Goal: Task Accomplishment & Management: Use online tool/utility

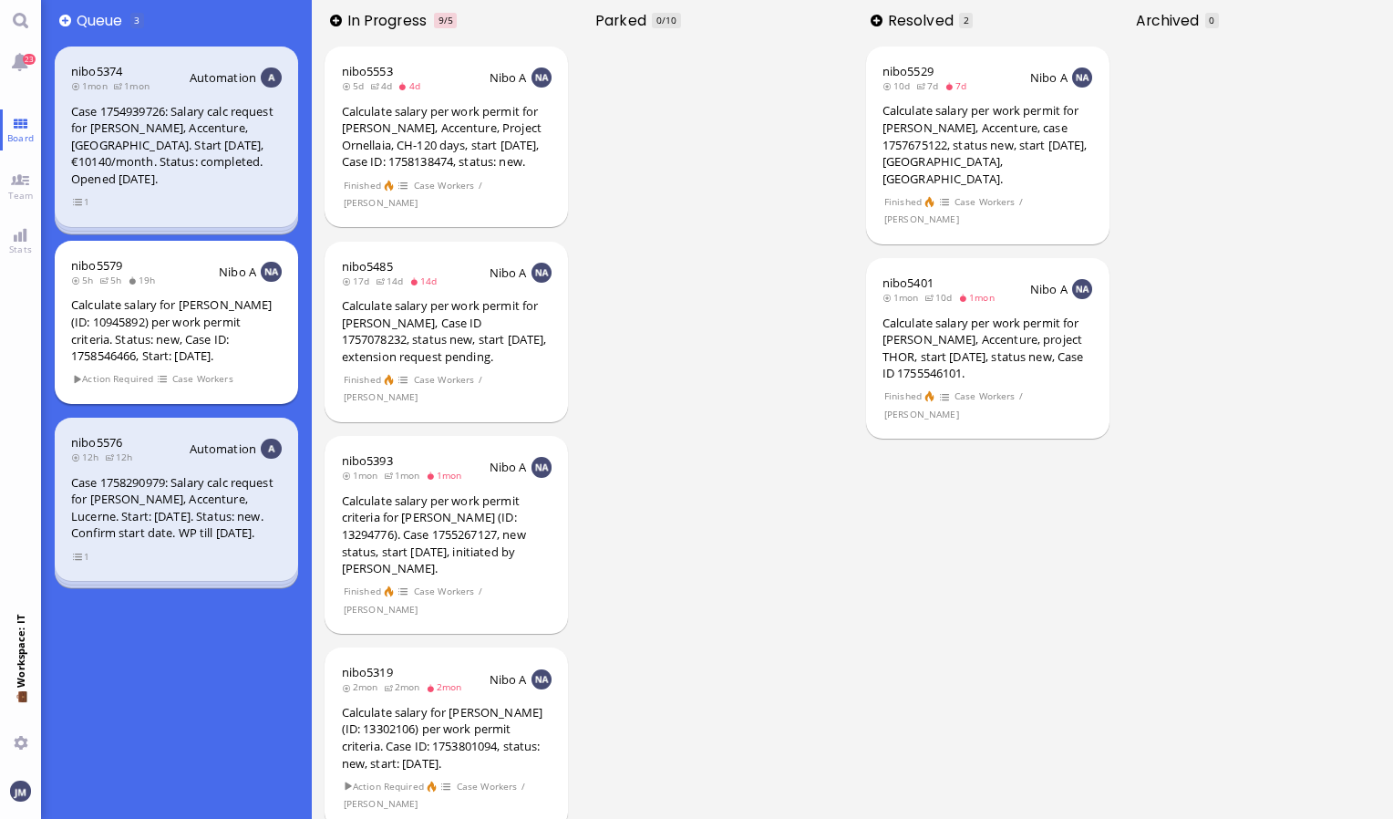
click at [212, 321] on div "Calculate salary for [PERSON_NAME] (ID: 10945892) per work permit criteria. Sta…" at bounding box center [176, 329] width 211 height 67
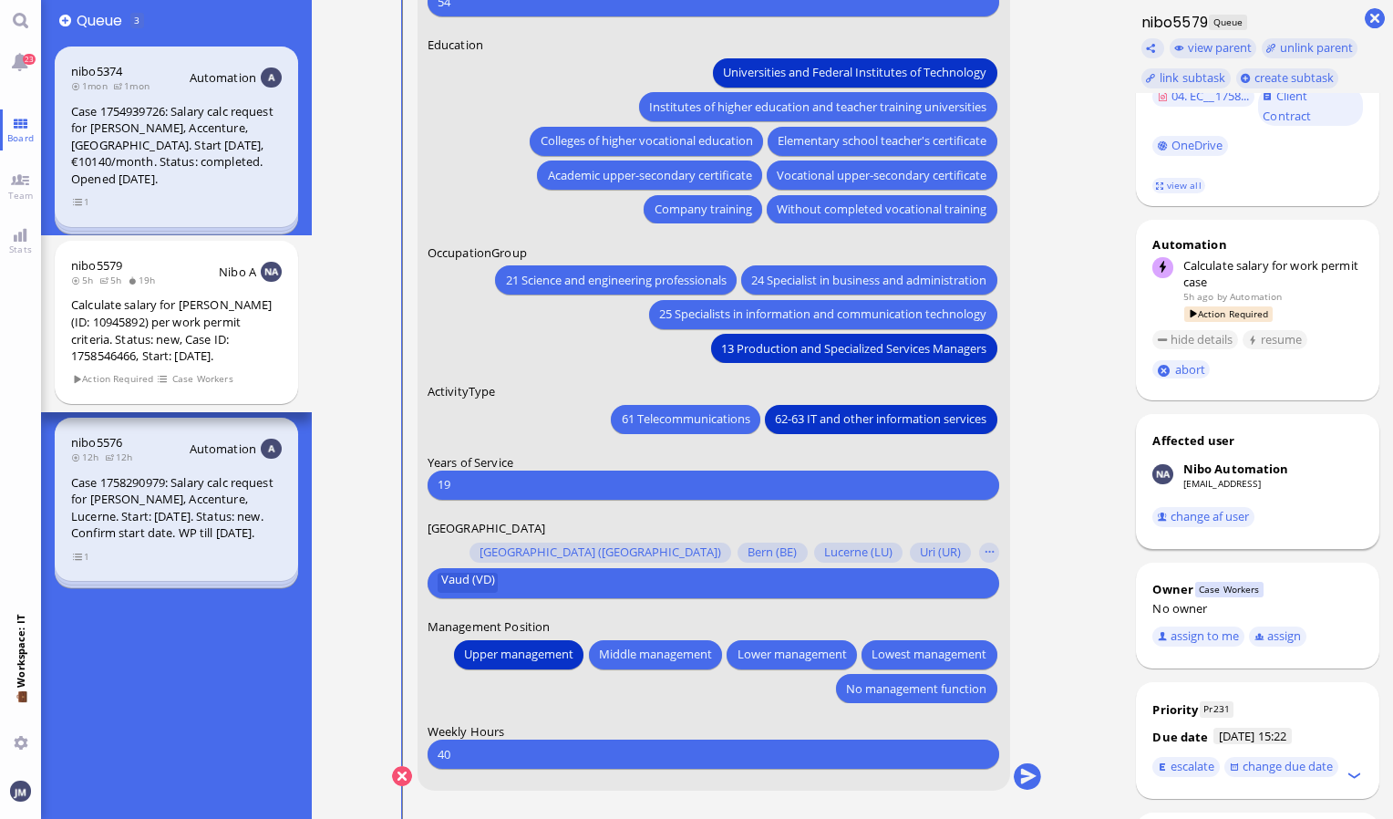
scroll to position [567, 0]
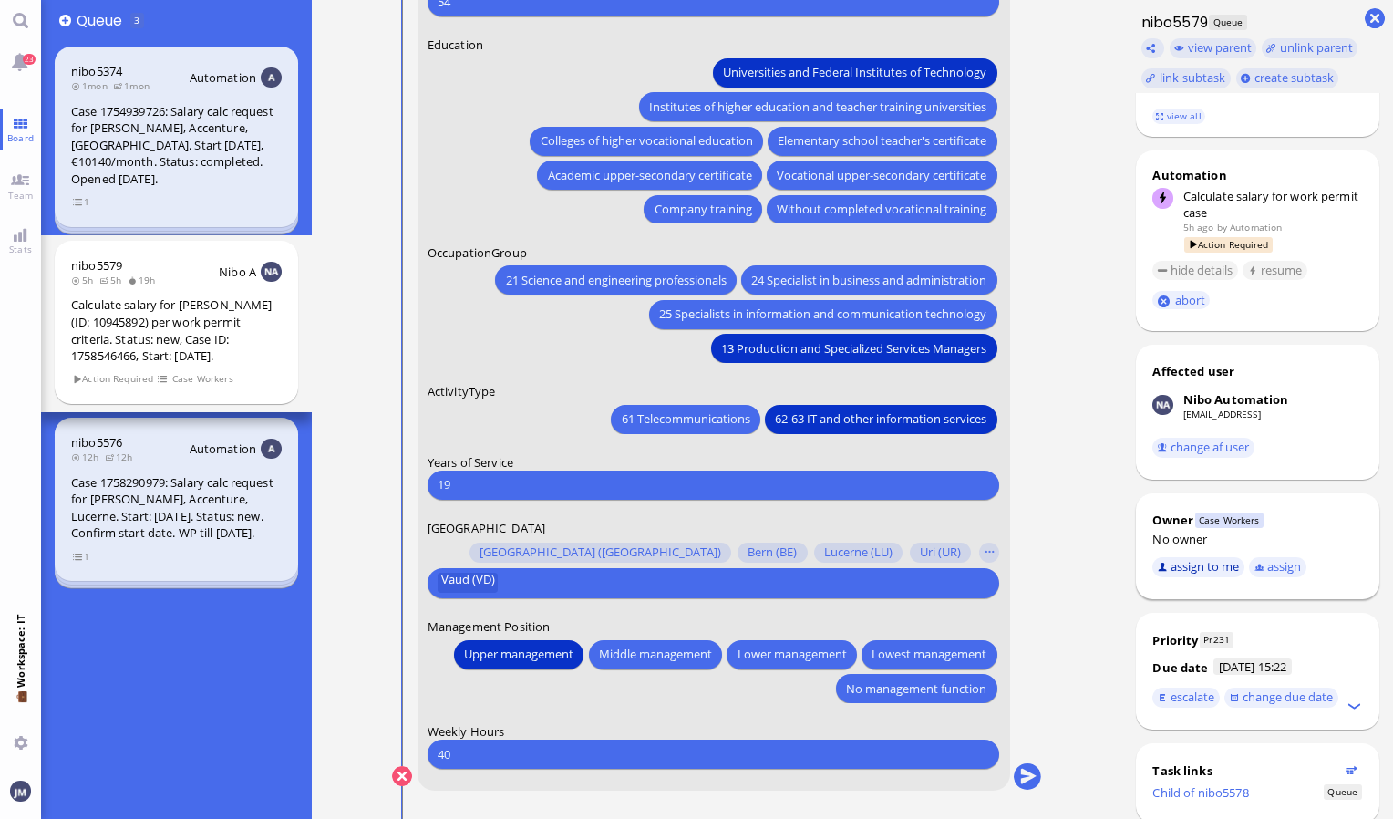
click at [1212, 557] on button "assign to me" at bounding box center [1199, 567] width 92 height 20
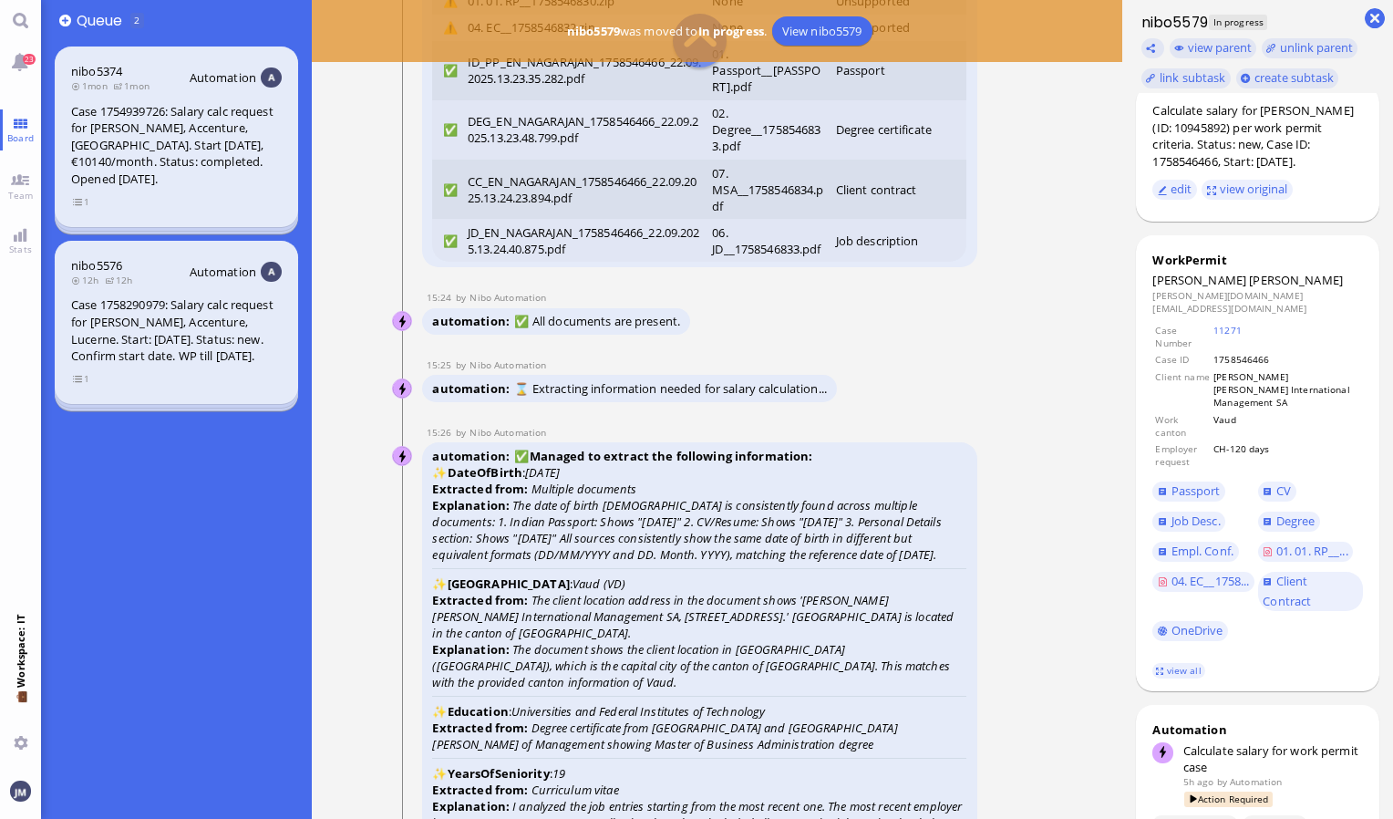
scroll to position [0, 0]
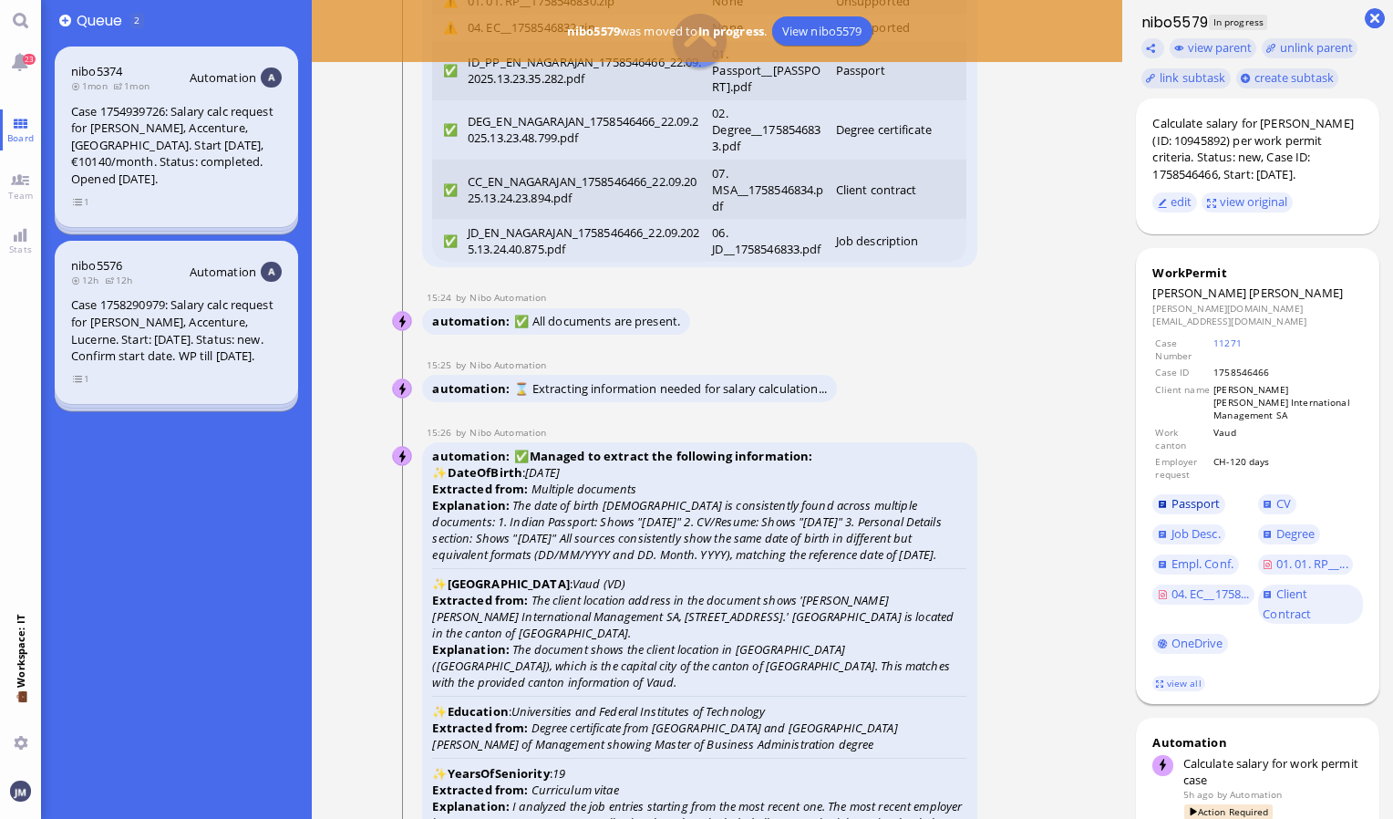
click at [1219, 495] on span "Passport" at bounding box center [1196, 503] width 49 height 16
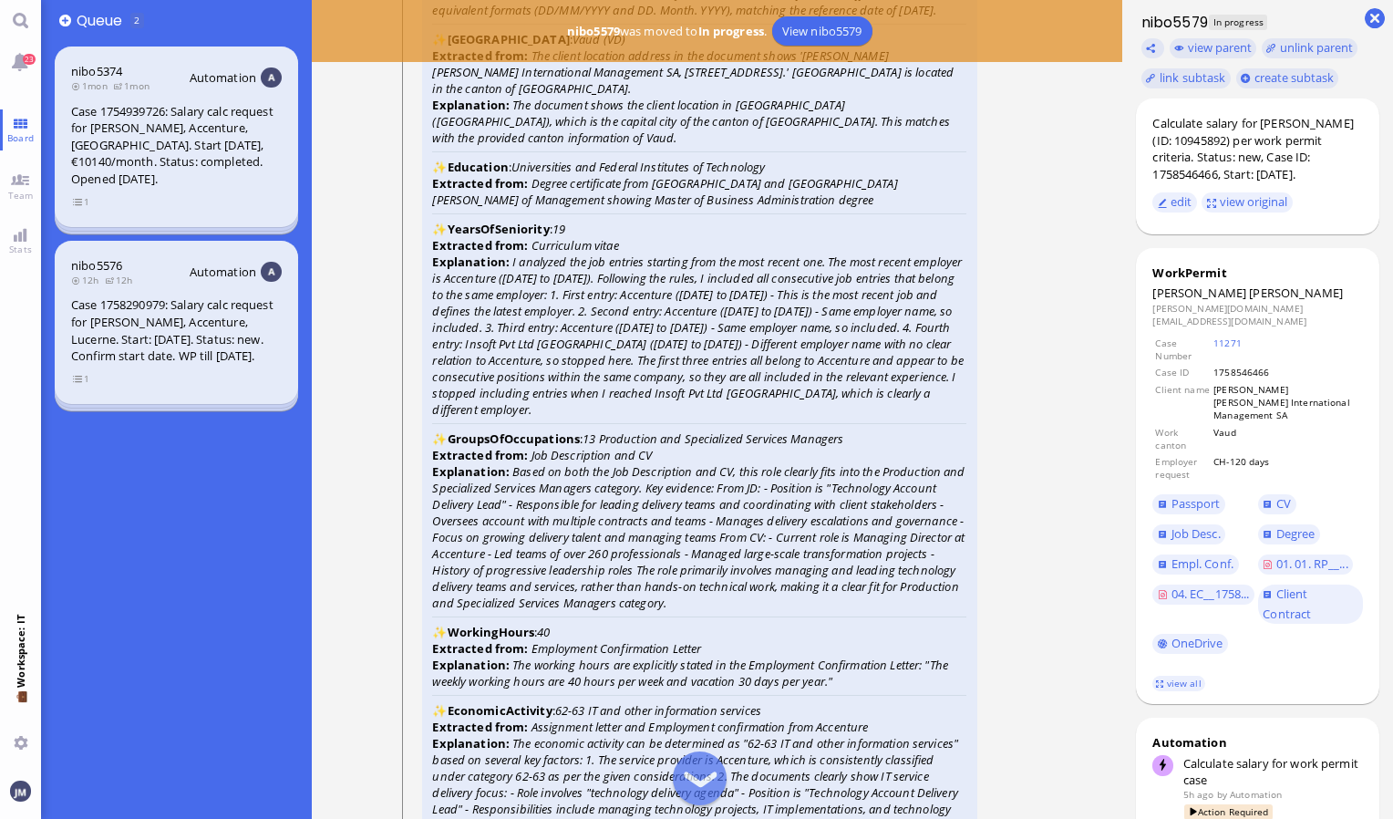
scroll to position [-2925, 0]
click at [1289, 525] on span "Degree" at bounding box center [1296, 533] width 39 height 16
click at [1288, 495] on span "CV" at bounding box center [1284, 503] width 15 height 16
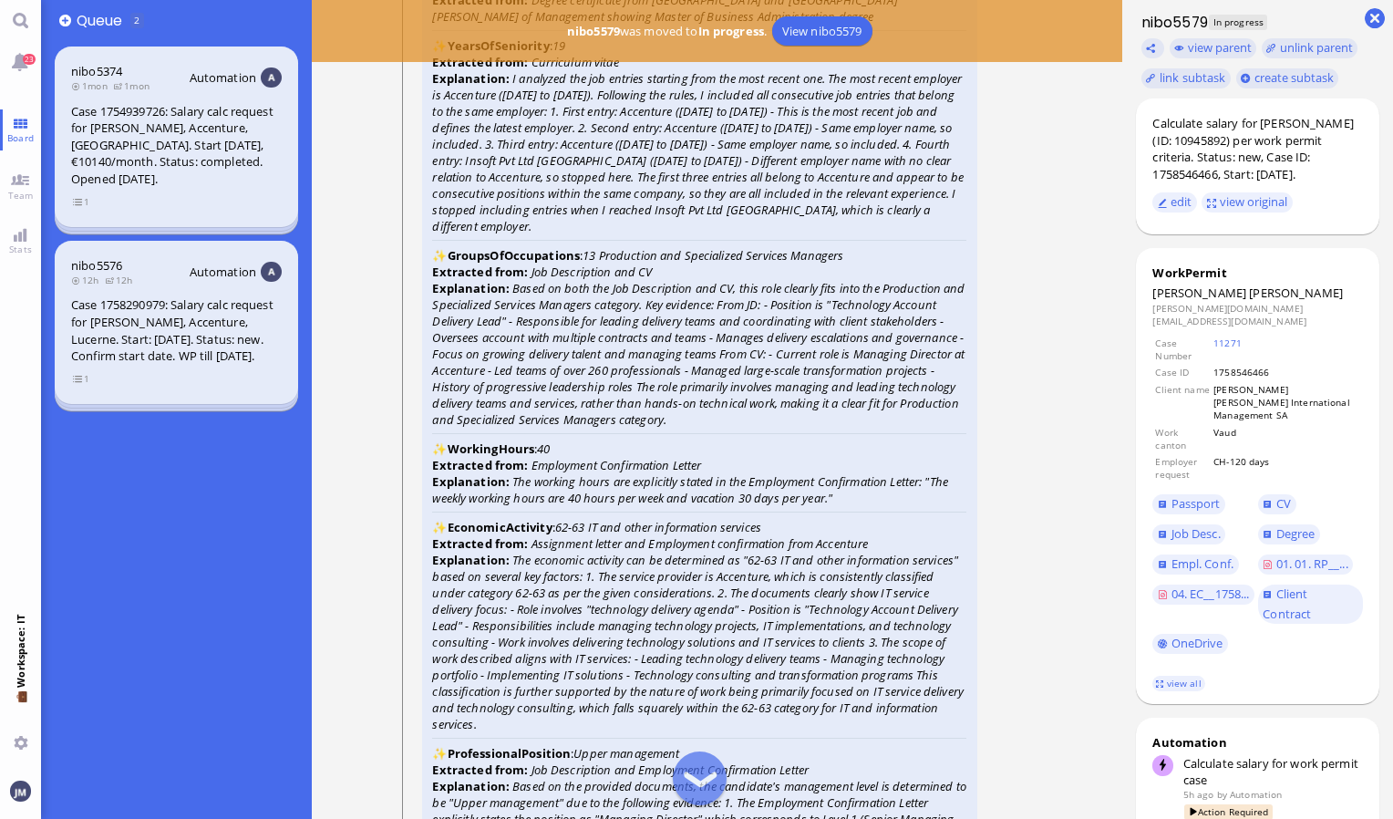
scroll to position [-2743, 0]
click at [1197, 555] on span "Empl. Conf." at bounding box center [1203, 563] width 62 height 16
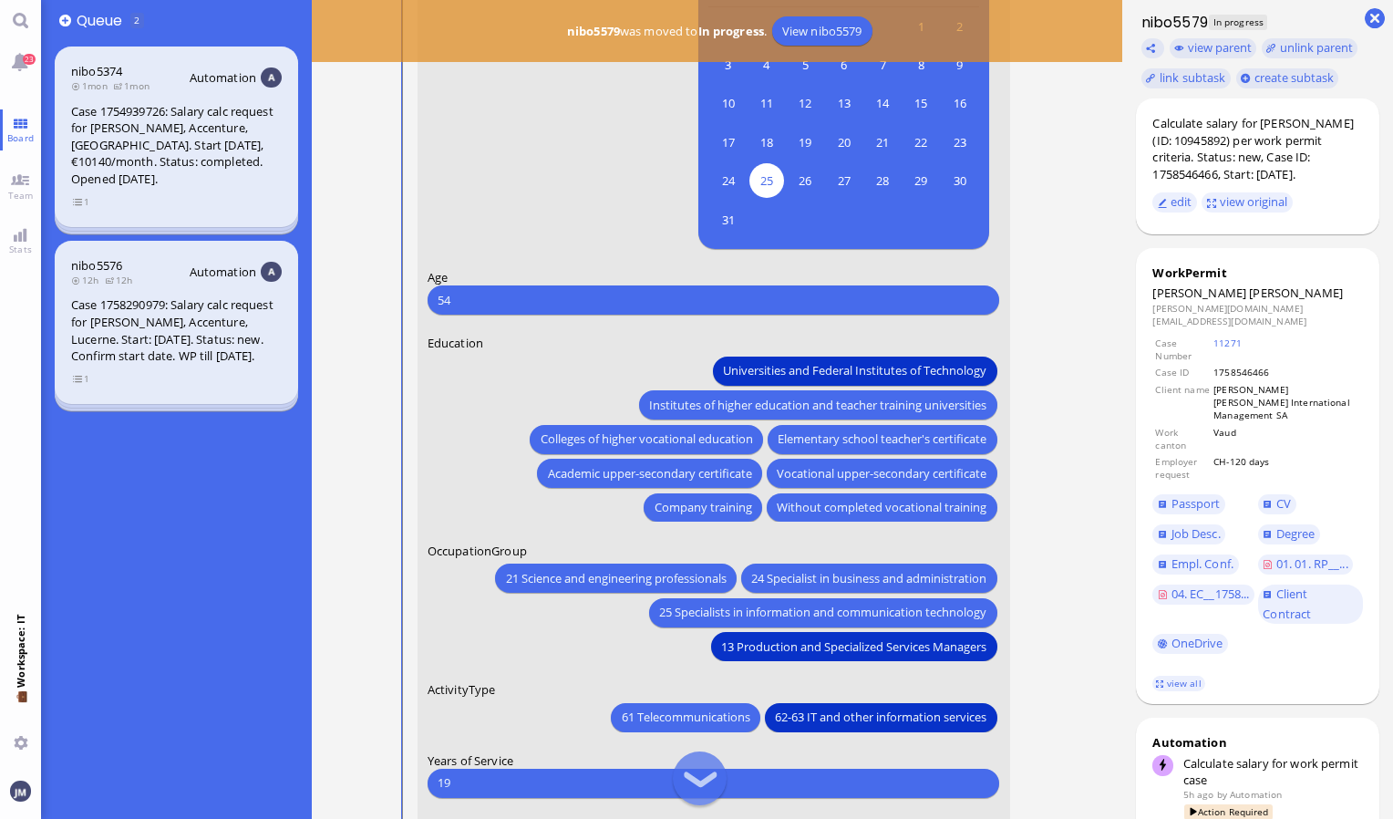
scroll to position [-281, 0]
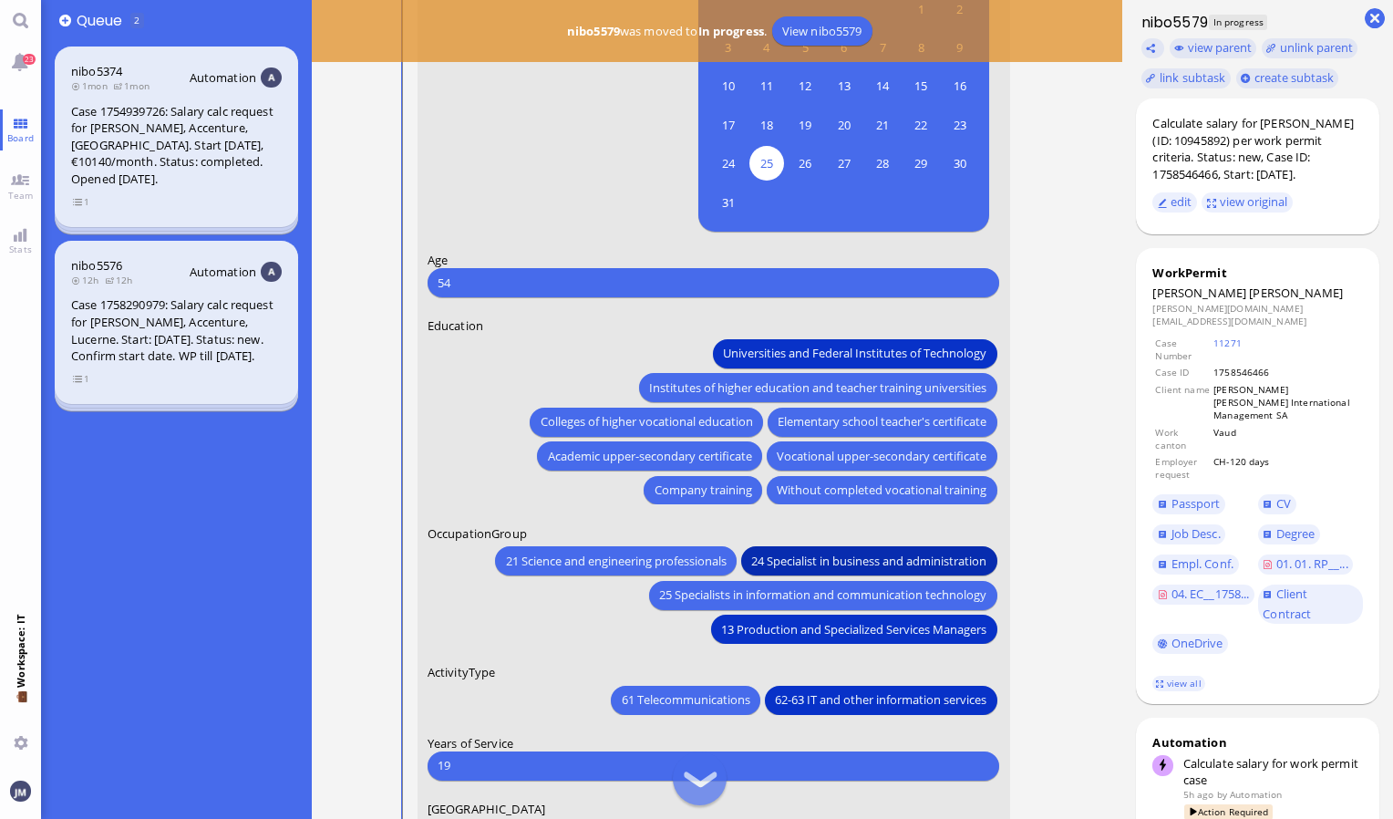
click at [791, 563] on span "24 Specialist in business and administration" at bounding box center [869, 560] width 235 height 19
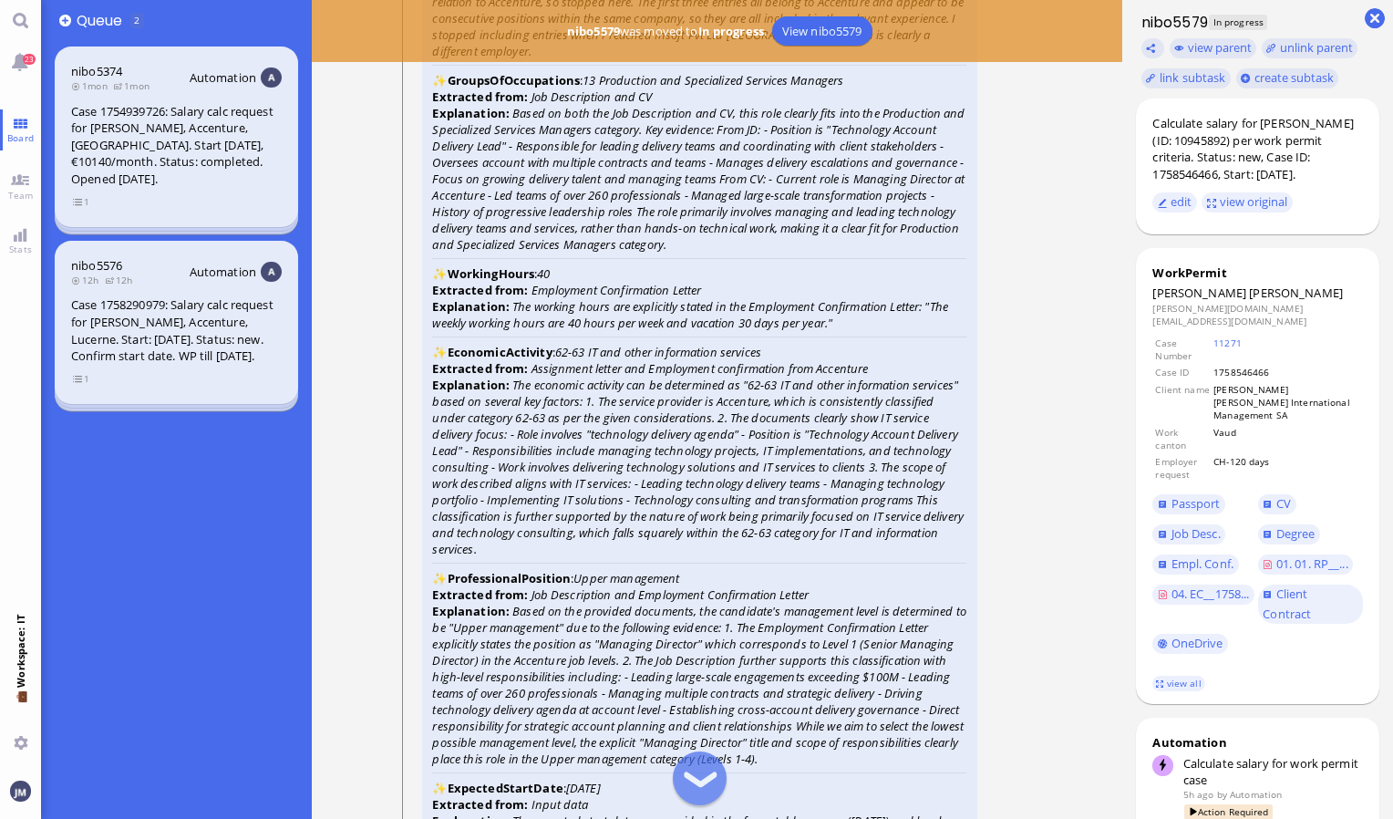
scroll to position [-2560, 0]
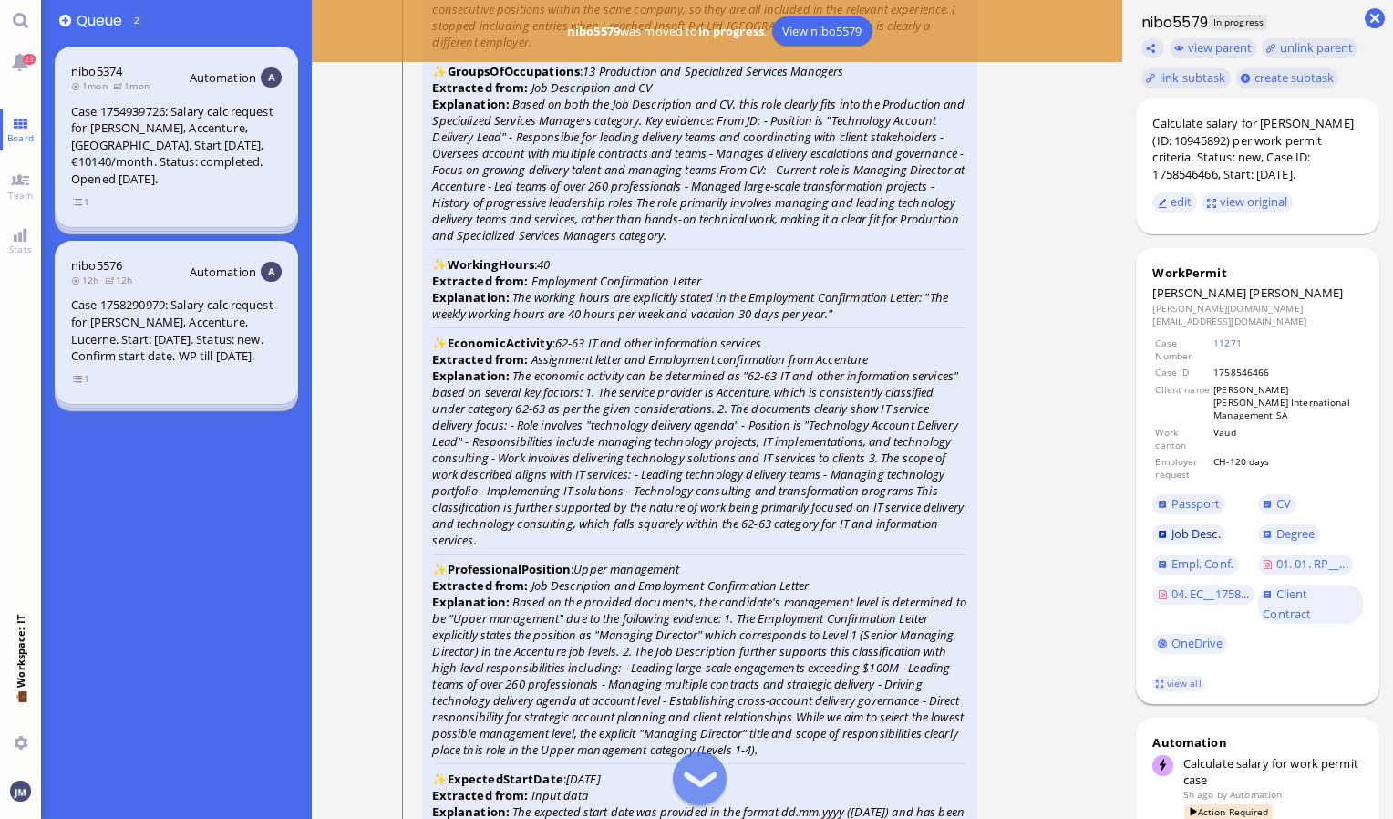
click at [1193, 525] on span "Job Desc." at bounding box center [1196, 533] width 49 height 16
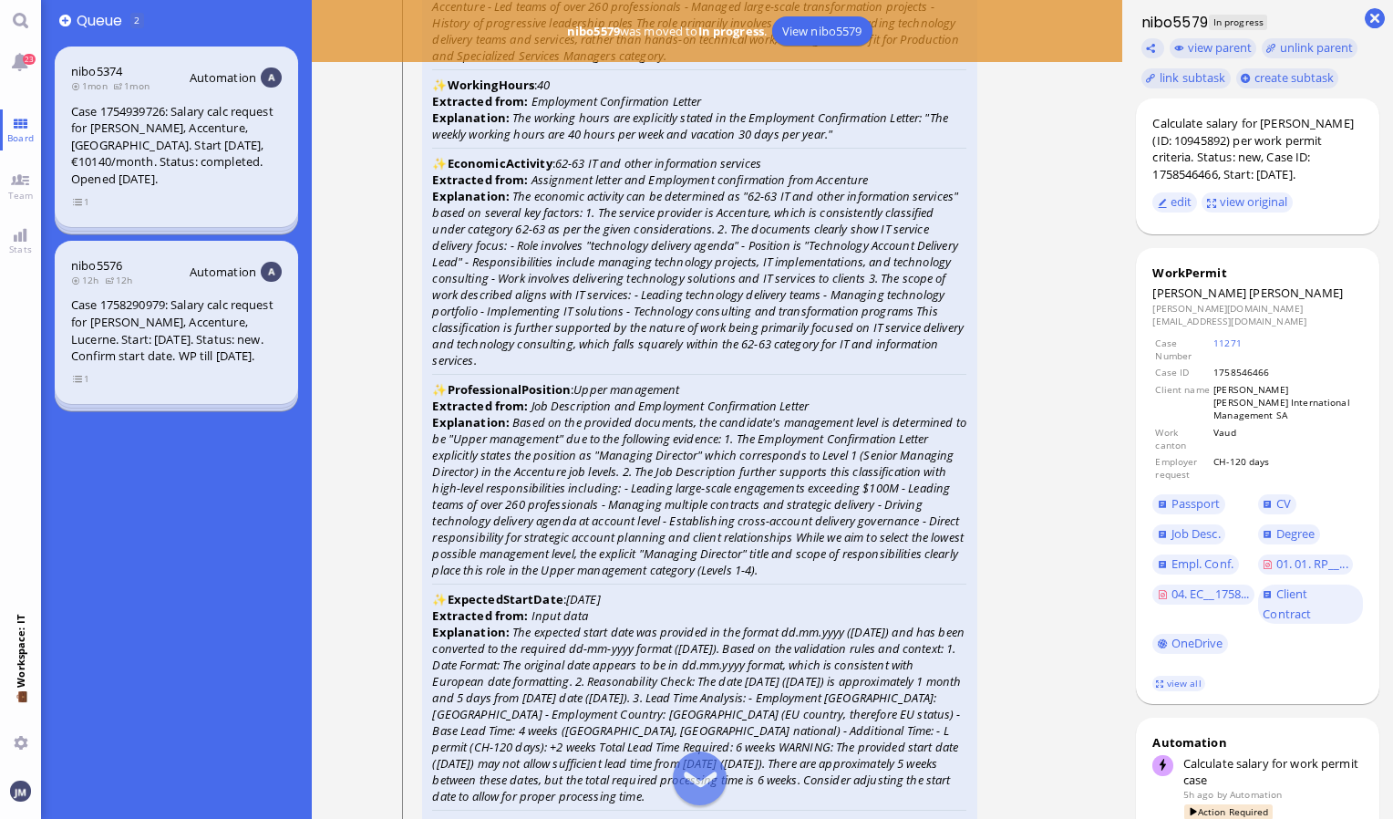
scroll to position [-2378, 0]
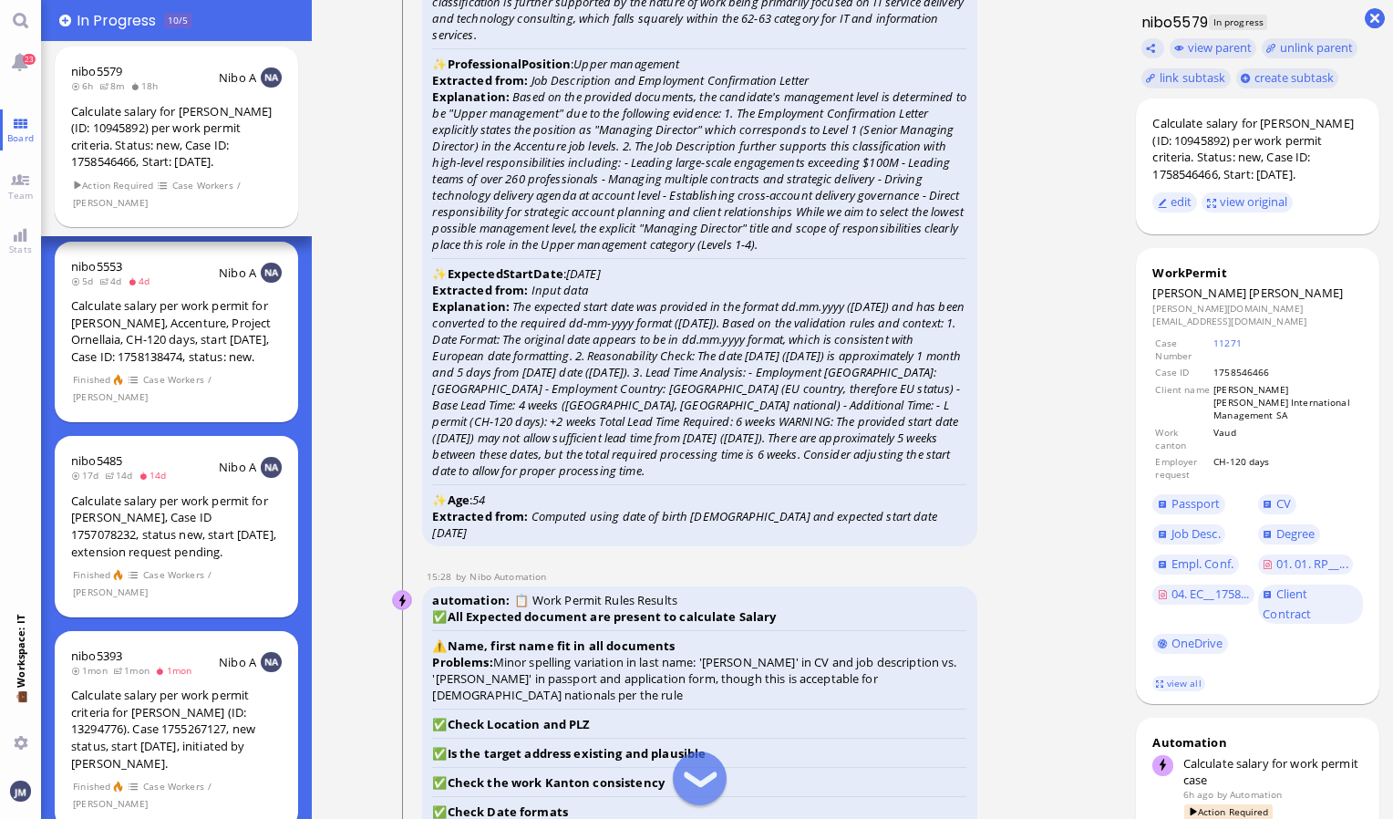
scroll to position [-2006, 0]
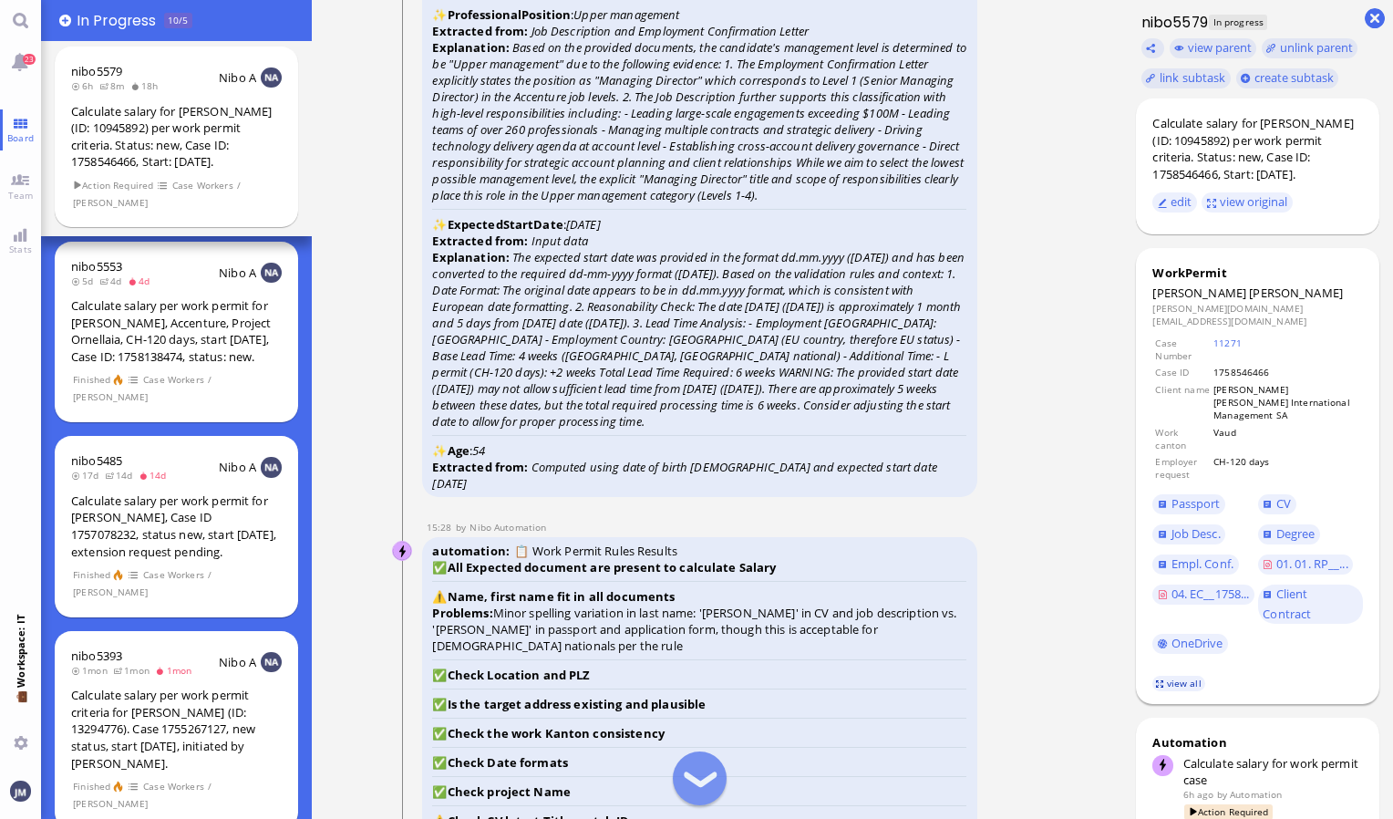
click at [1181, 676] on link "view all" at bounding box center [1179, 684] width 53 height 16
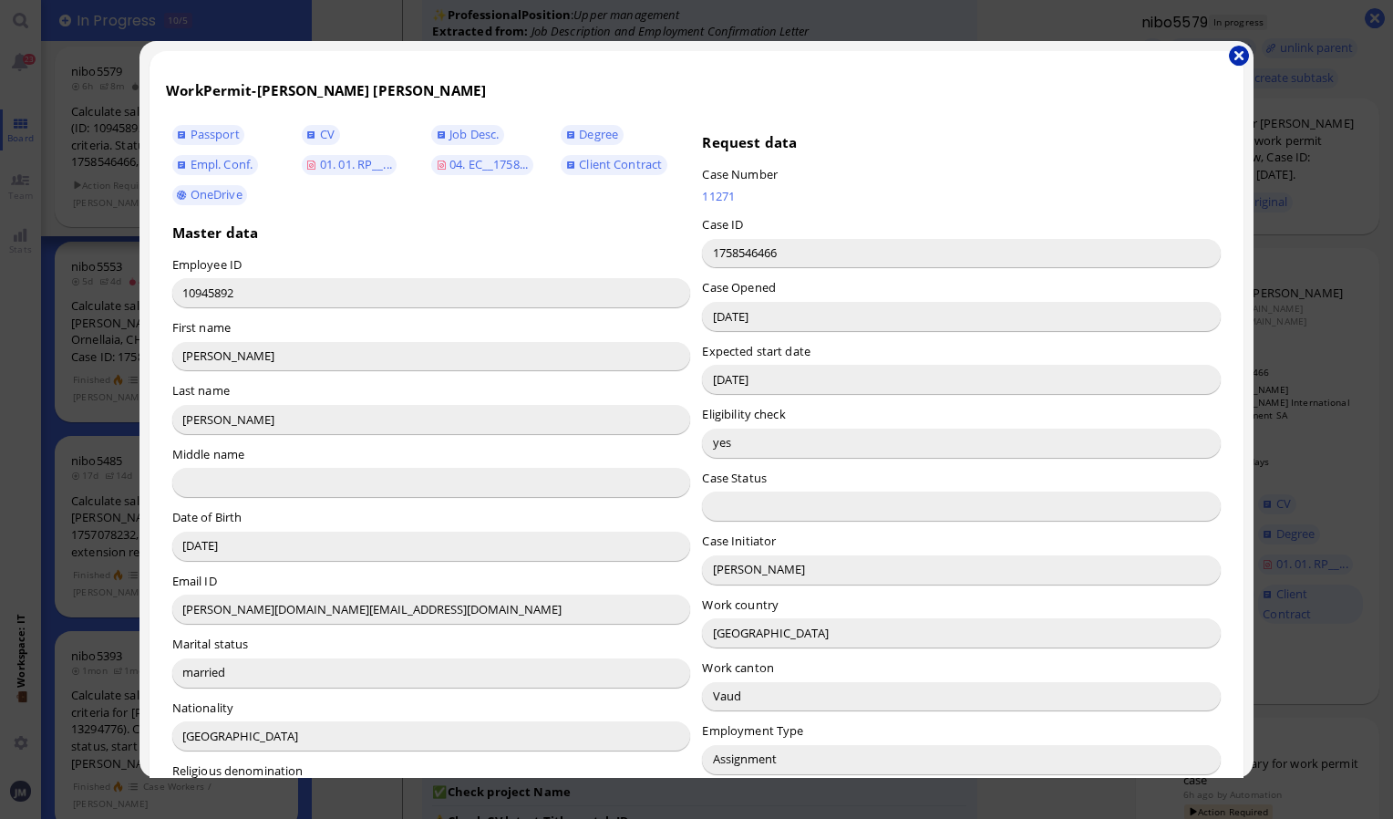
click at [1244, 54] on button "button" at bounding box center [1239, 56] width 20 height 20
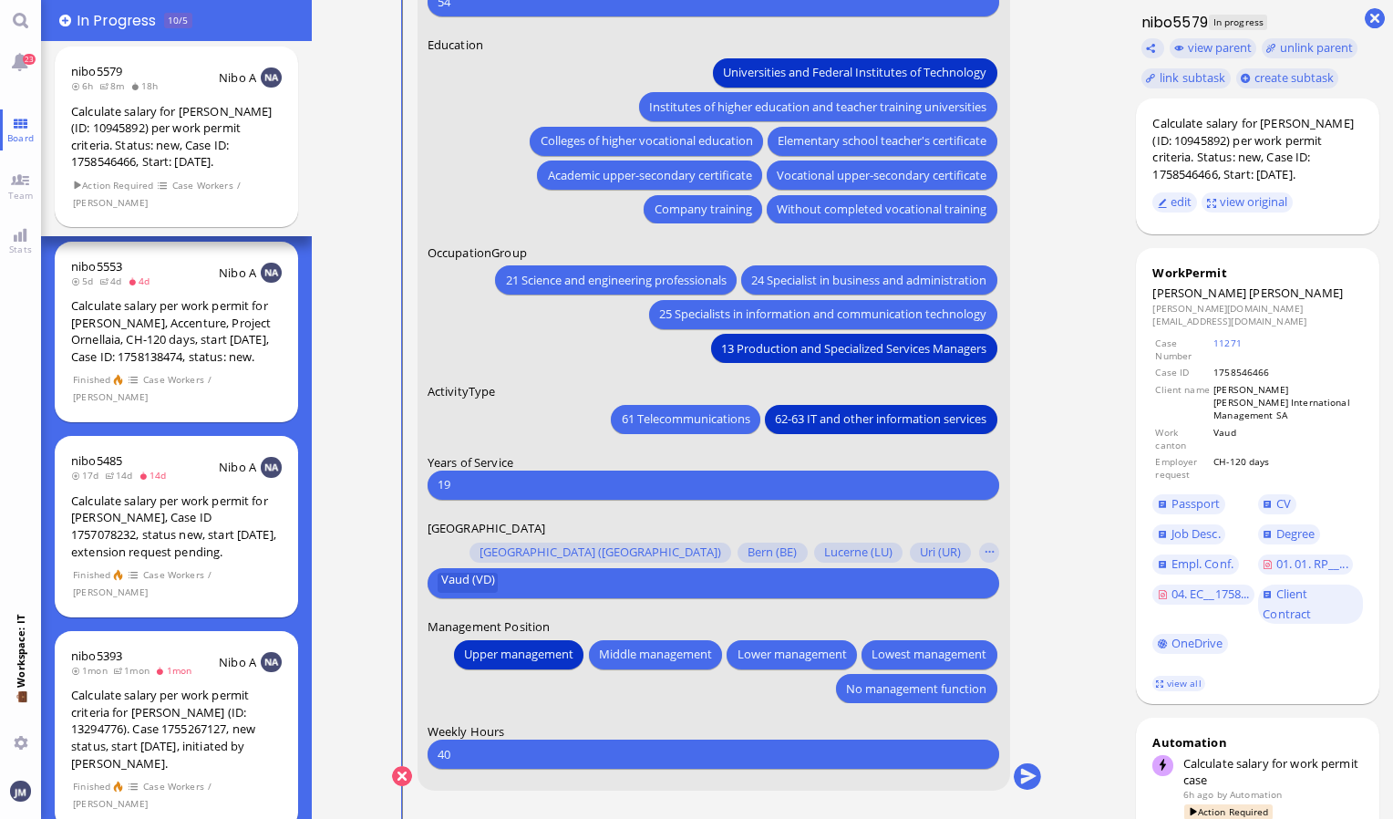
scroll to position [0, 0]
click at [1033, 770] on button "submit" at bounding box center [1027, 776] width 27 height 27
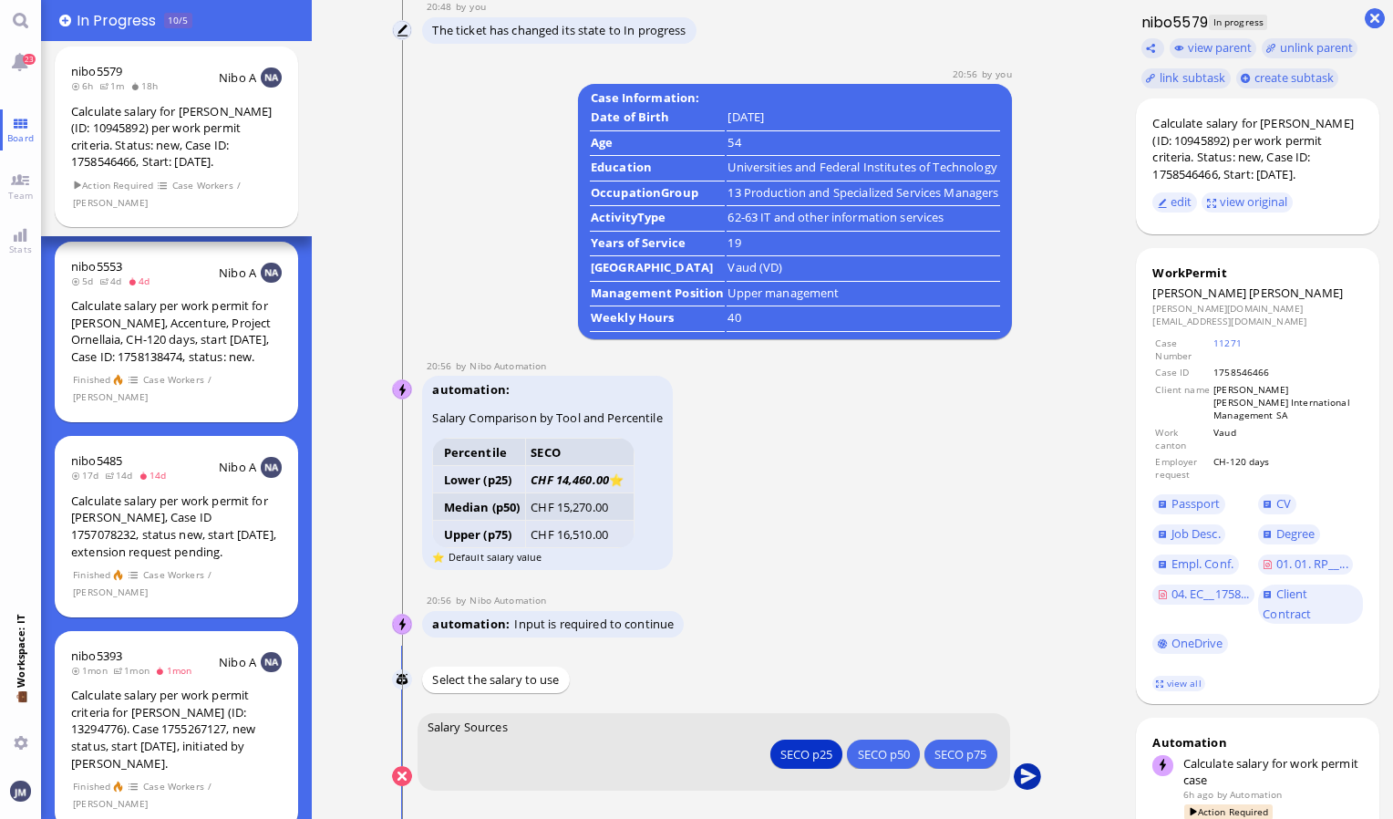
click at [1025, 777] on button "submit" at bounding box center [1027, 776] width 27 height 27
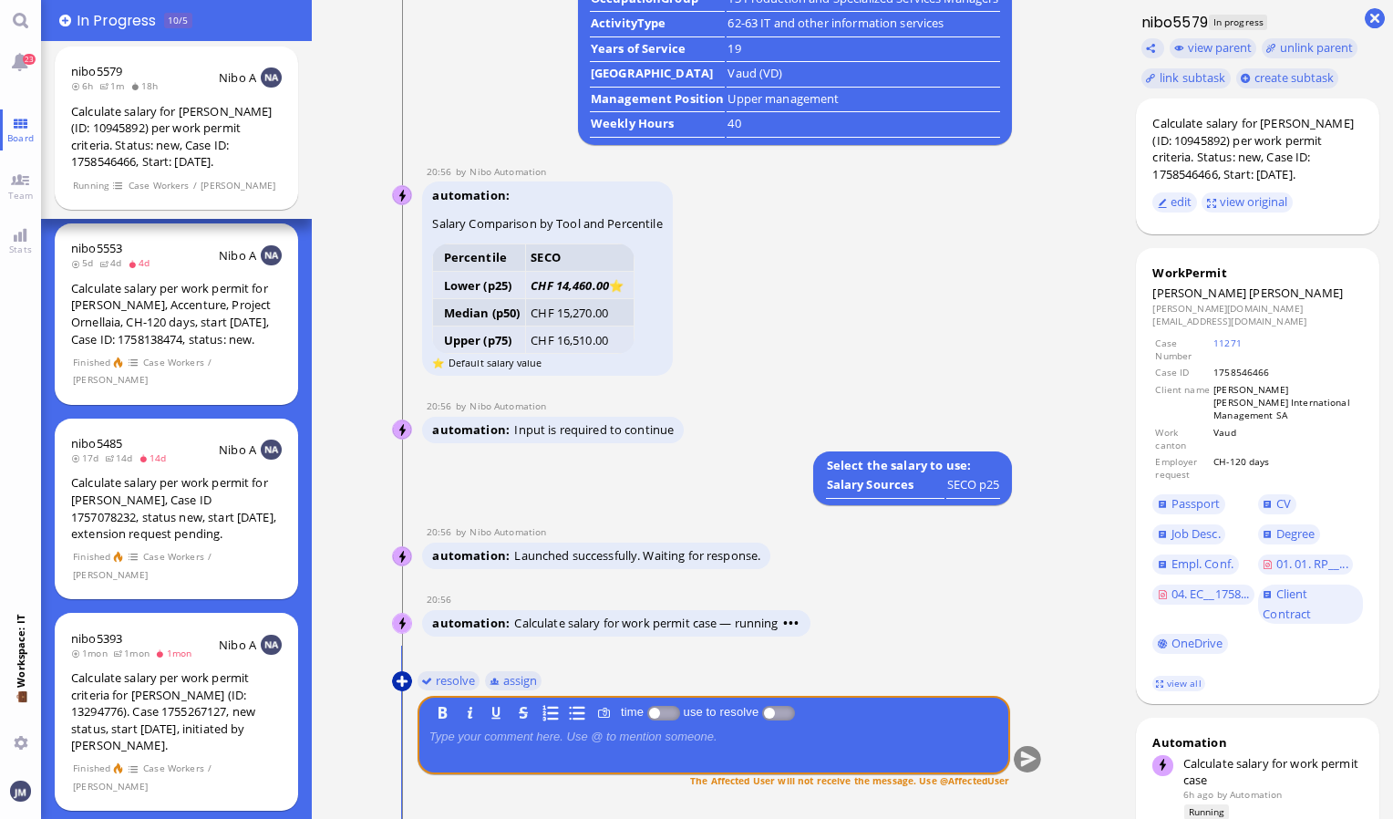
click at [396, 677] on button at bounding box center [402, 681] width 20 height 20
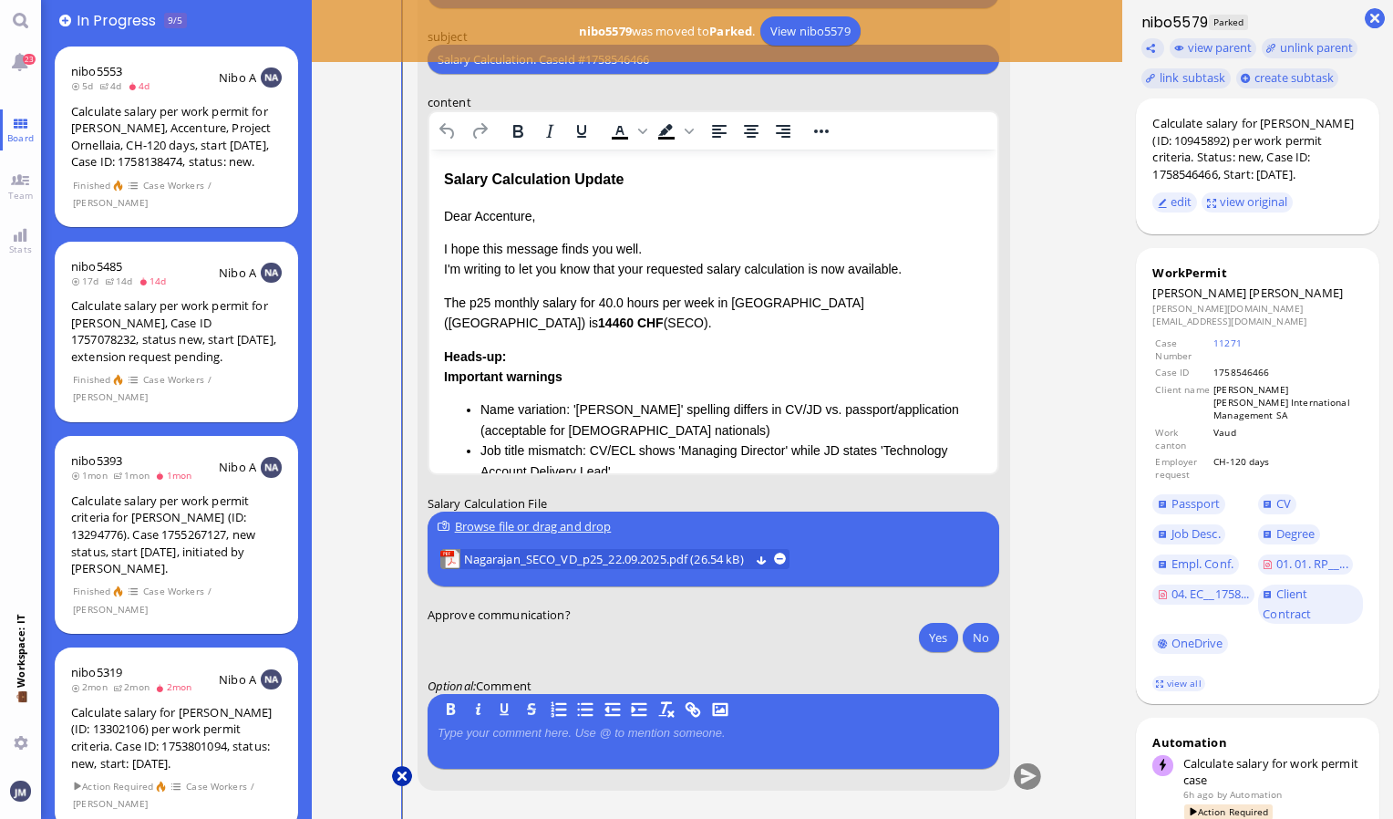
click at [409, 771] on button at bounding box center [402, 776] width 20 height 20
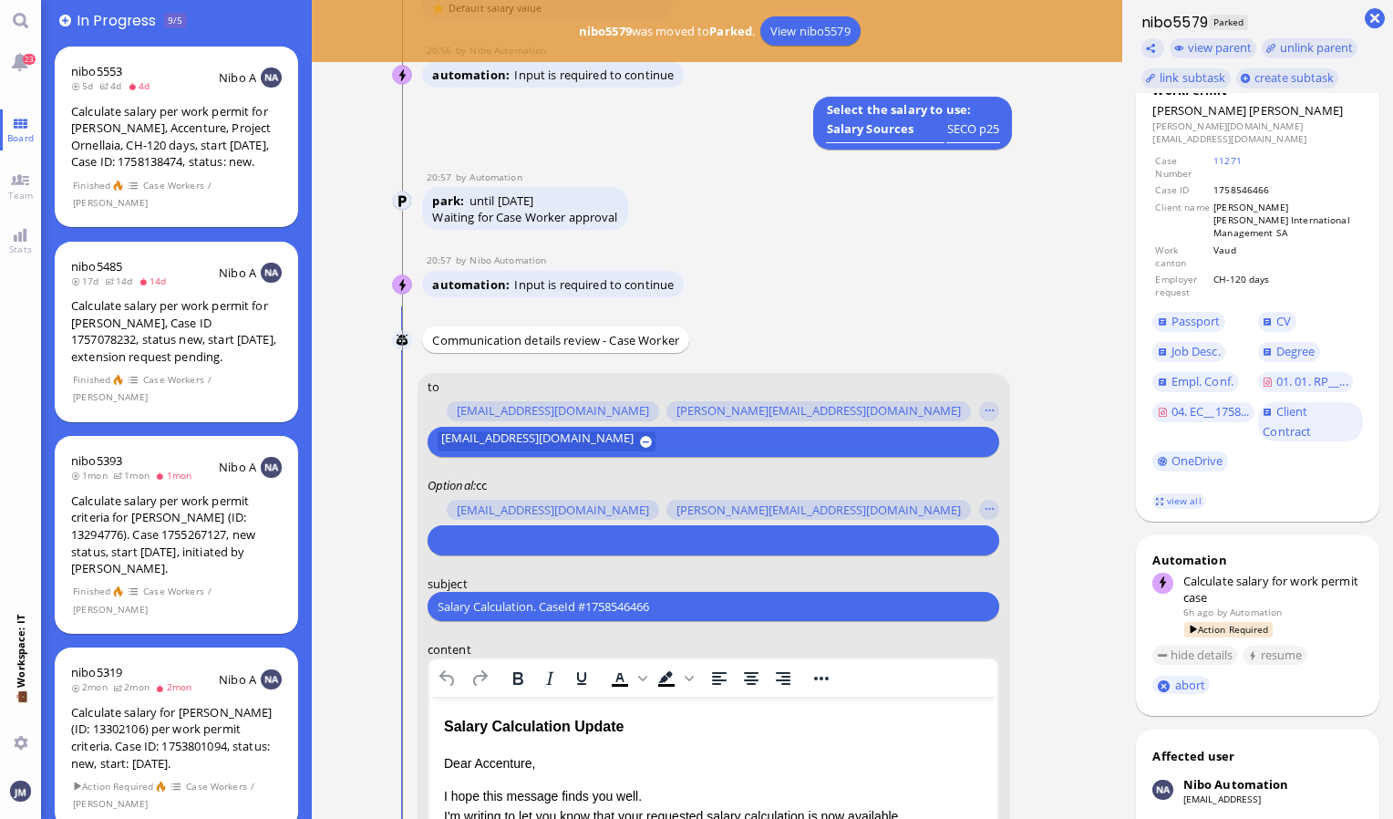
scroll to position [104, 0]
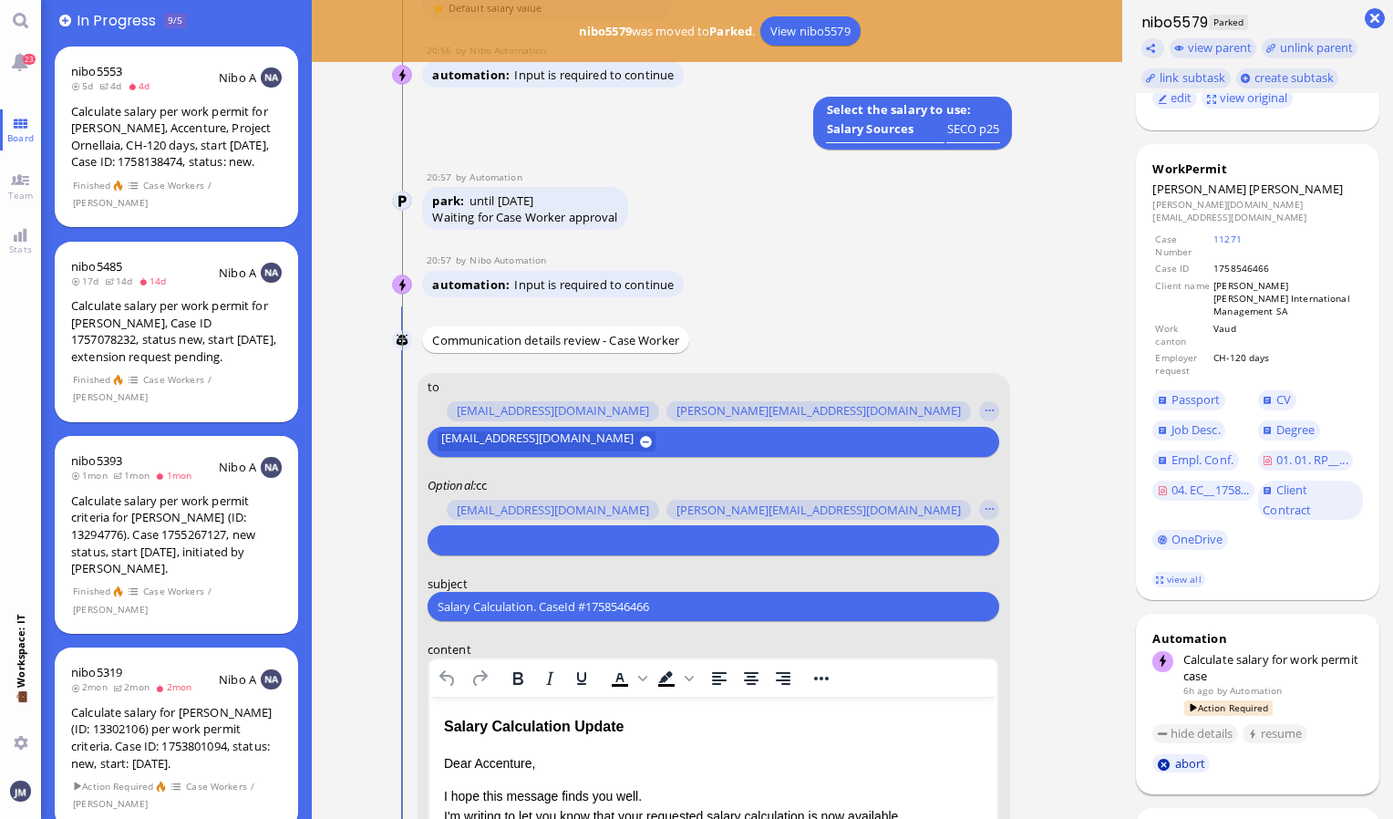
click at [1198, 754] on button "abort" at bounding box center [1181, 763] width 57 height 19
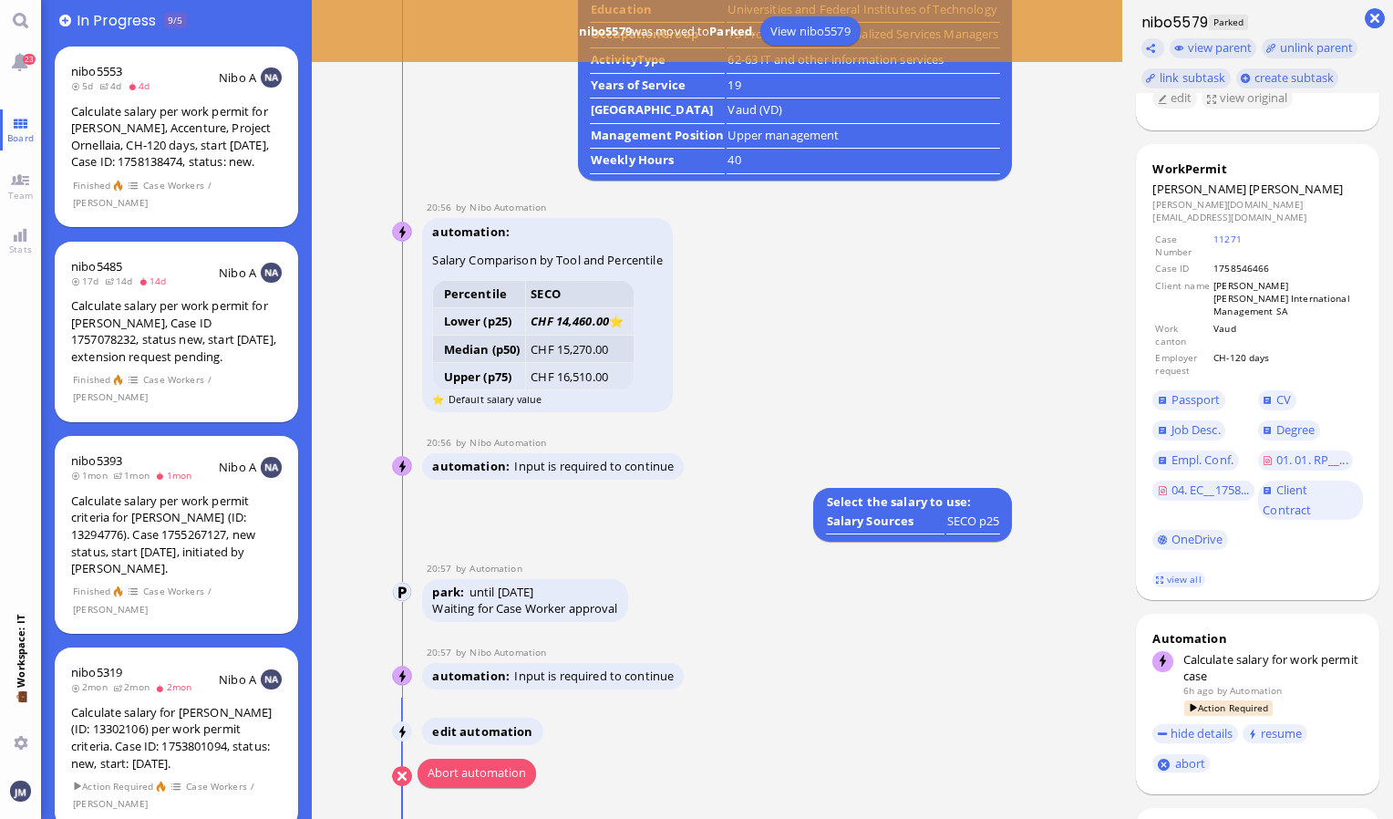
click at [488, 767] on button "Abort automation" at bounding box center [477, 773] width 119 height 29
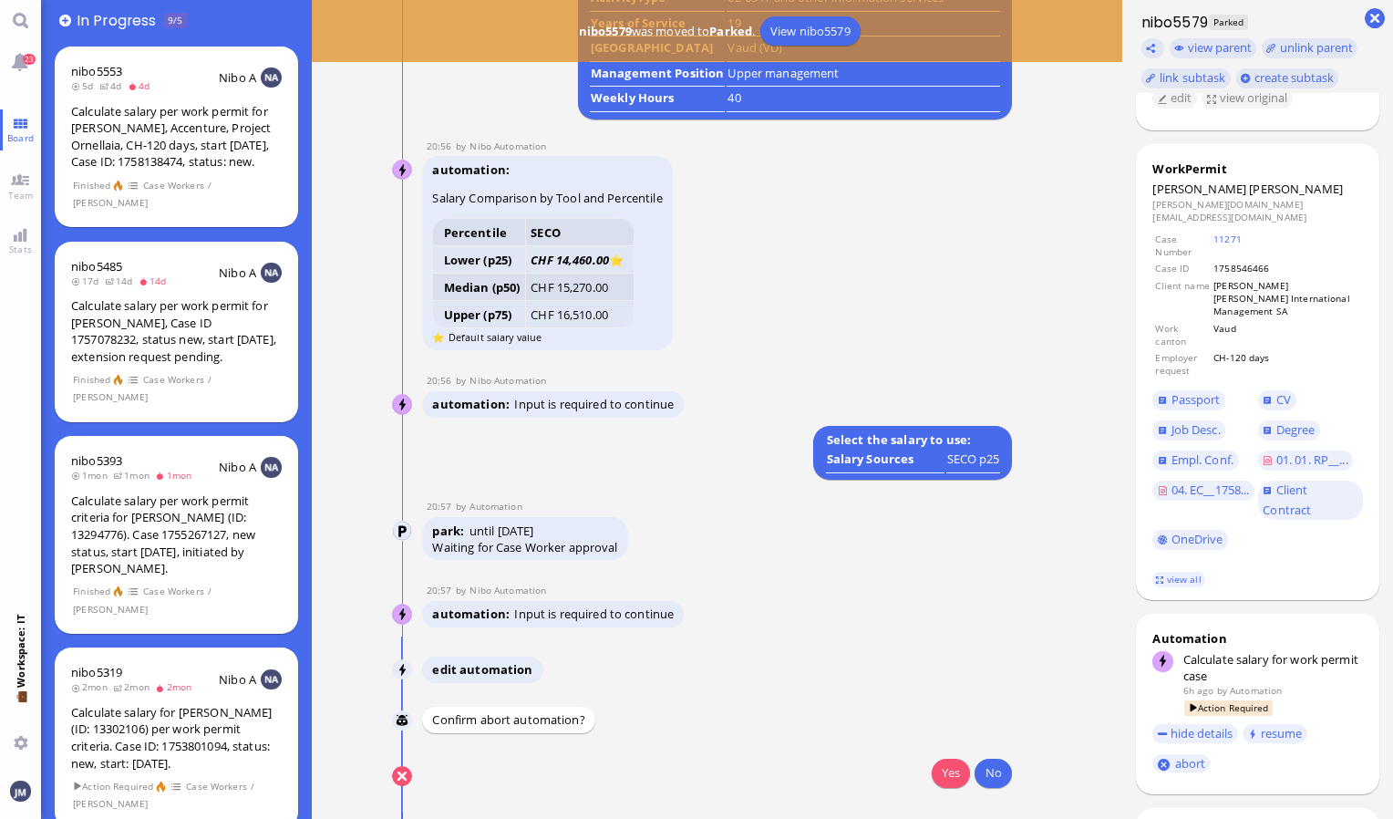
click at [941, 778] on button "Yes" at bounding box center [951, 773] width 38 height 29
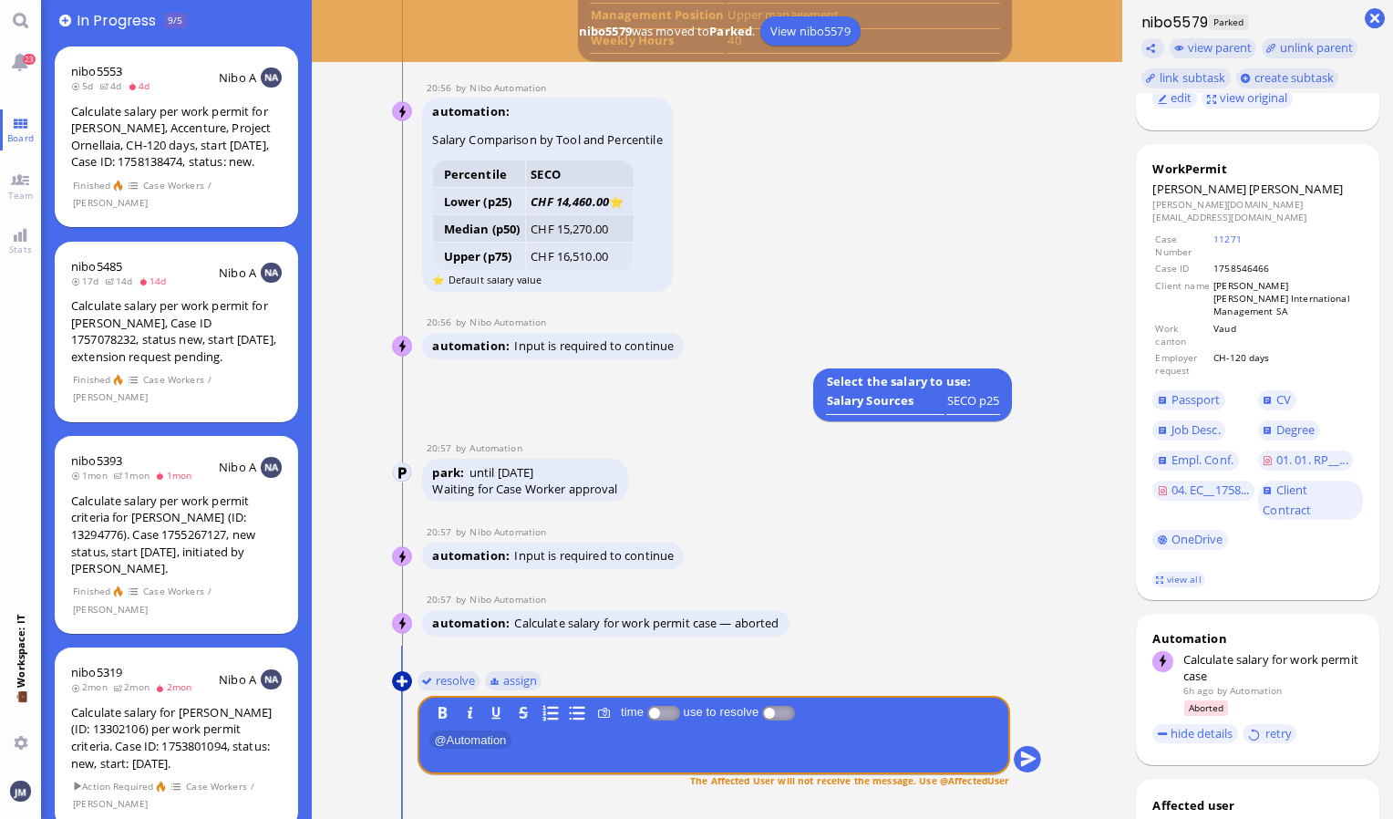
click at [409, 673] on button at bounding box center [402, 681] width 20 height 20
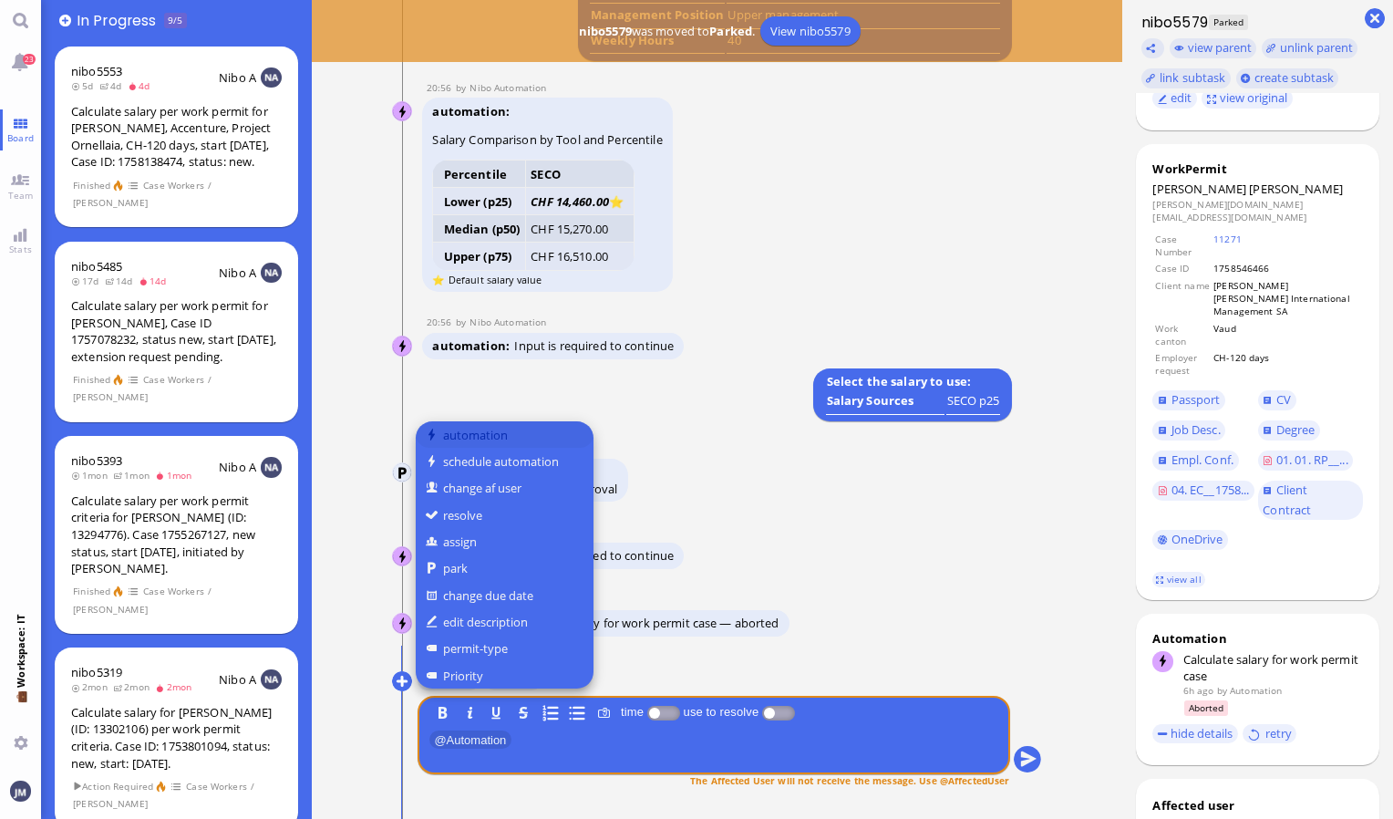
click at [485, 440] on button "automation" at bounding box center [505, 434] width 178 height 26
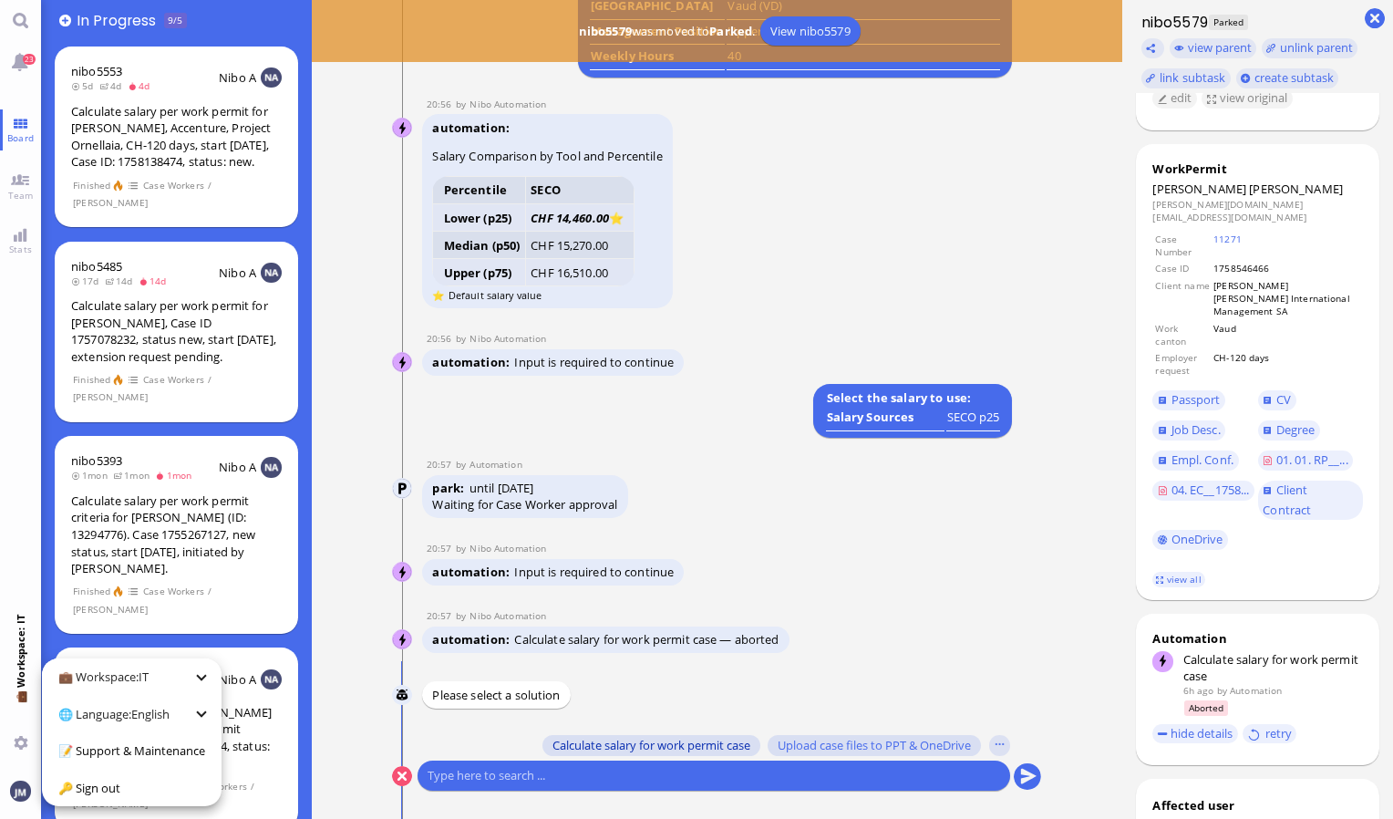
click at [605, 751] on span "Calculate salary for work permit case" at bounding box center [652, 745] width 198 height 15
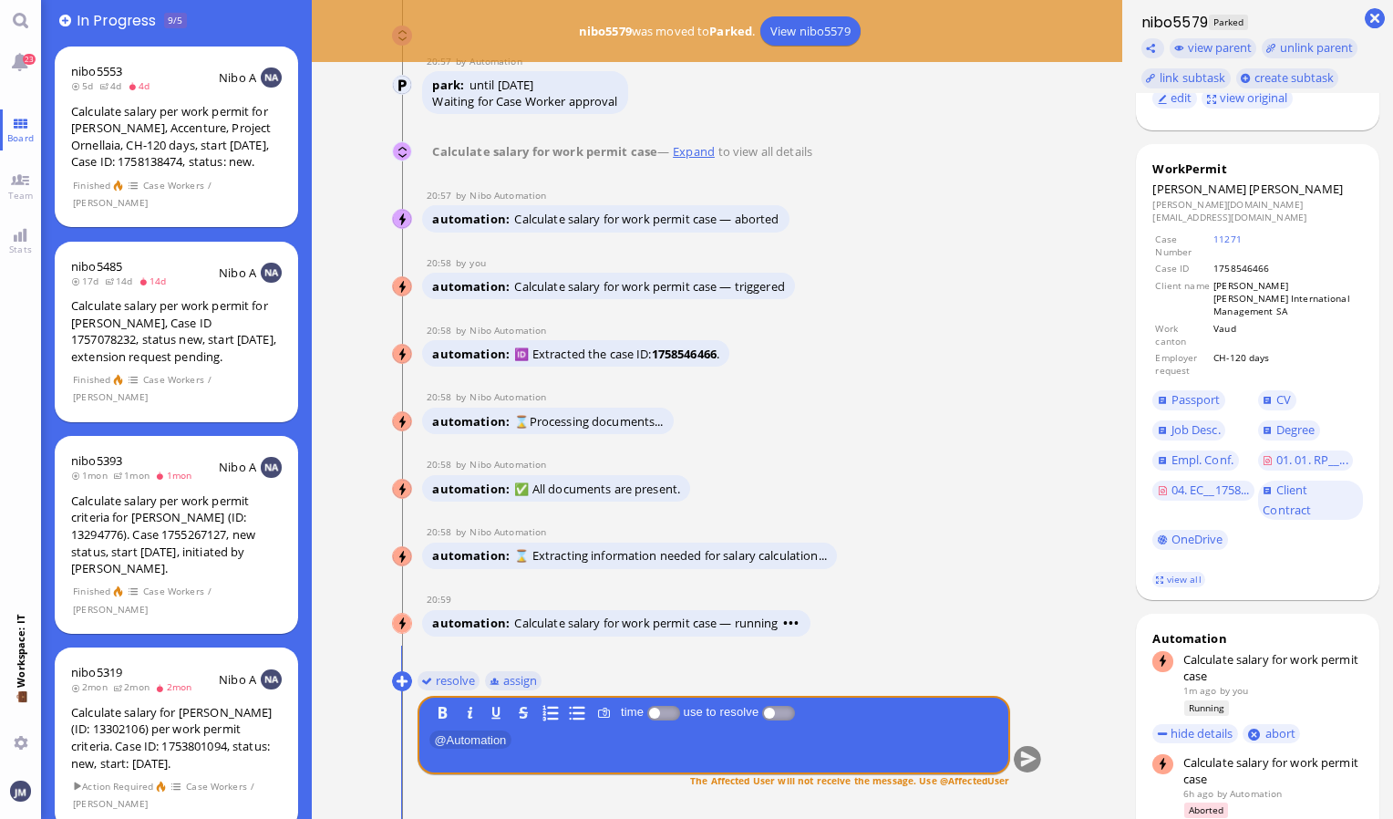
click at [31, 530] on nav "23 Board Team Stats 💼 Workspace: IT You" at bounding box center [20, 409] width 41 height 819
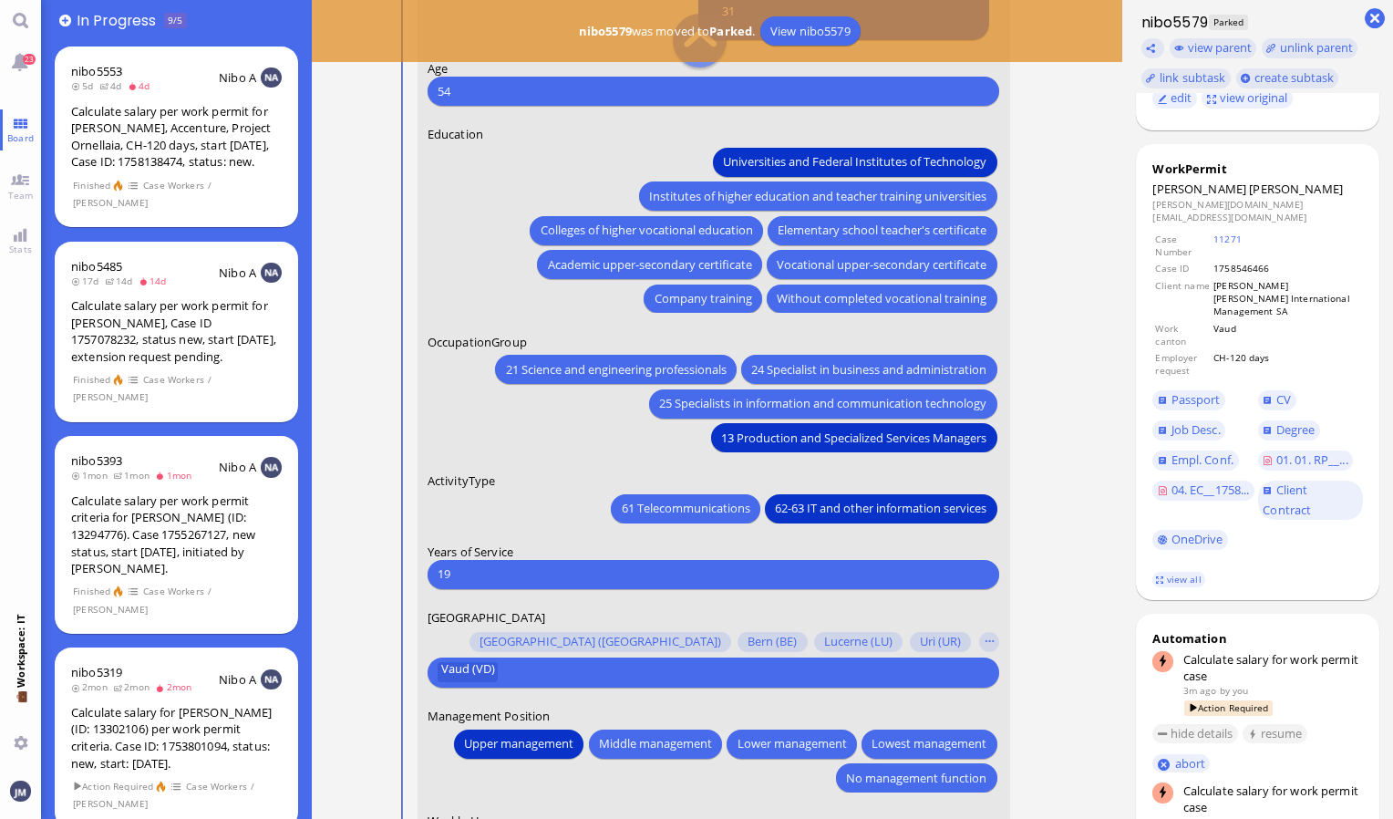
scroll to position [-91, 0]
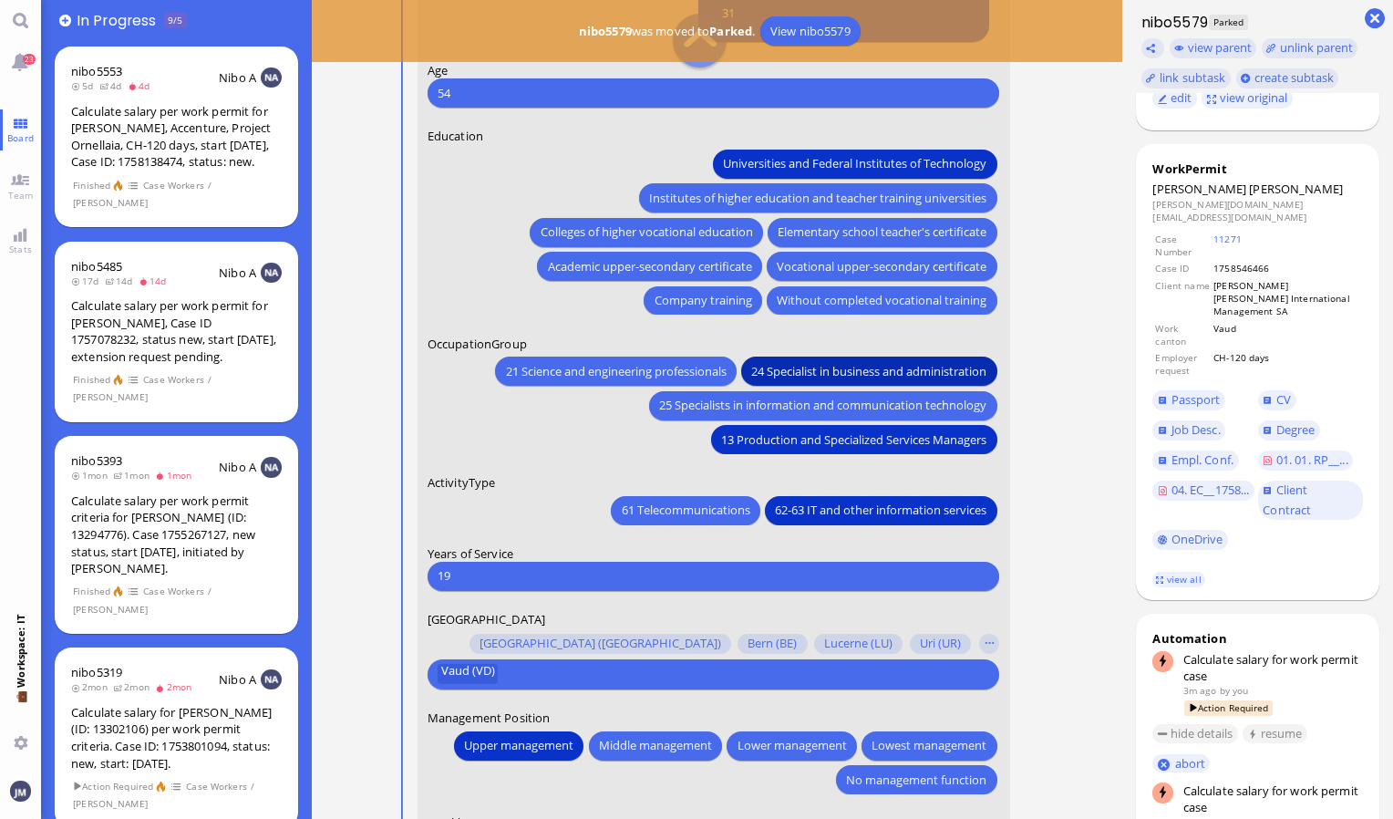
click at [801, 376] on span "24 Specialist in business and administration" at bounding box center [869, 370] width 235 height 19
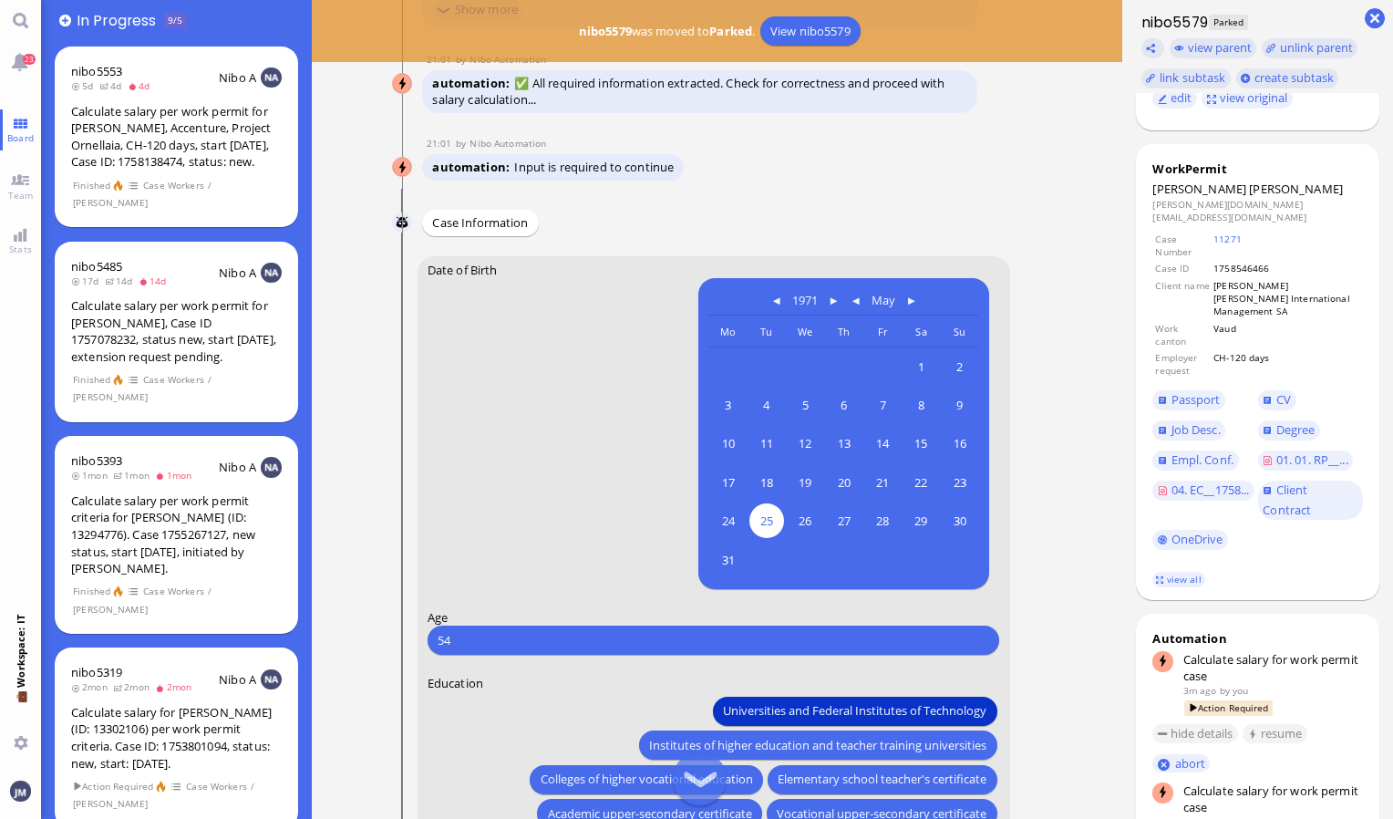
scroll to position [0, 0]
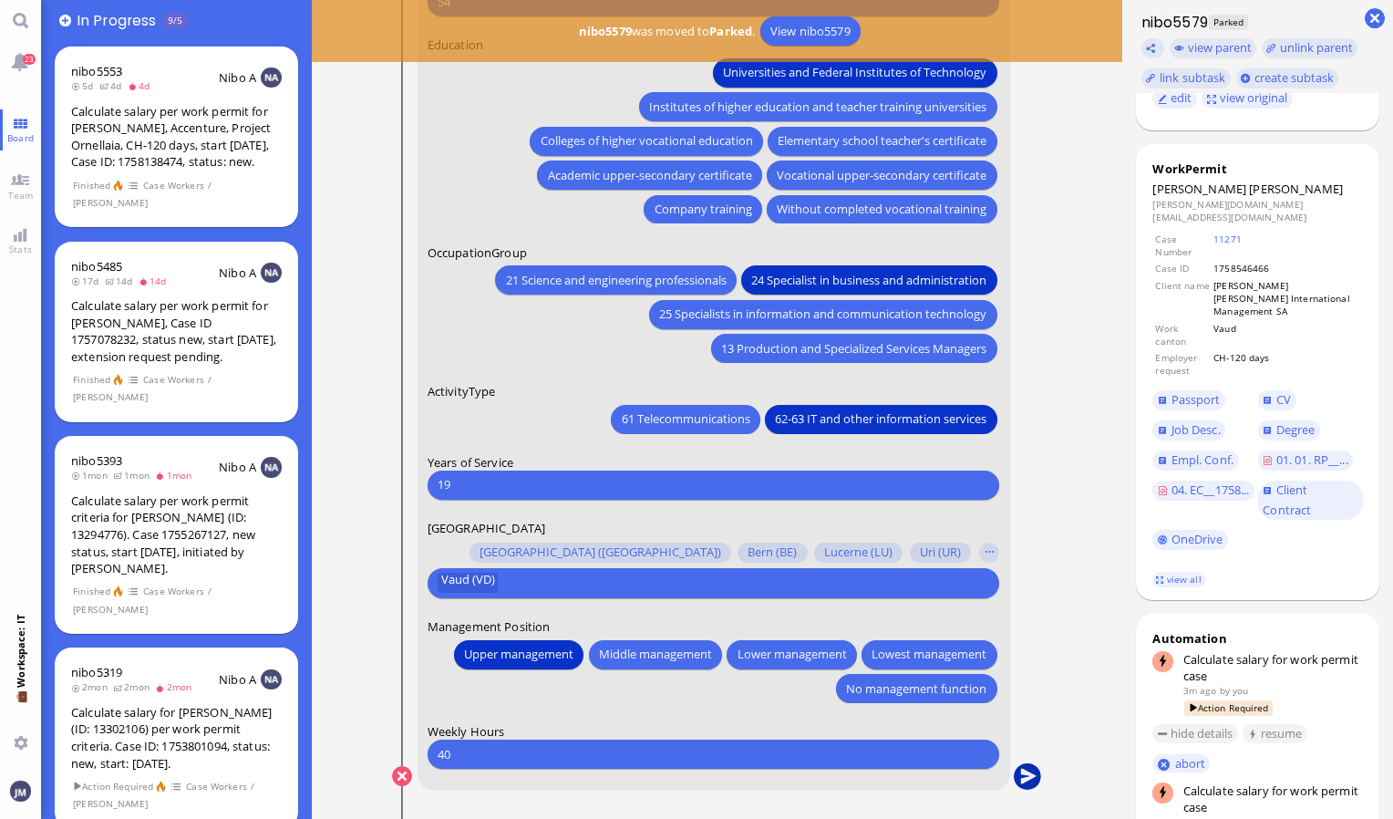
click at [1034, 780] on button "submit" at bounding box center [1027, 776] width 27 height 27
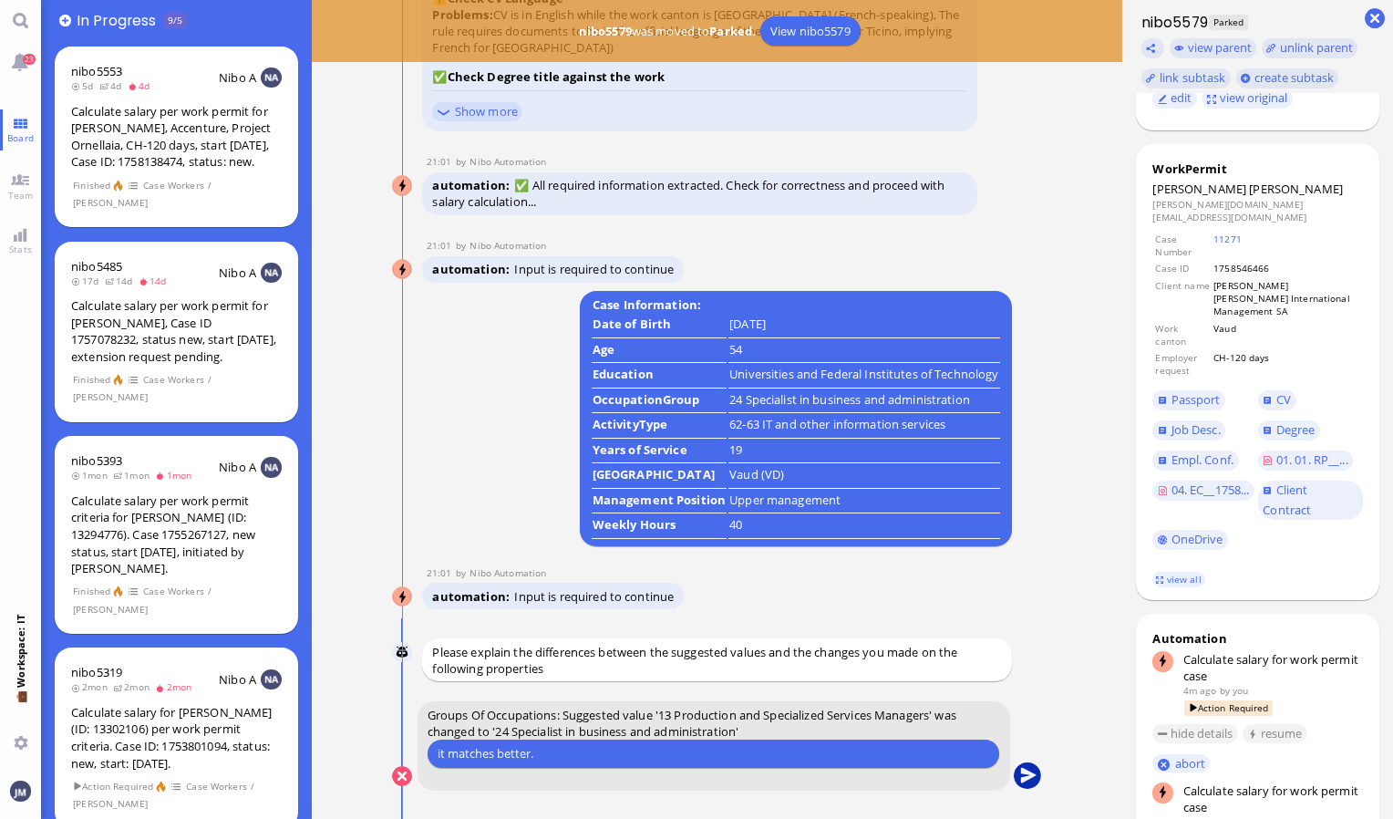
type input "it matches better."
click at [1021, 780] on button "submit" at bounding box center [1027, 776] width 27 height 27
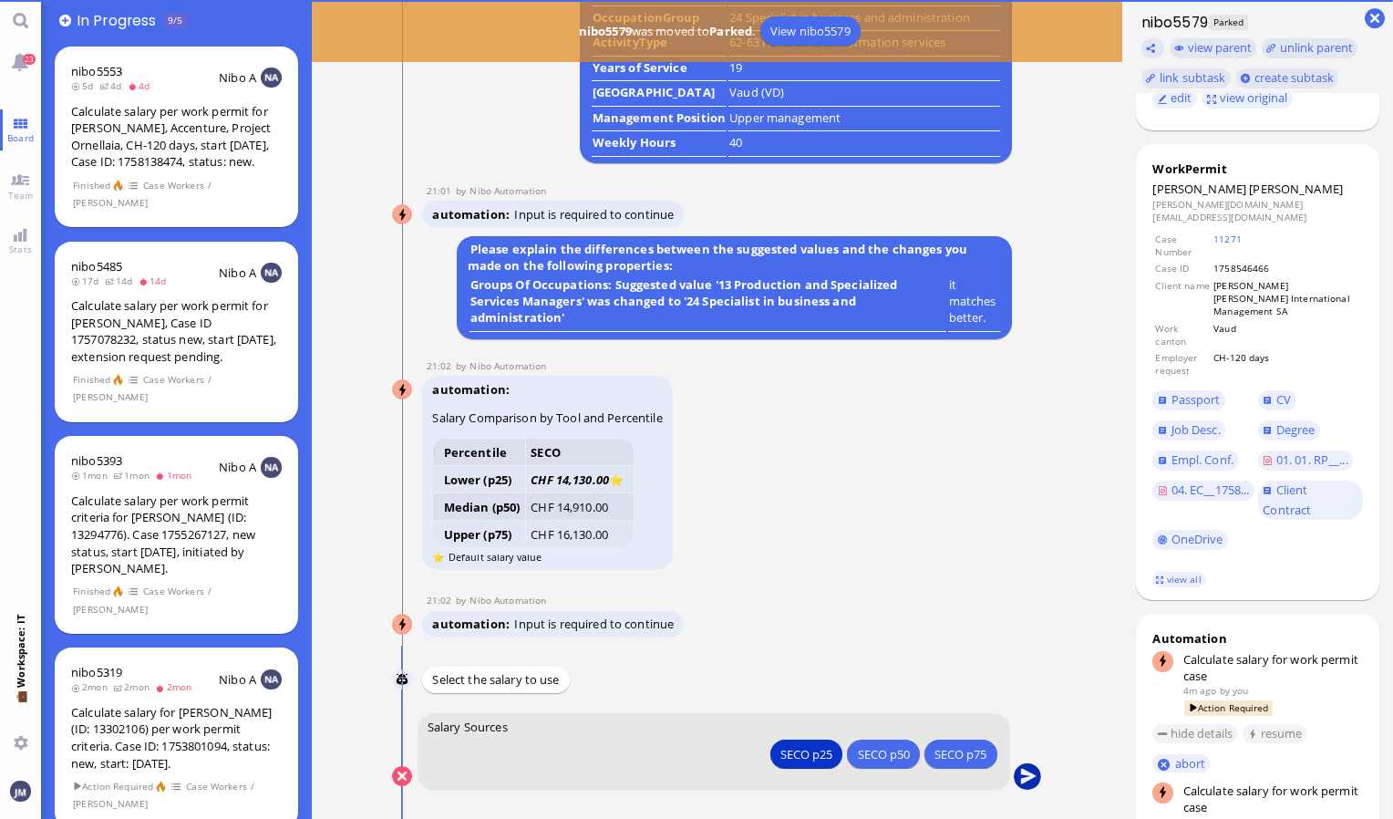
click at [1023, 779] on button "submit" at bounding box center [1027, 776] width 27 height 27
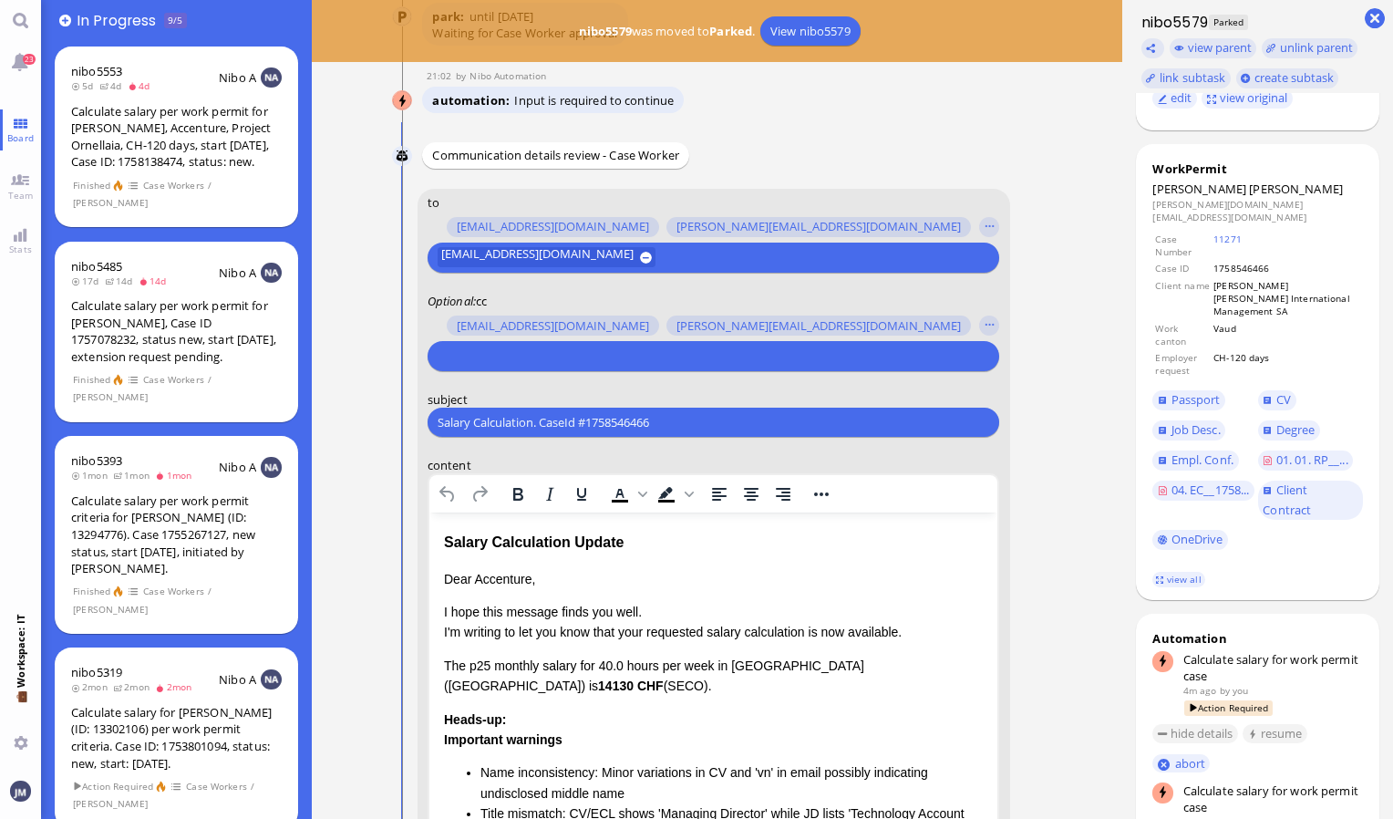
scroll to position [-365, 0]
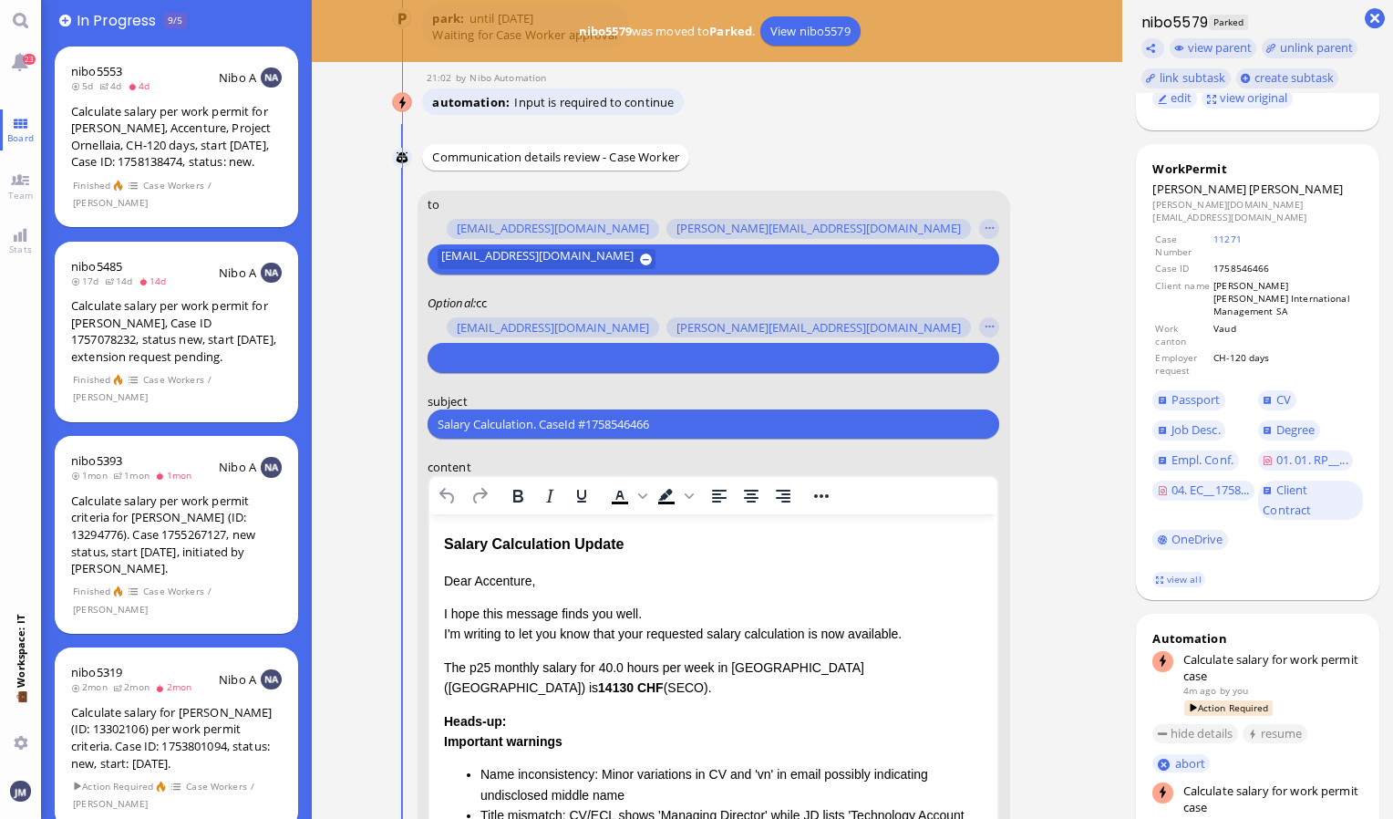
click at [671, 355] on input "text" at bounding box center [711, 357] width 547 height 19
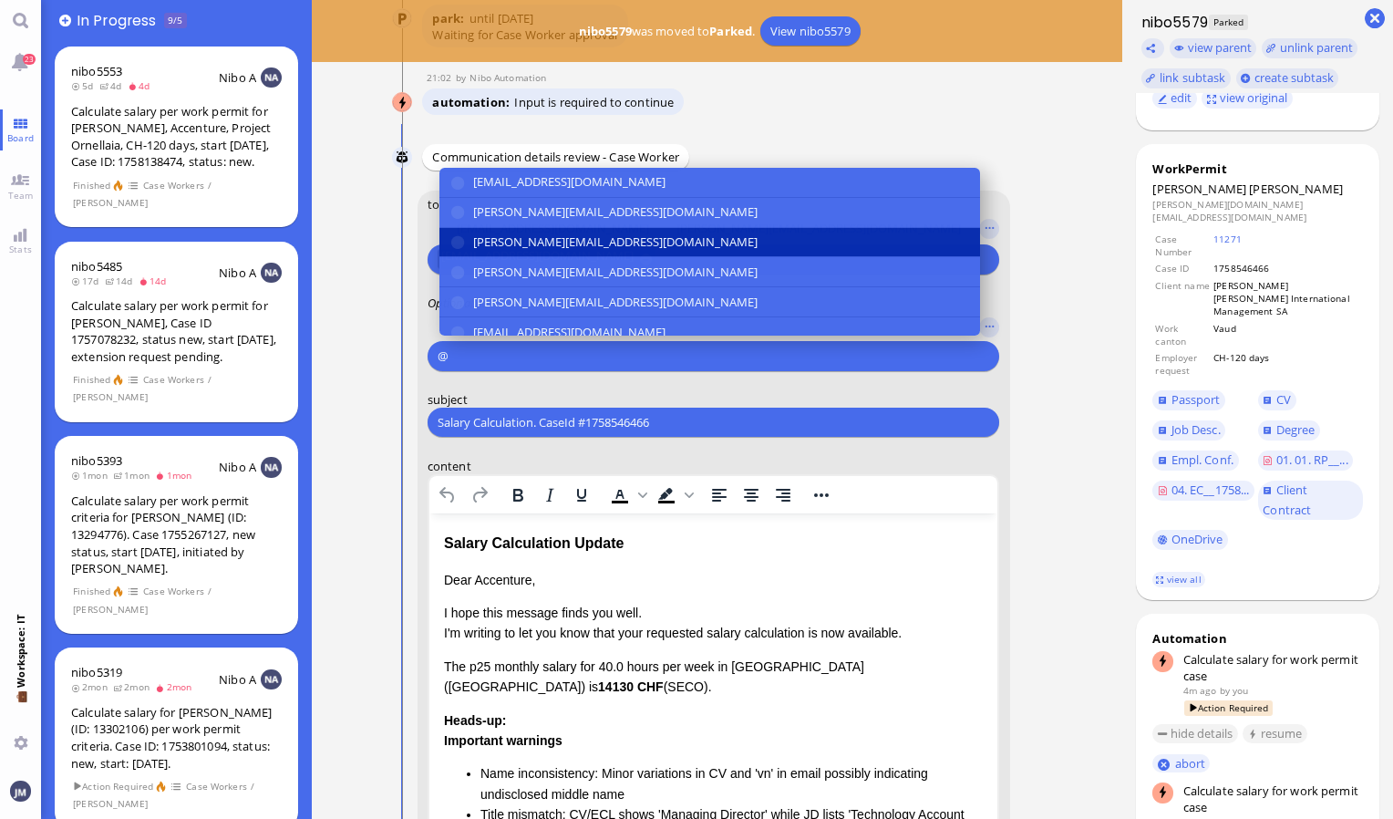
type input "@"
click at [576, 243] on span "[PERSON_NAME][EMAIL_ADDRESS][DOMAIN_NAME]" at bounding box center [615, 242] width 284 height 19
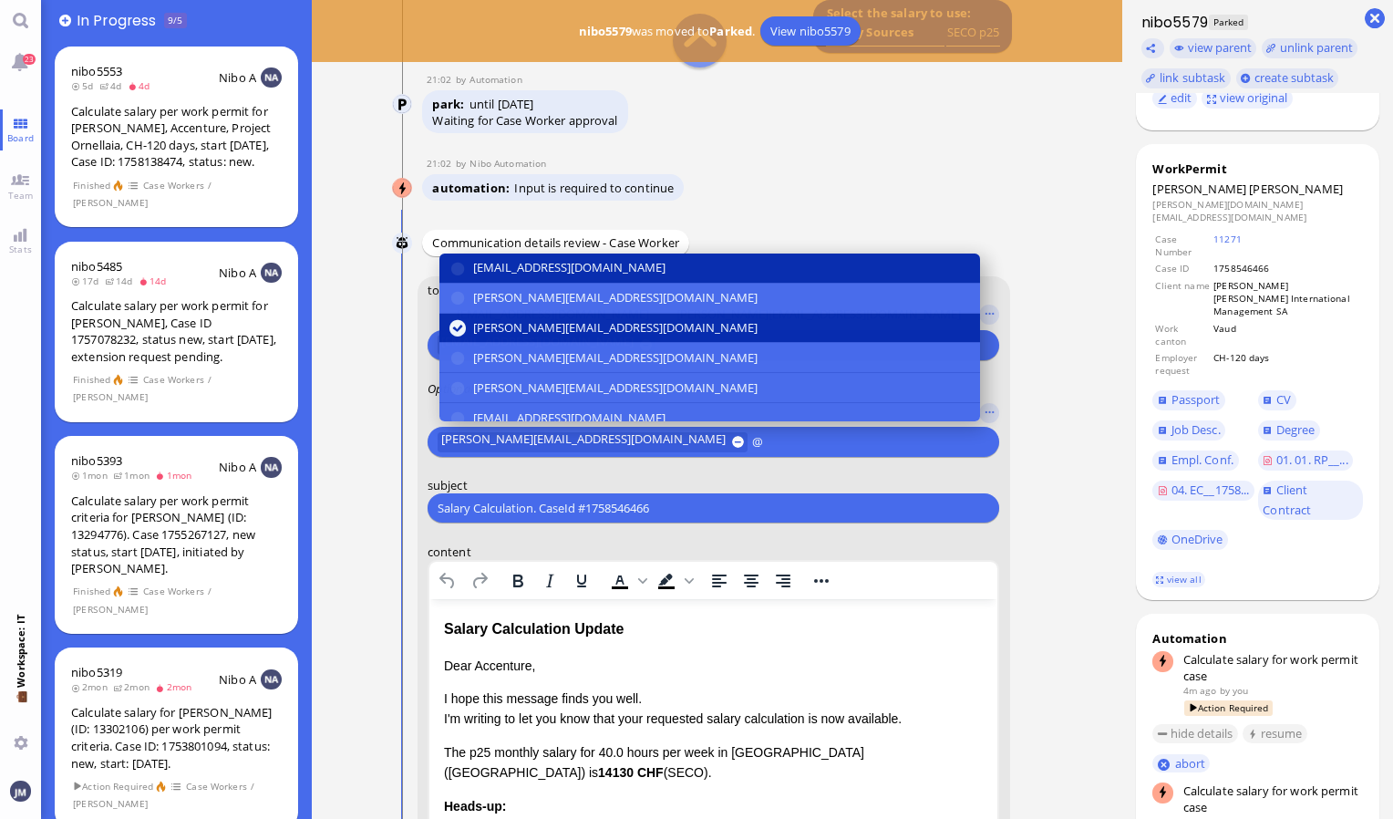
scroll to position [-454, 0]
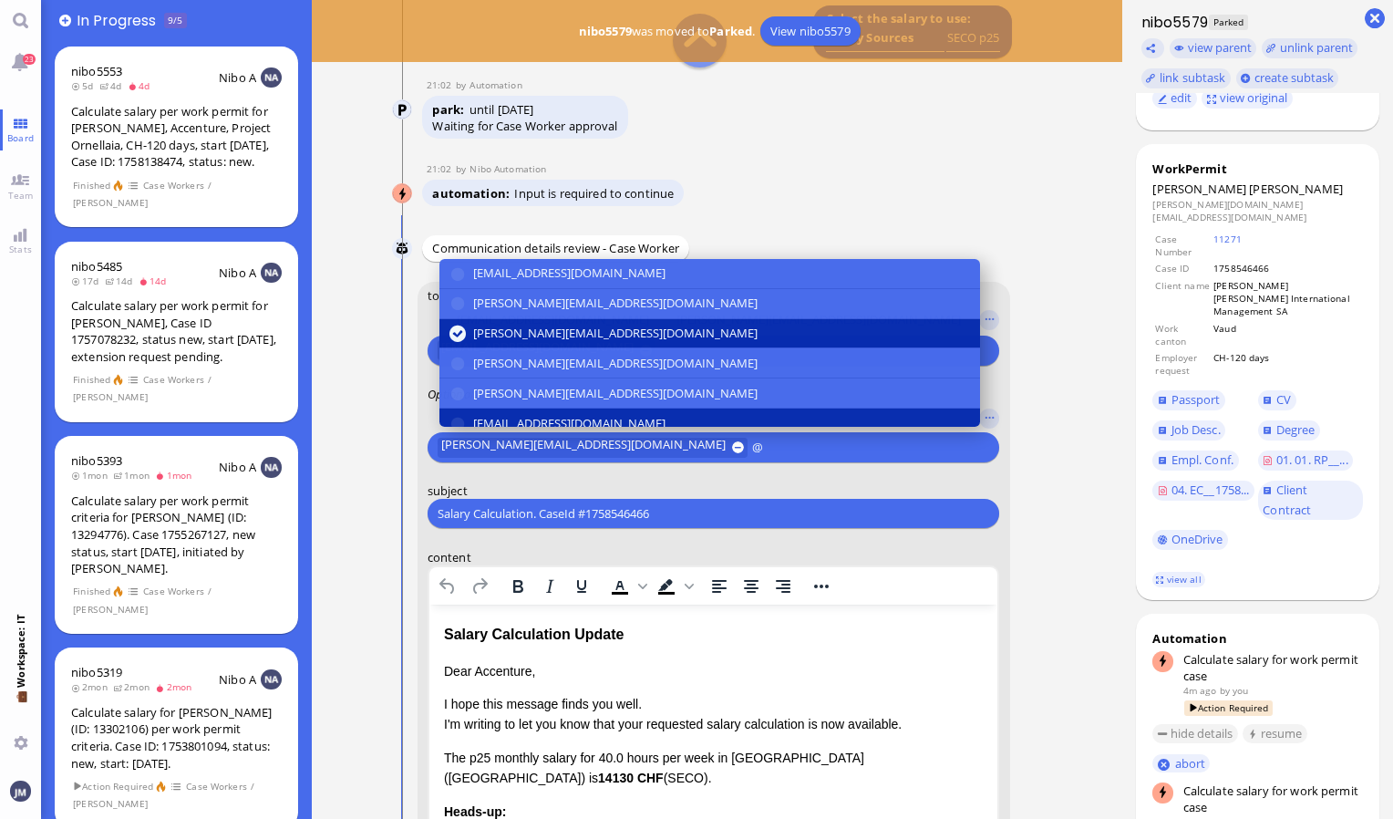
type input "@"
click at [492, 409] on button "[EMAIL_ADDRESS][DOMAIN_NAME]" at bounding box center [710, 424] width 541 height 30
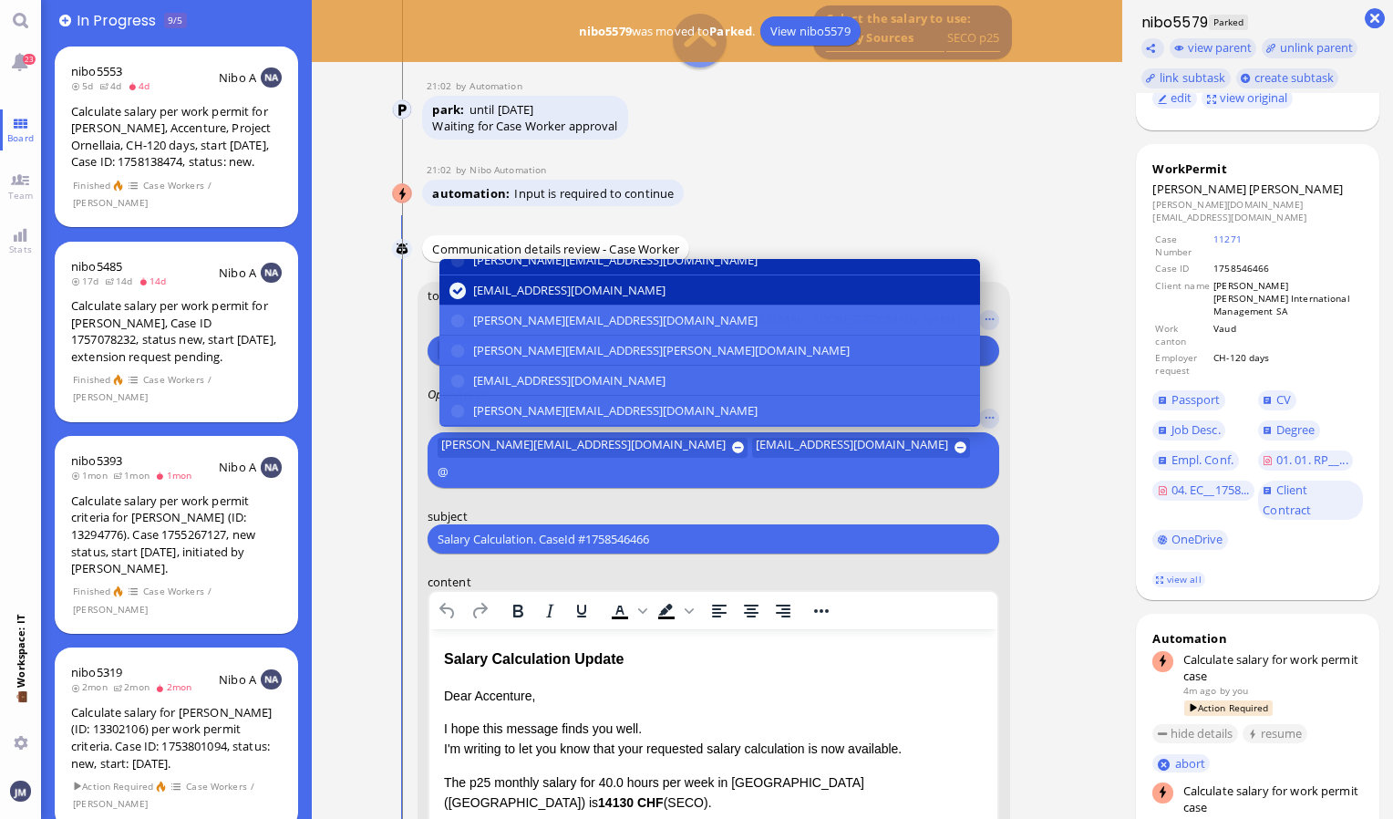
scroll to position [182, 0]
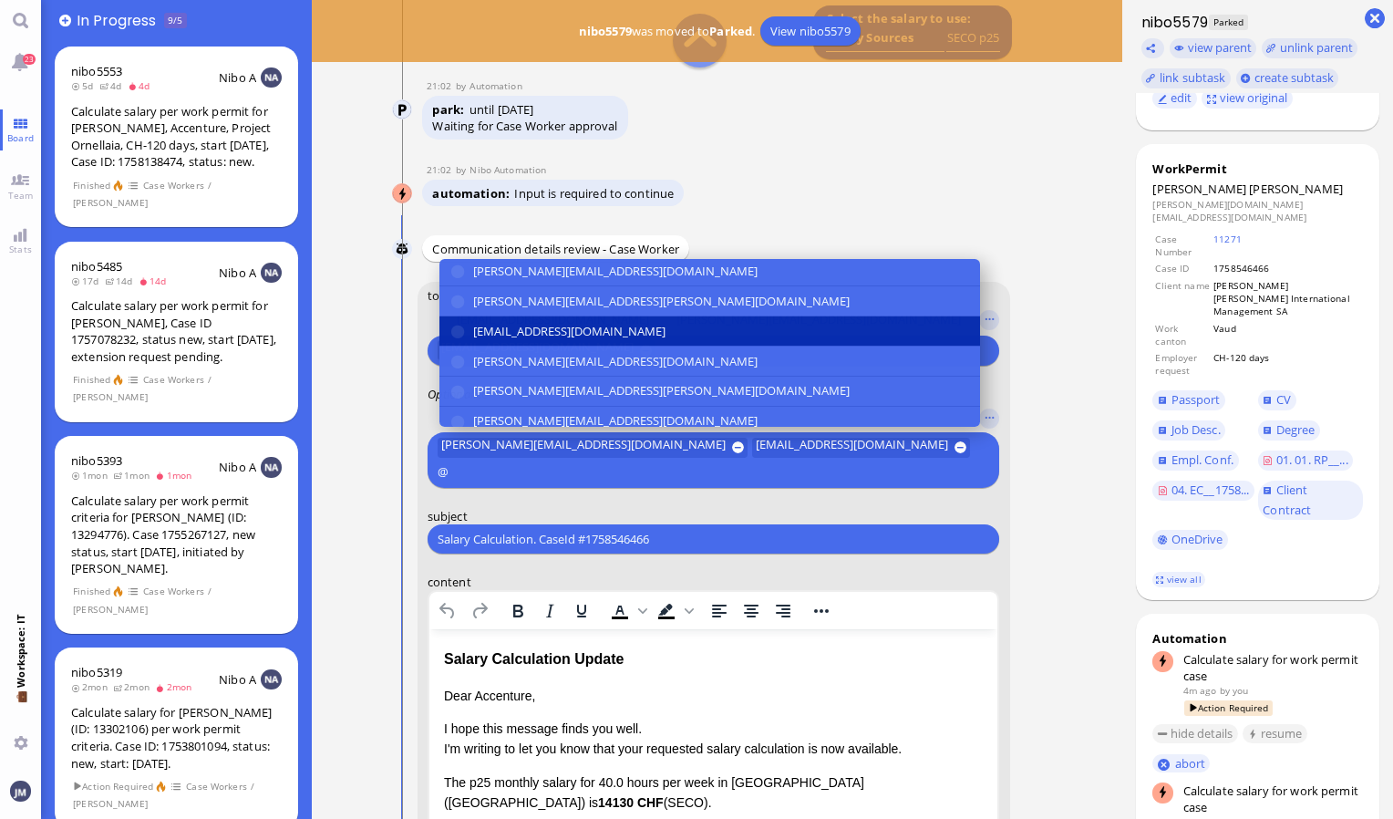
type input "@"
click at [512, 322] on span "[EMAIL_ADDRESS][DOMAIN_NAME]" at bounding box center [569, 331] width 192 height 19
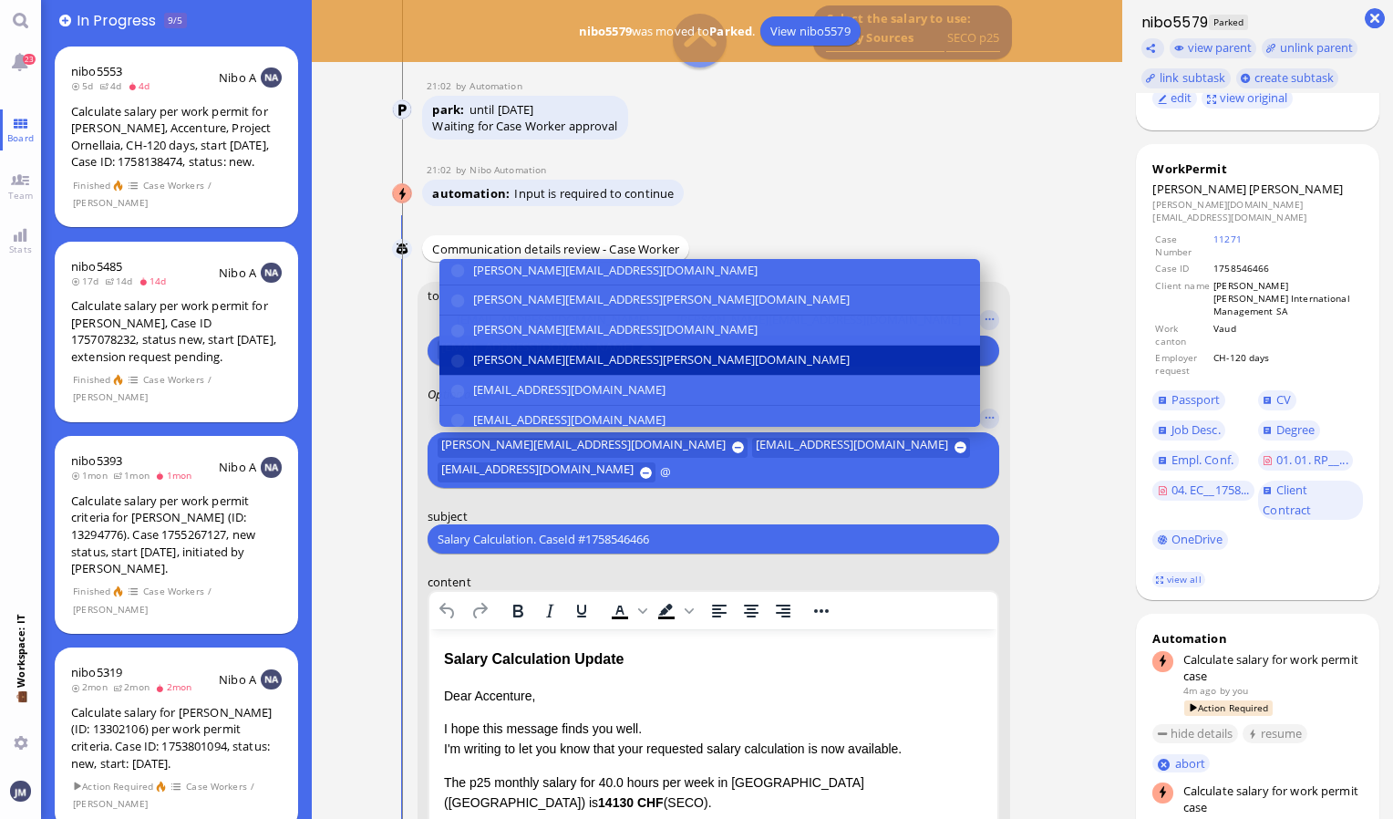
scroll to position [336, 0]
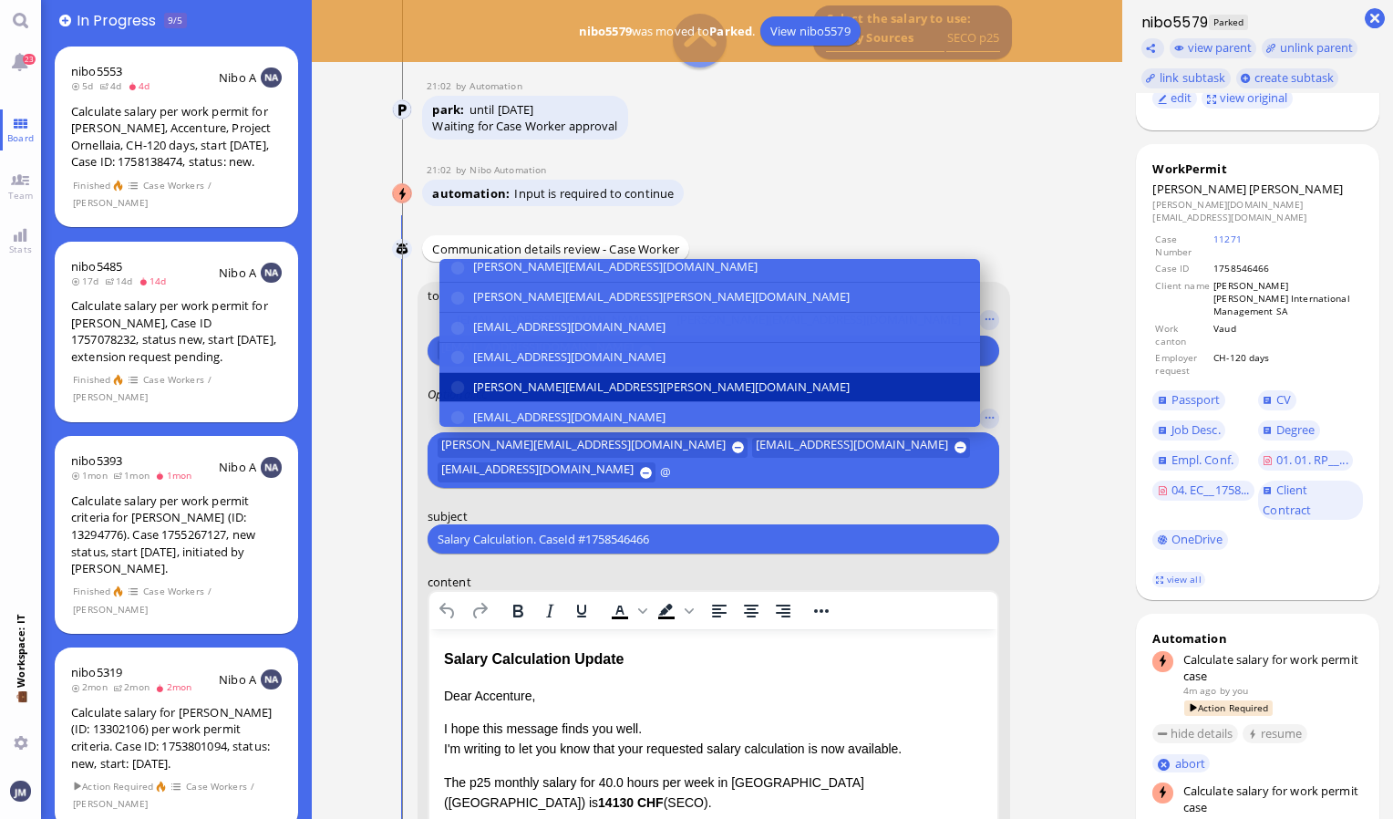
type input "@"
click at [534, 392] on button "[PERSON_NAME][EMAIL_ADDRESS][PERSON_NAME][DOMAIN_NAME]" at bounding box center [710, 388] width 541 height 30
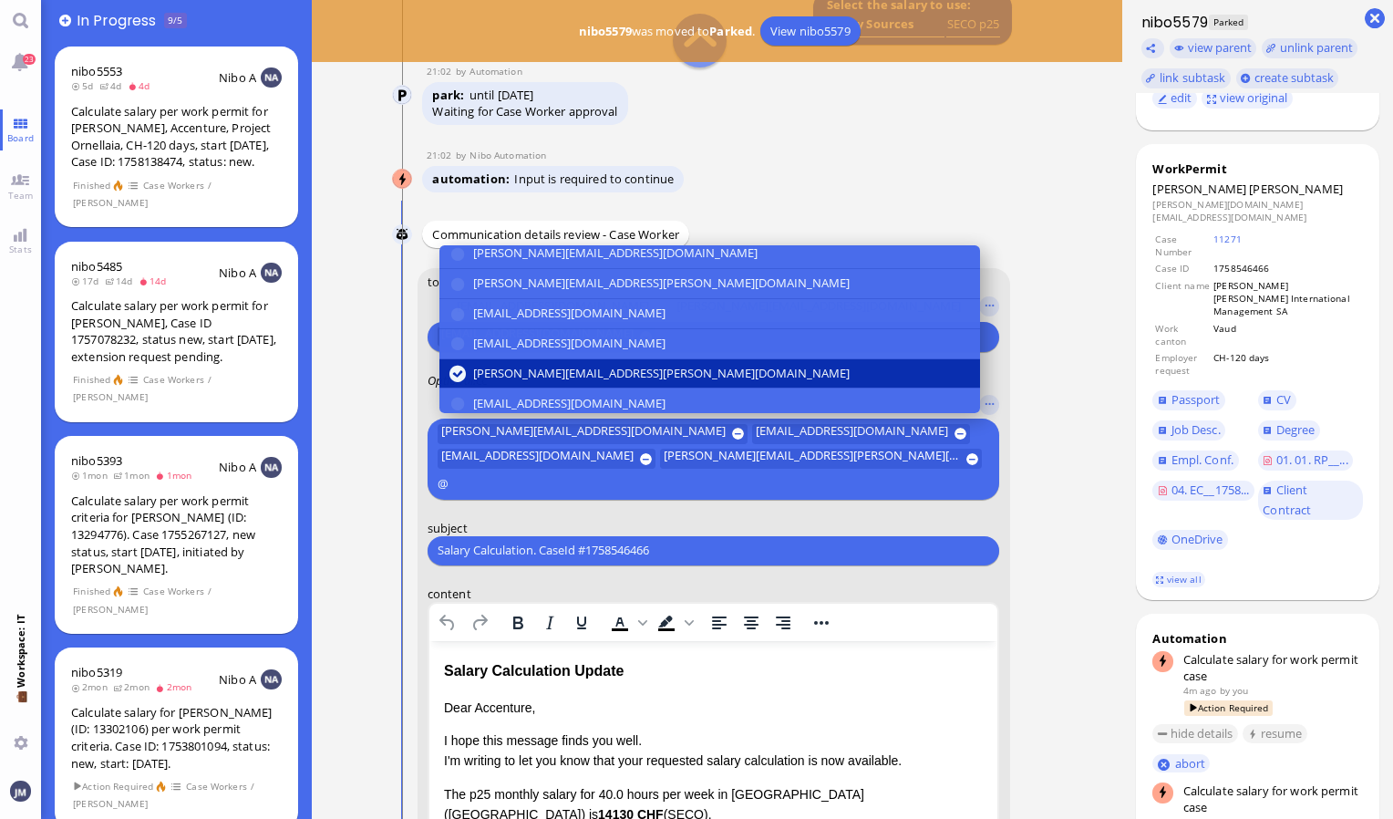
scroll to position [-488, 0]
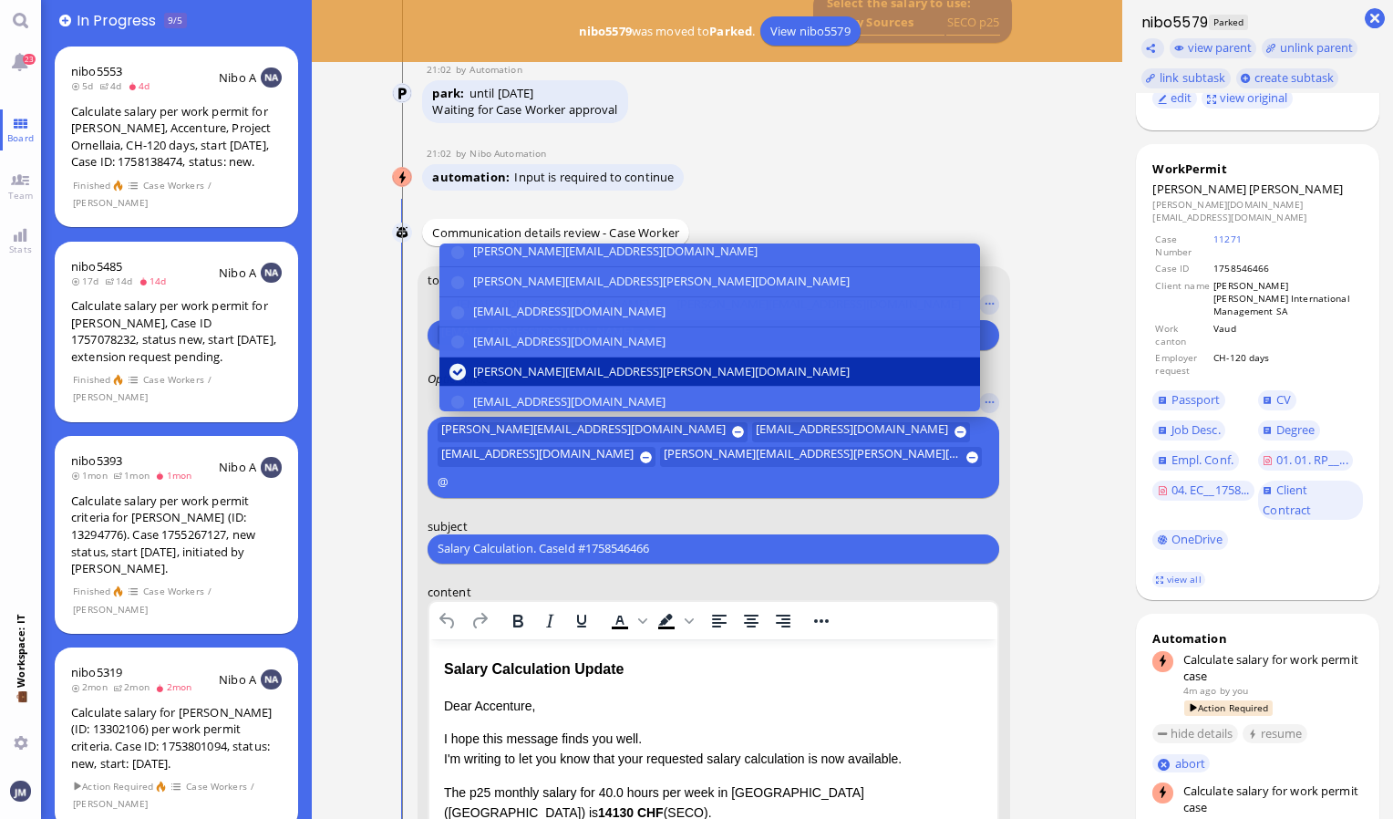
type input "@"
click at [534, 392] on span "[EMAIL_ADDRESS][DOMAIN_NAME]" at bounding box center [569, 401] width 192 height 19
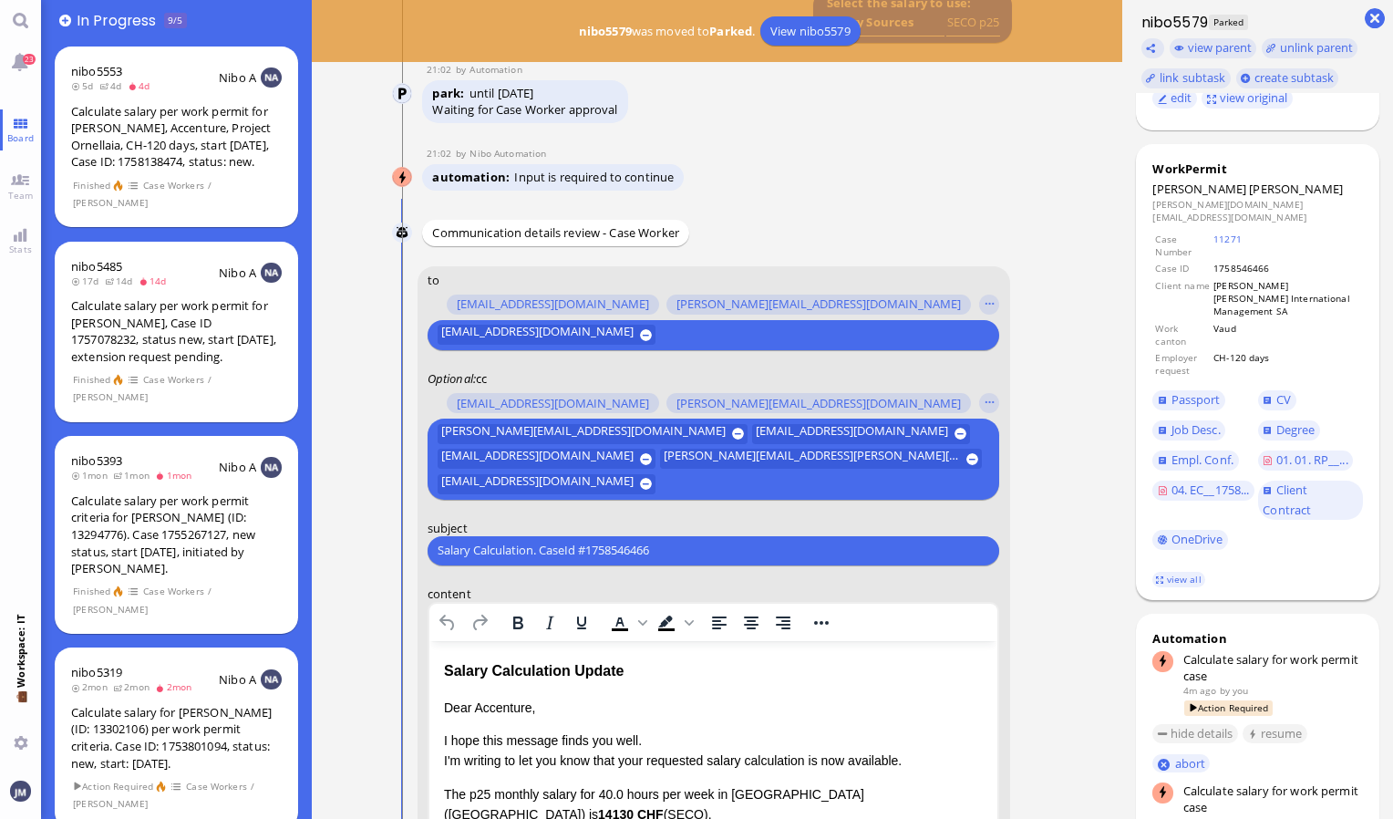
click at [1254, 191] on span "[PERSON_NAME]" at bounding box center [1296, 189] width 94 height 16
copy span "[PERSON_NAME]"
drag, startPoint x: 678, startPoint y: 558, endPoint x: 257, endPoint y: 553, distance: 421.3
click at [257, 553] on board-view "👥 Queue 2 nibo5374 1mon 1mon Automation Case 1754939726: Salary calc request fo…" at bounding box center [717, 409] width 1352 height 819
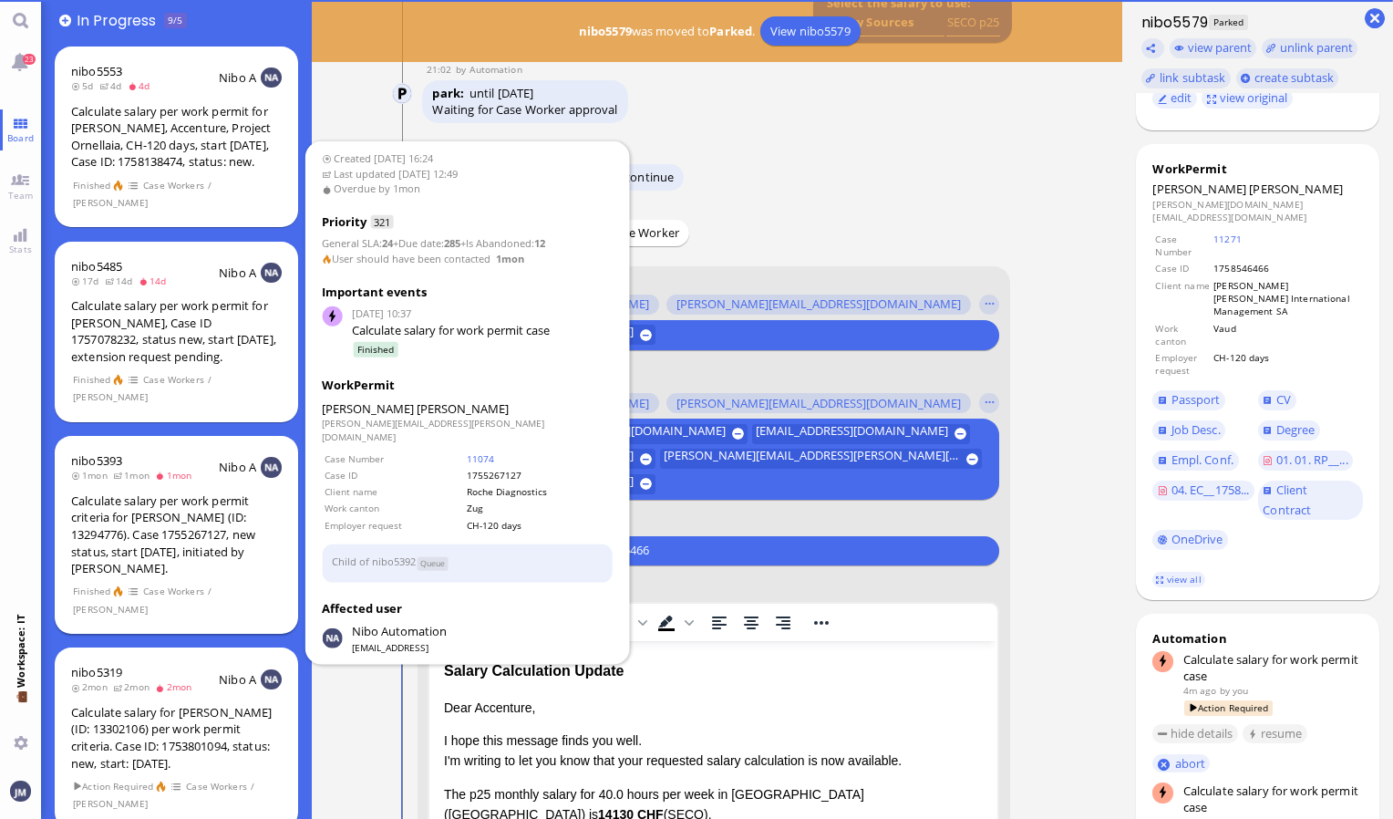
paste input "PazPerTout new case: [PERSON_NAME] (1758546466 / 10945892), Employer Request: C…"
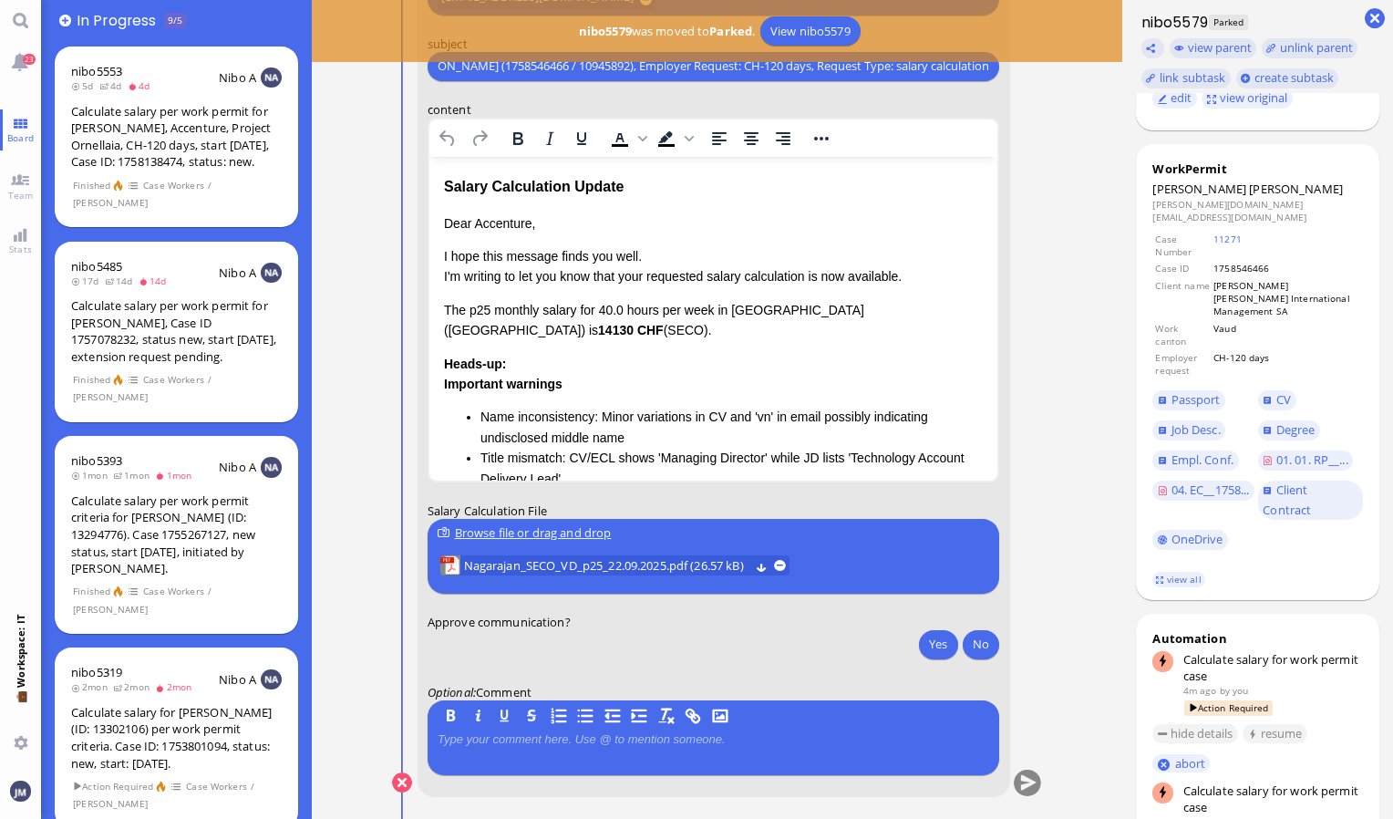
scroll to position [0, 0]
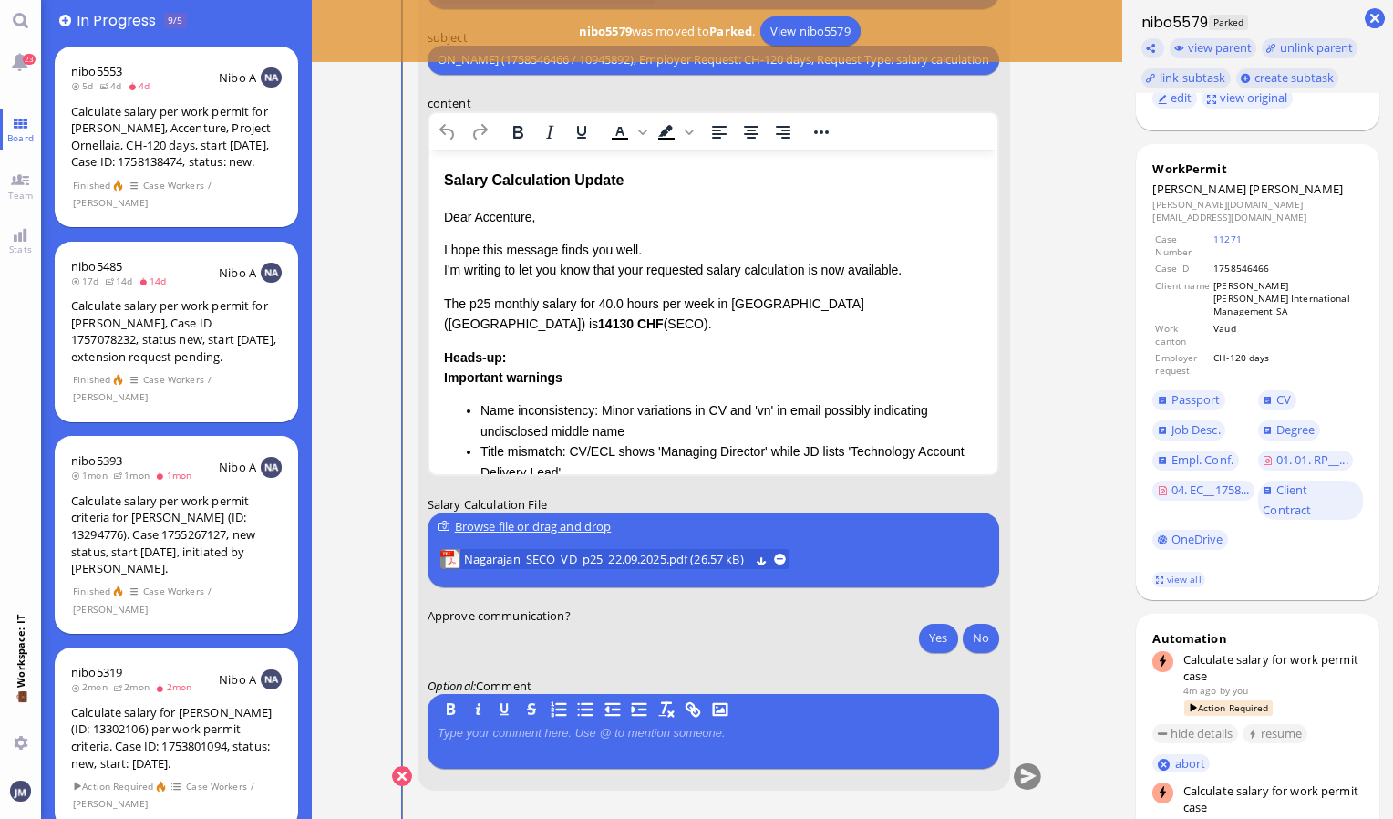
type input "PazPerTout new case: [PERSON_NAME] (1758546466 / 10945892), Employer Request: C…"
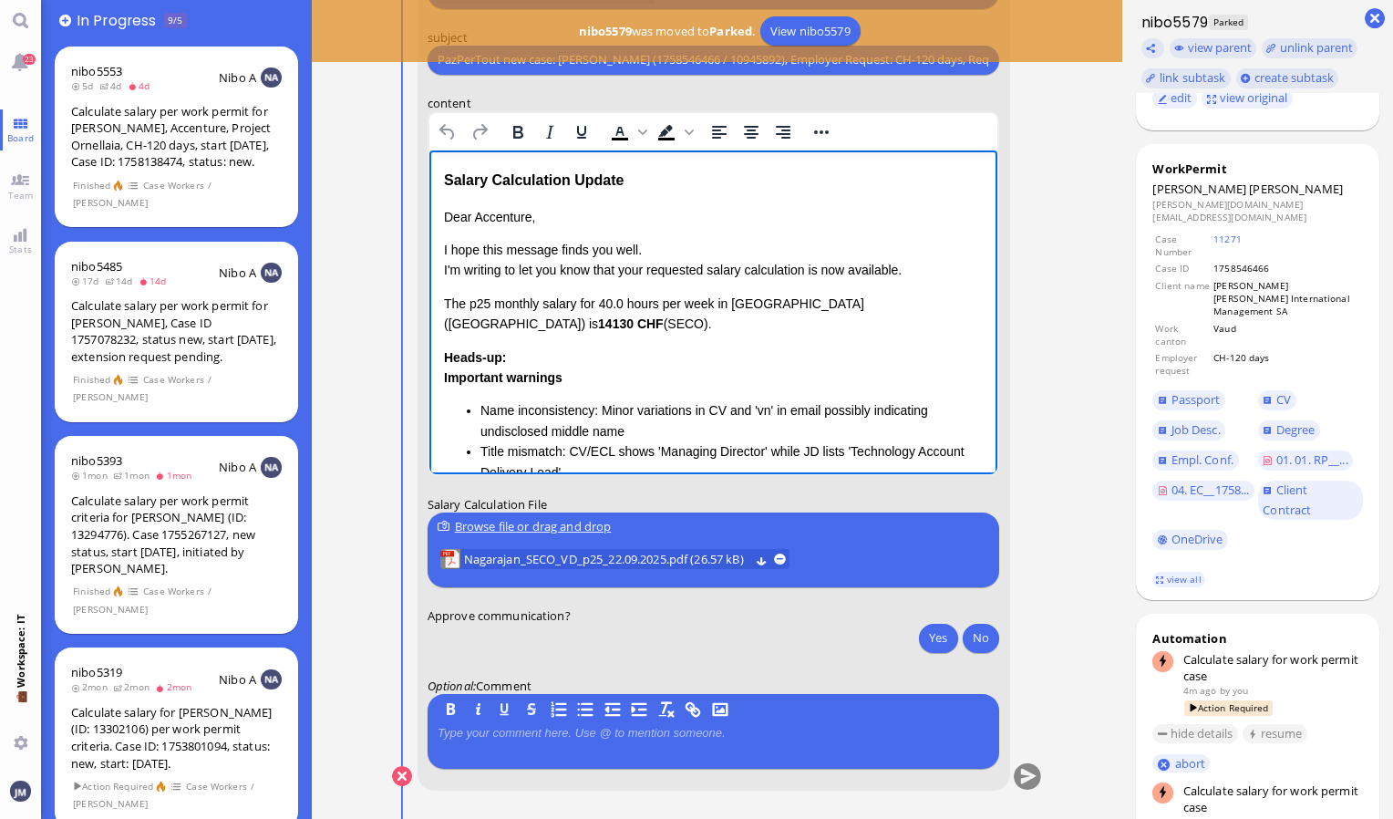
drag, startPoint x: 672, startPoint y: 176, endPoint x: 388, endPoint y: 197, distance: 284.4
click at [429, 197] on html "Salary Calculation Update Dear Accenture, I hope this message finds you well. I…" at bounding box center [713, 407] width 569 height 515
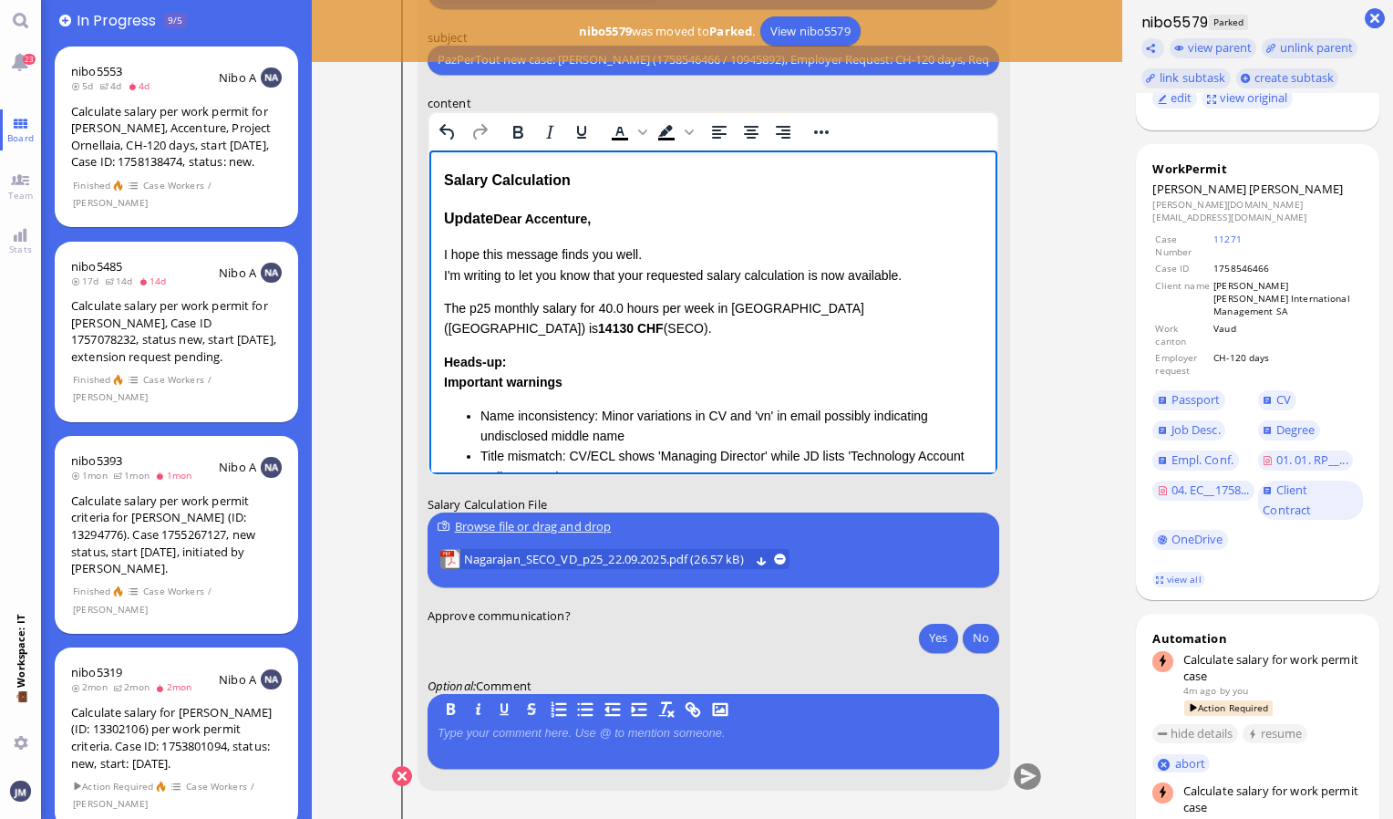
click at [497, 222] on span "Dear Accenture," at bounding box center [541, 218] width 98 height 15
click at [494, 220] on span "Dear Accenture," at bounding box center [541, 218] width 98 height 15
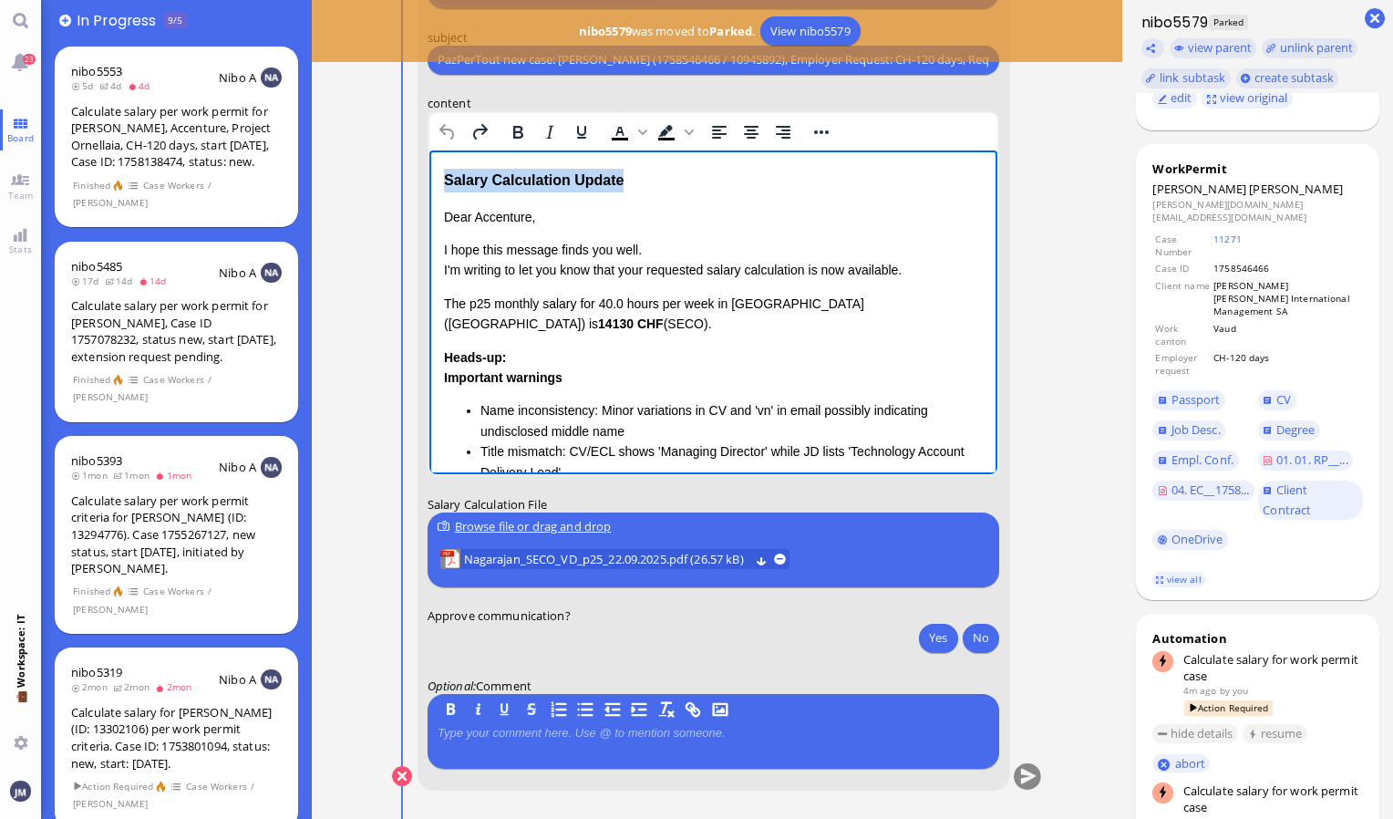
drag, startPoint x: 660, startPoint y: 178, endPoint x: 439, endPoint y: 181, distance: 221.6
click at [439, 181] on html "Salary Calculation Update Dear Accenture, I hope this message finds you well. I…" at bounding box center [713, 407] width 569 height 515
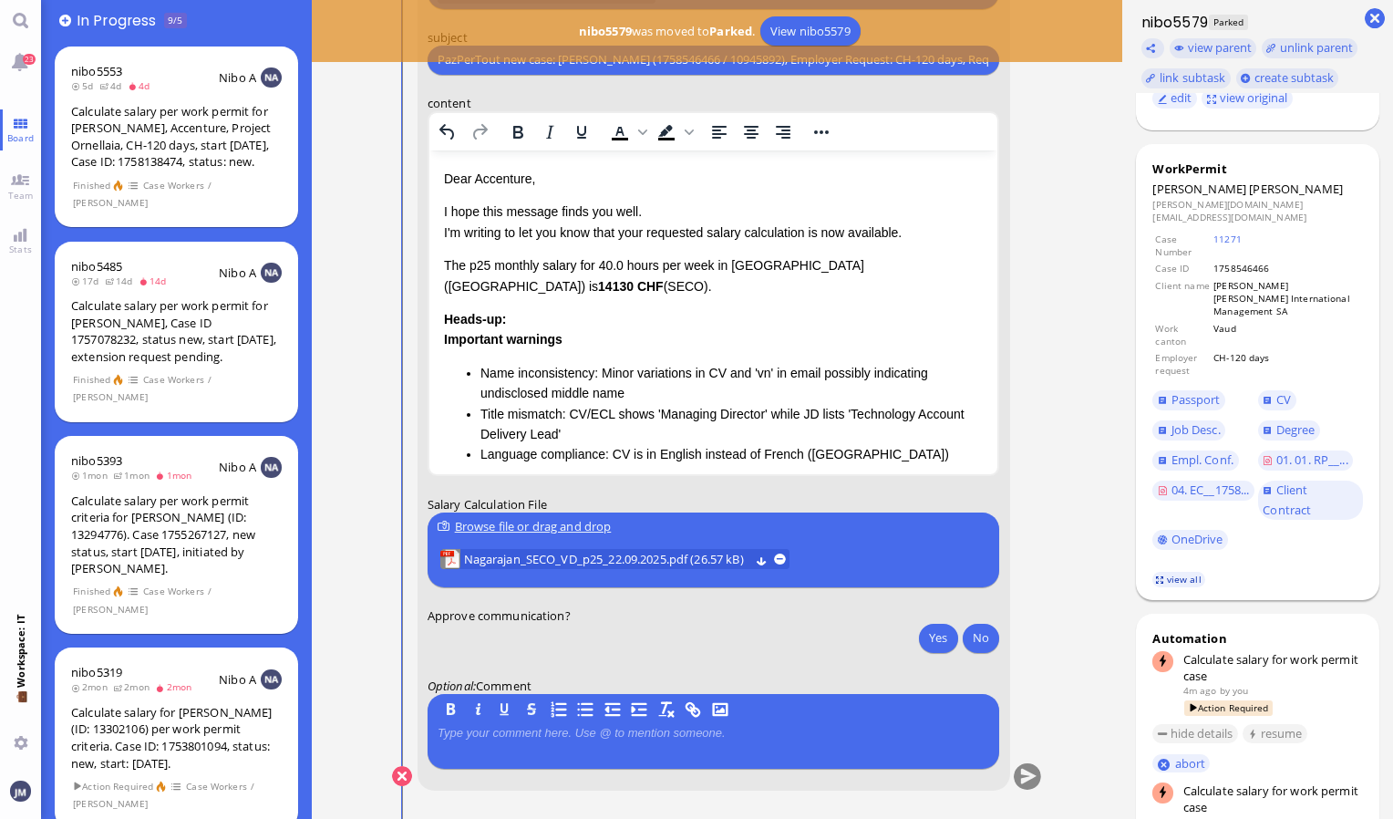
click at [1175, 572] on link "view all" at bounding box center [1179, 580] width 53 height 16
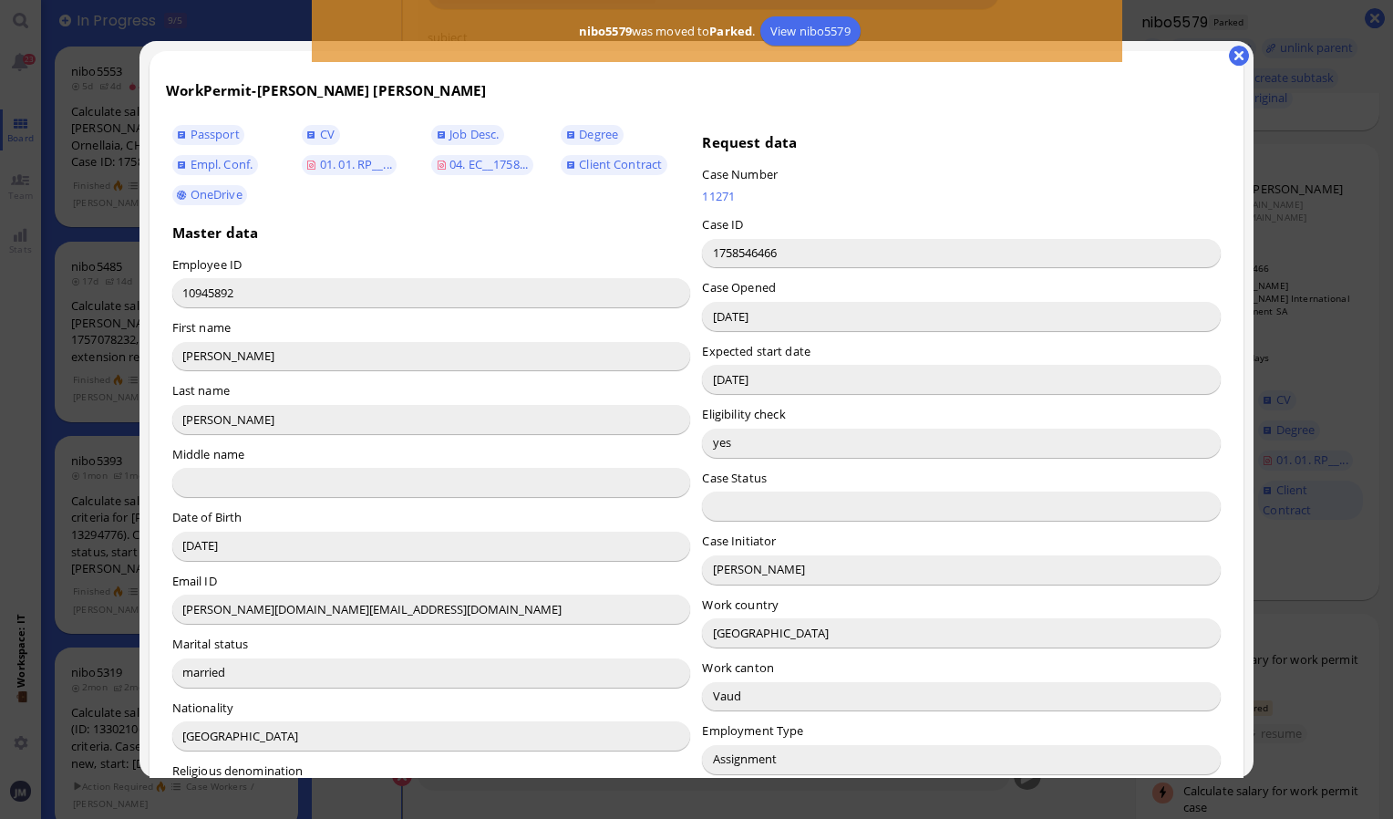
click at [722, 573] on input "[PERSON_NAME]" at bounding box center [961, 569] width 519 height 29
click at [1239, 57] on button "button" at bounding box center [1239, 56] width 20 height 20
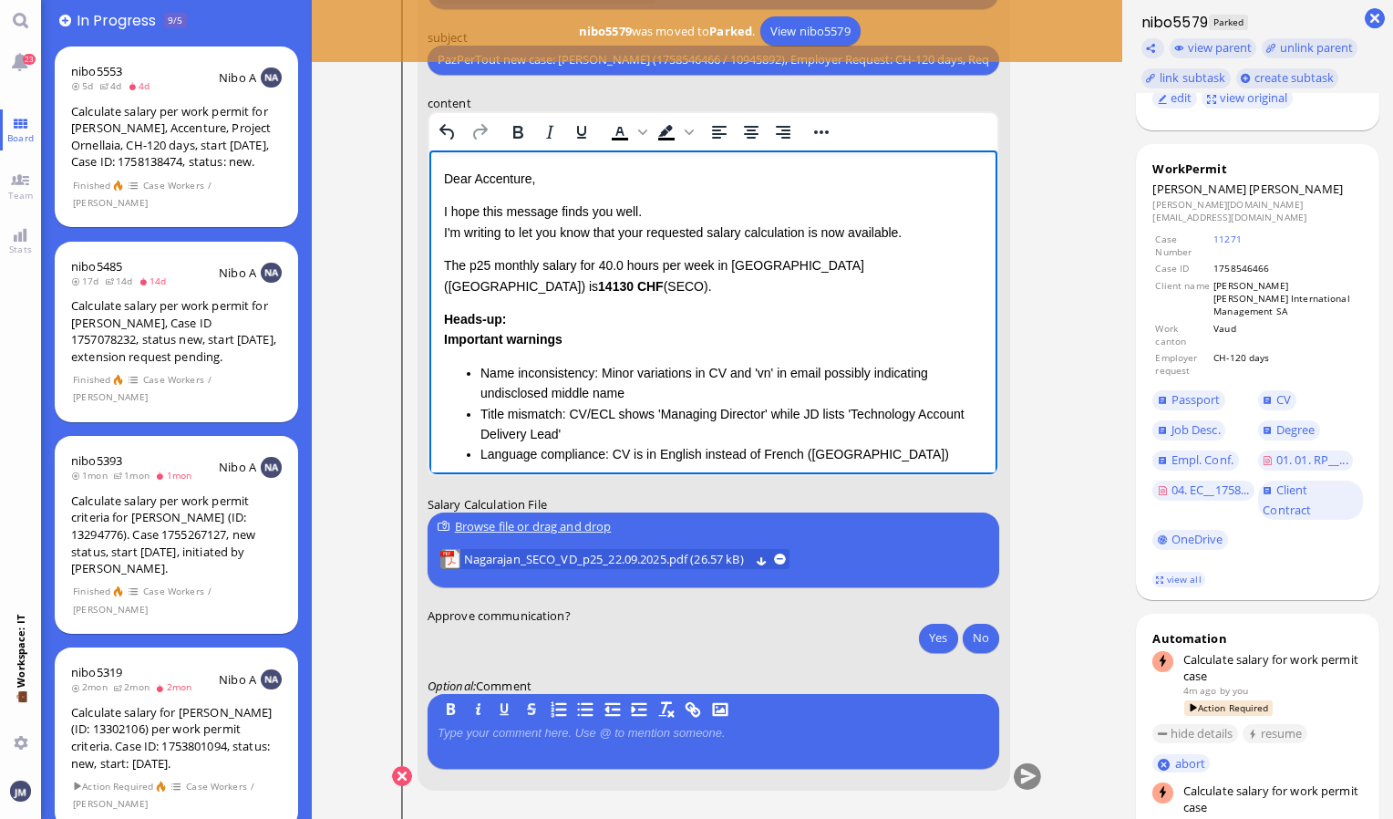
click at [495, 181] on p "Dear Accenture," at bounding box center [713, 178] width 540 height 20
drag, startPoint x: 442, startPoint y: 260, endPoint x: 548, endPoint y: 415, distance: 187.7
click at [548, 415] on html "Dear [PERSON_NAME], I hope this message finds you well. I'm writing to let you …" at bounding box center [713, 389] width 569 height 478
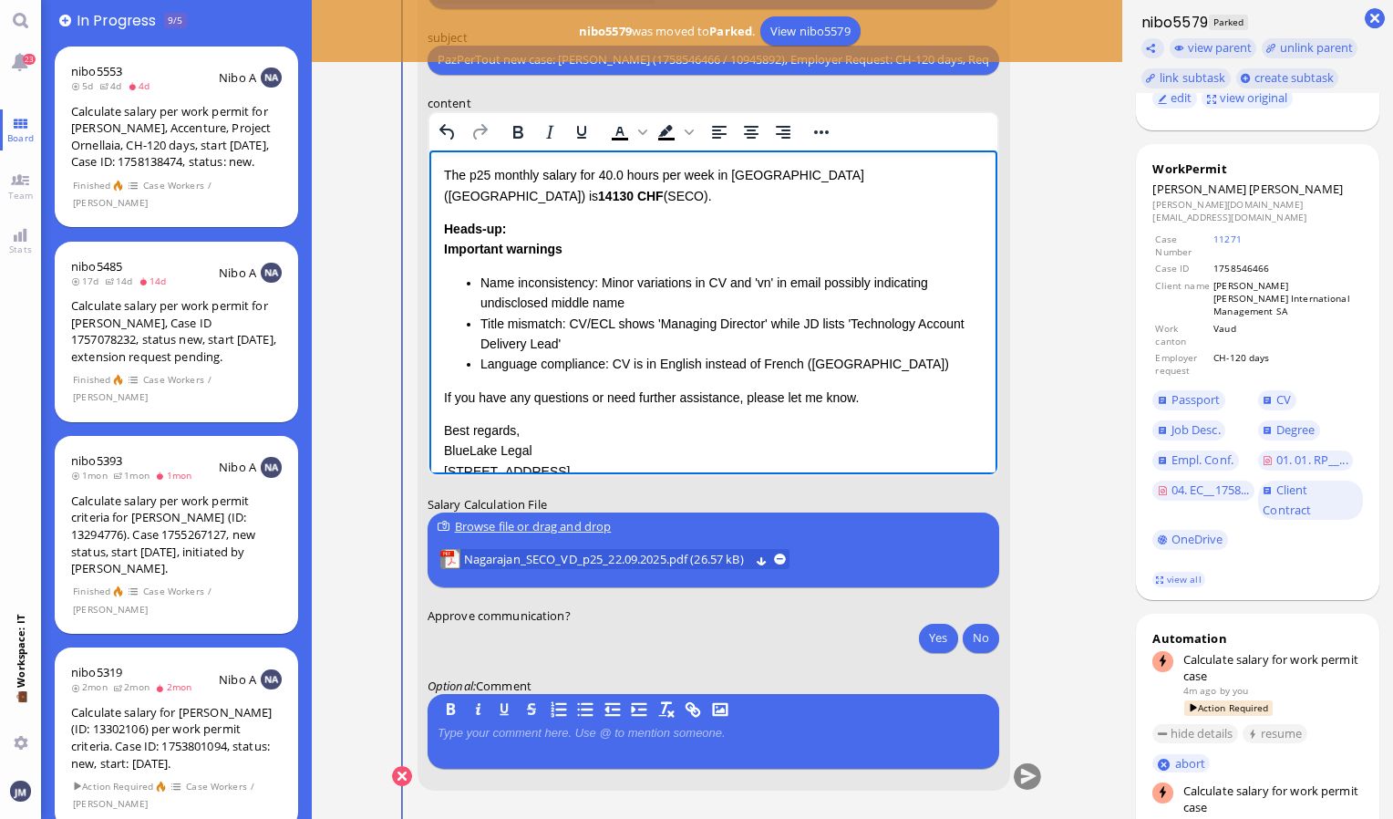
scroll to position [91, 0]
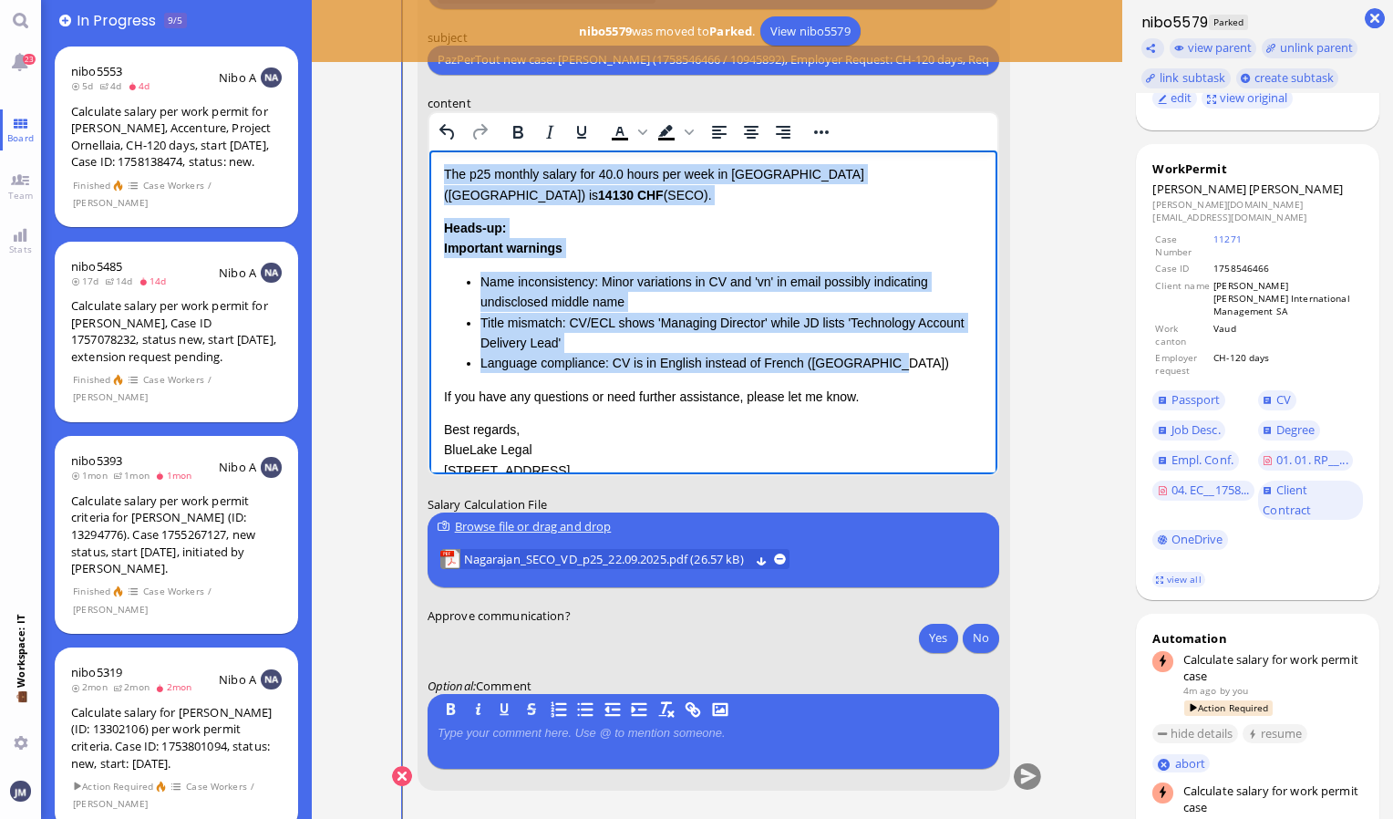
drag, startPoint x: 894, startPoint y: 335, endPoint x: 440, endPoint y: 179, distance: 480.1
click at [440, 179] on html "Dear [PERSON_NAME], I hope this message finds you well. I'm writing to let you …" at bounding box center [713, 297] width 569 height 478
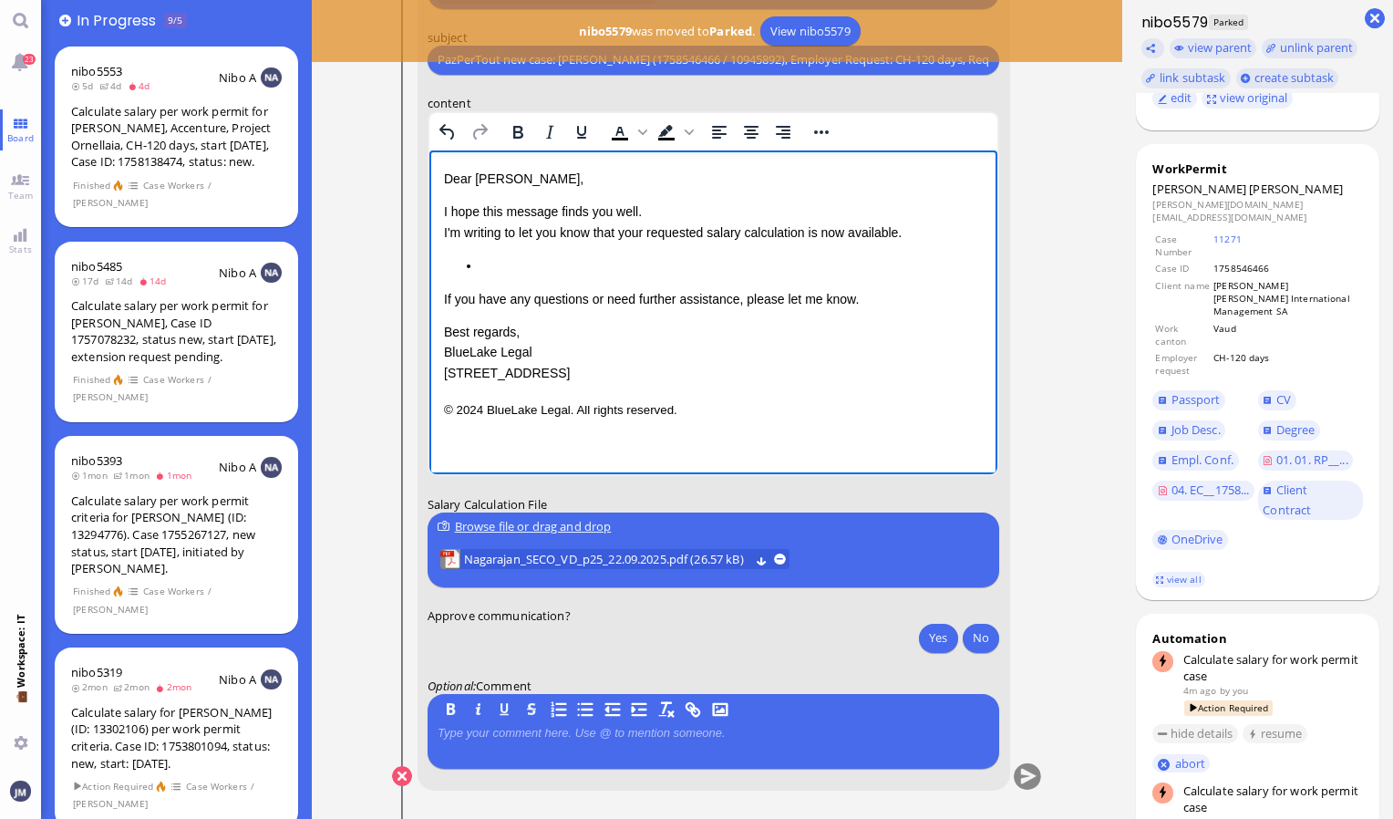
scroll to position [0, 0]
drag, startPoint x: 517, startPoint y: 272, endPoint x: 371, endPoint y: 271, distance: 145.9
click at [429, 271] on html "Dear [PERSON_NAME], I hope this message finds you well. I'm writing to let you …" at bounding box center [713, 294] width 569 height 289
click at [676, 261] on span "Kindly note that the regular lead time for [DEMOGRAPHIC_DATA] residents in X is…" at bounding box center [703, 264] width 521 height 15
click at [791, 267] on span "Kindly note that the regular lead time for Non-EU residents in X is 4 weeks." at bounding box center [654, 264] width 423 height 15
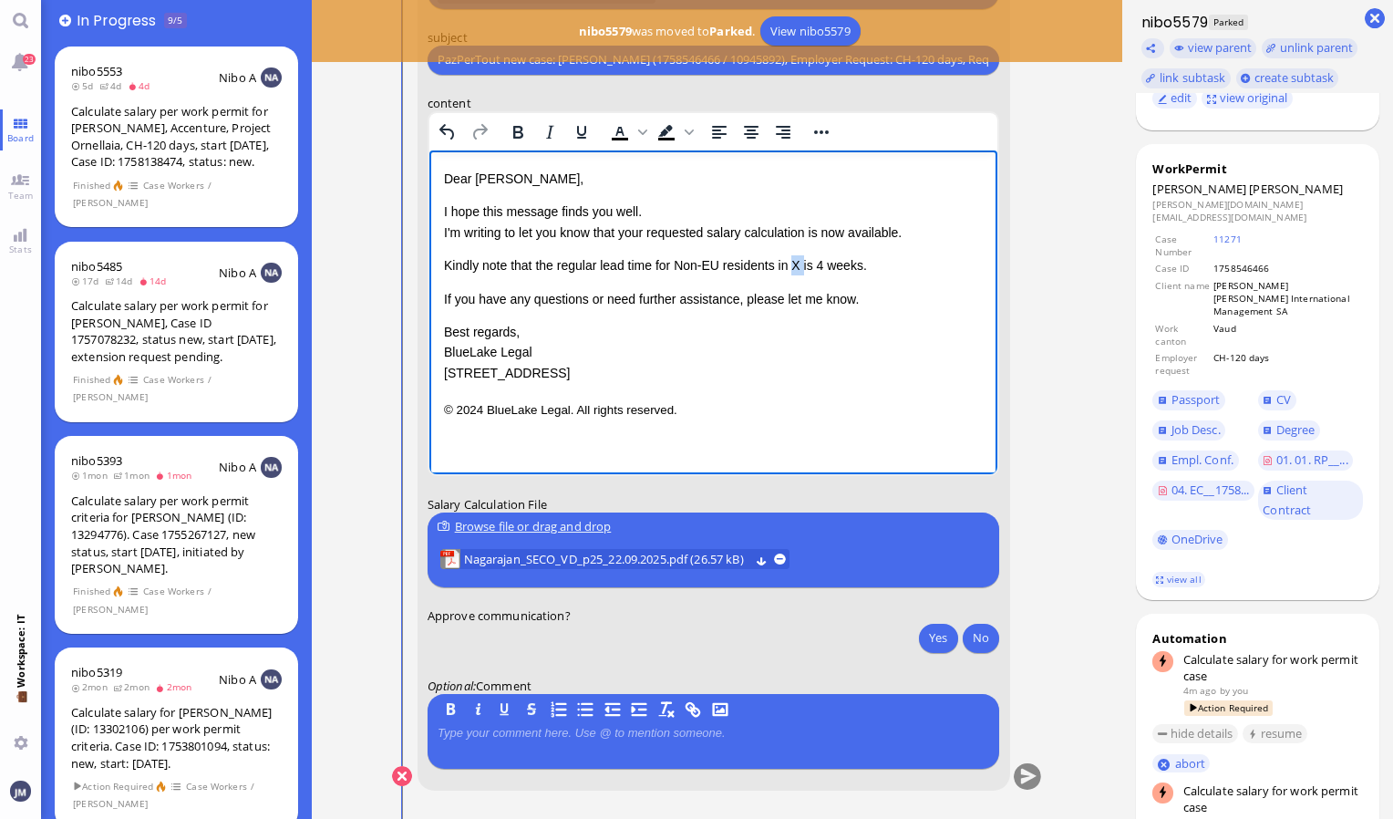
click at [791, 267] on span "Kindly note that the regular lead time for Non-EU residents in X is 4 weeks." at bounding box center [654, 264] width 423 height 15
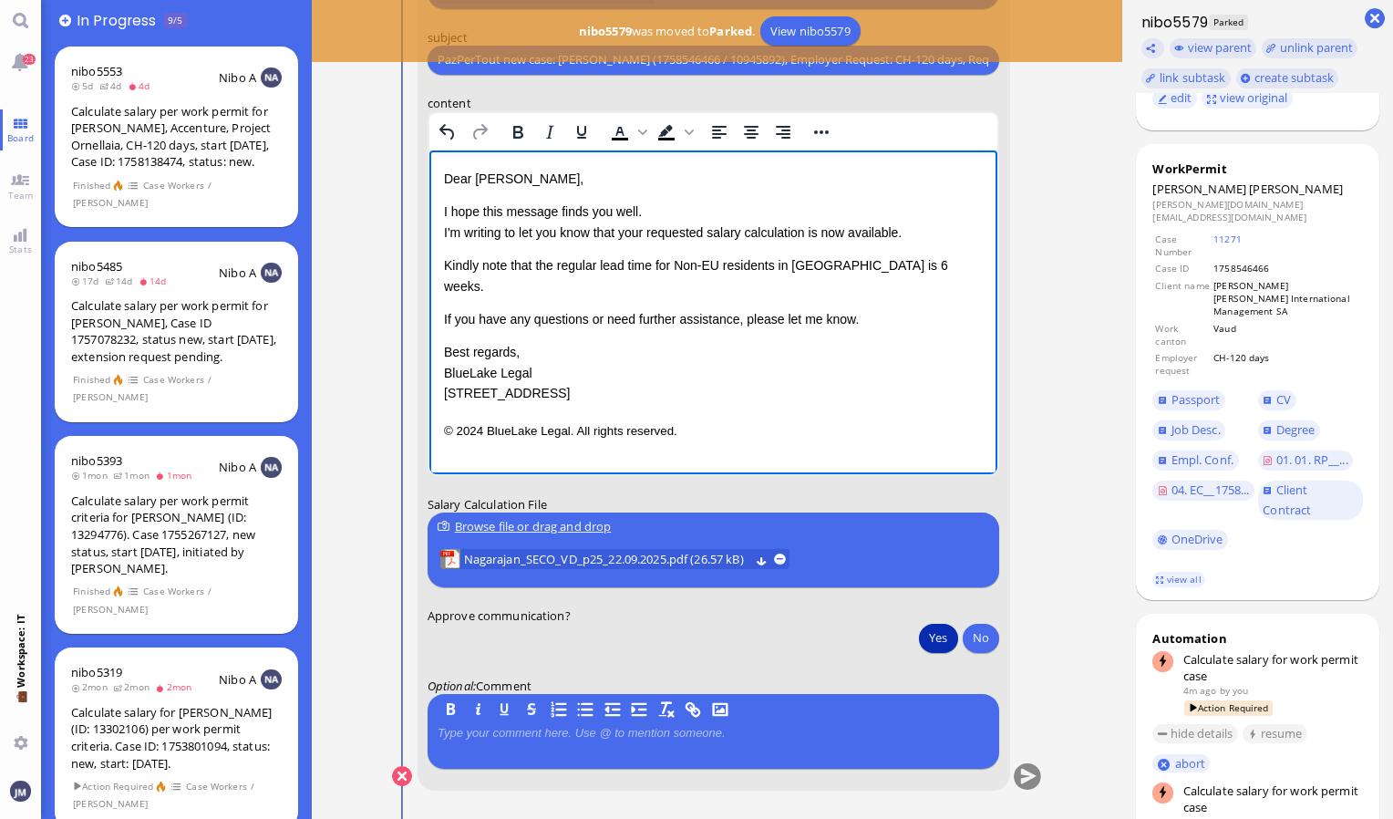
click at [930, 638] on button "Yes" at bounding box center [938, 637] width 38 height 29
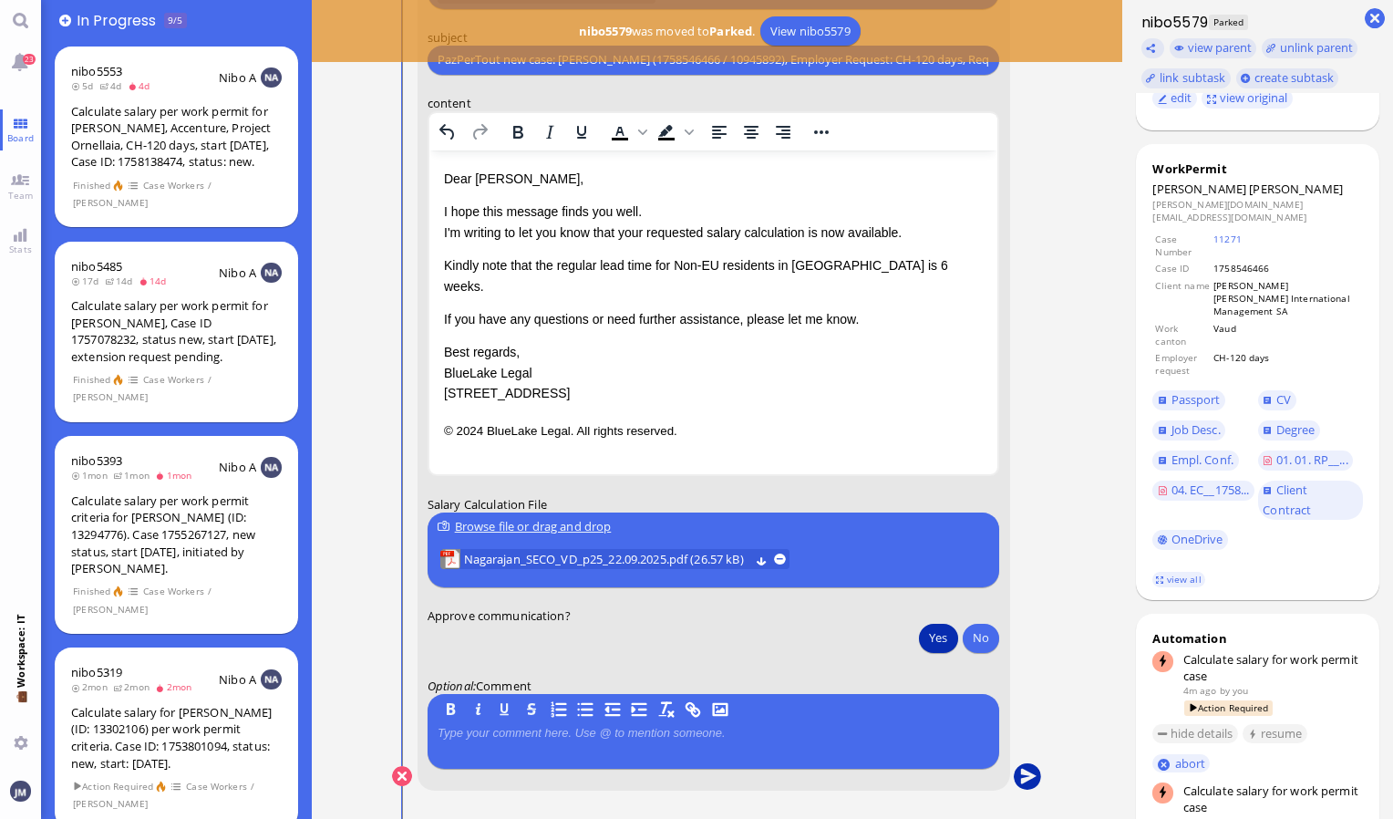
click at [1024, 779] on button "submit" at bounding box center [1027, 776] width 27 height 27
click at [26, 62] on span "23" at bounding box center [30, 59] width 13 height 11
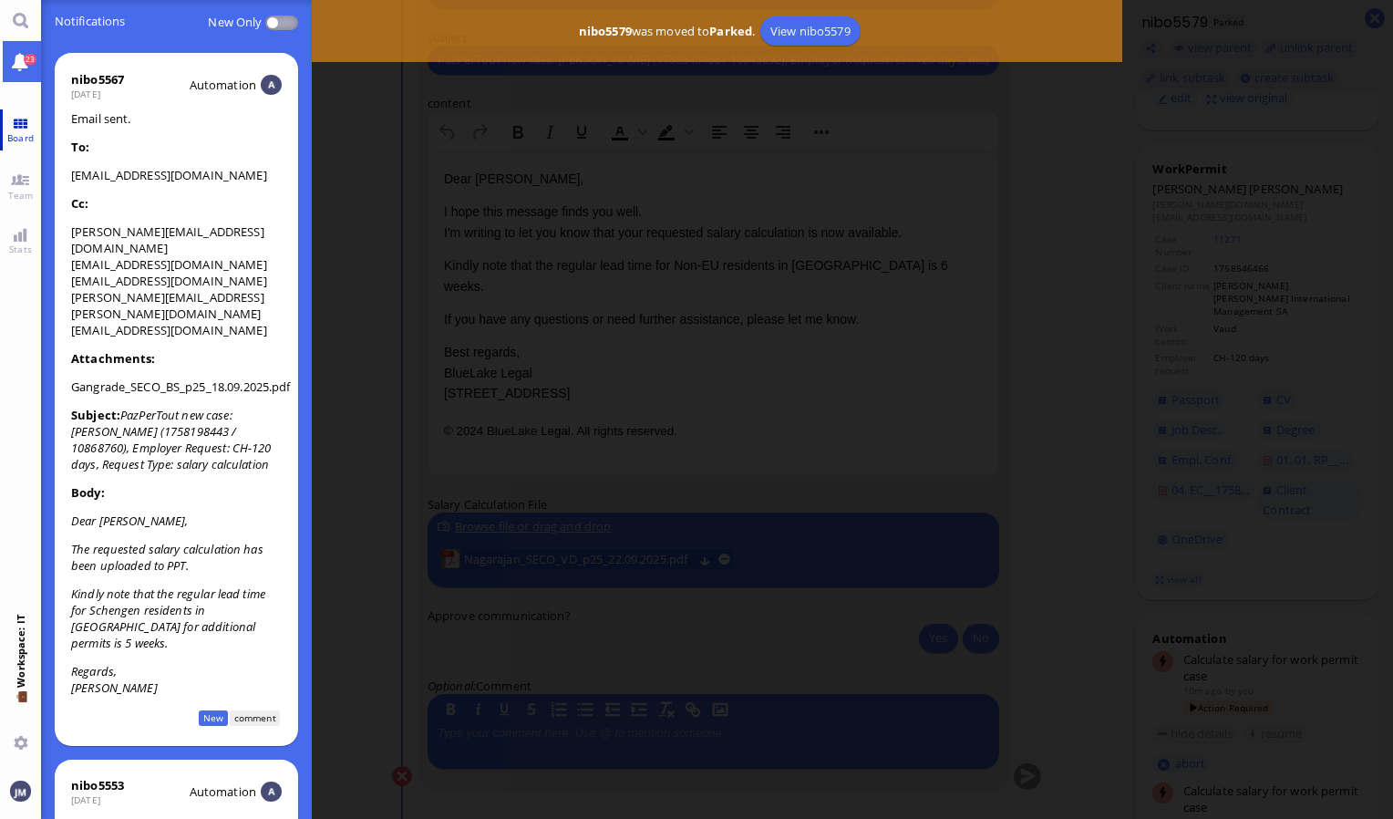
click at [14, 120] on link "Board" at bounding box center [20, 129] width 41 height 41
